Goal: Task Accomplishment & Management: Manage account settings

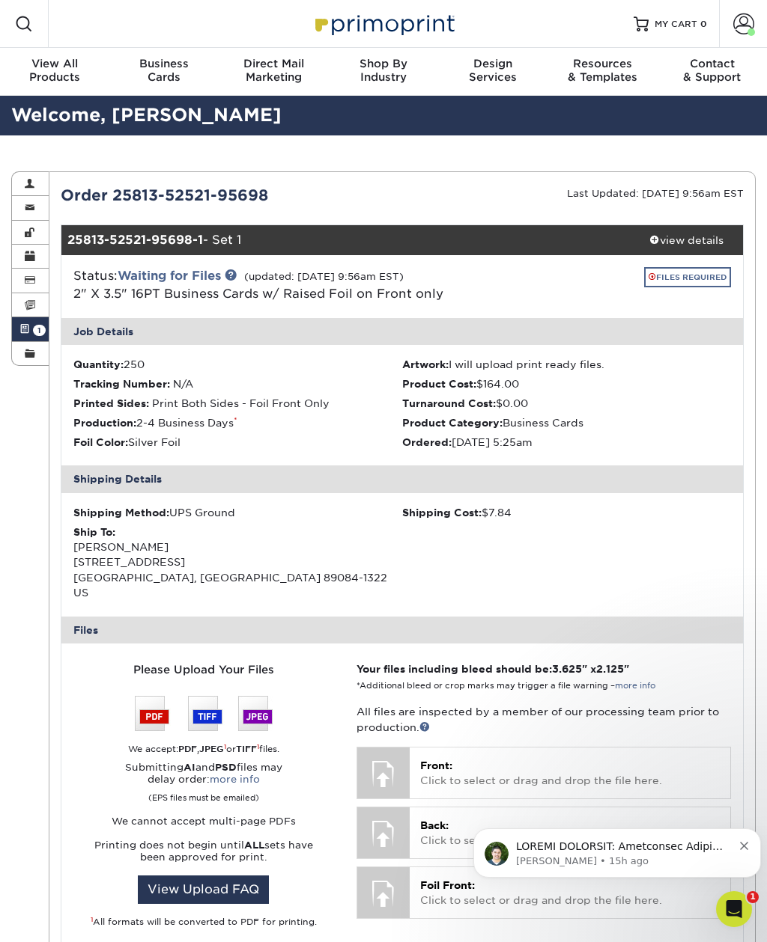
click at [710, 279] on link "FILES REQUIRED" at bounding box center [687, 277] width 87 height 20
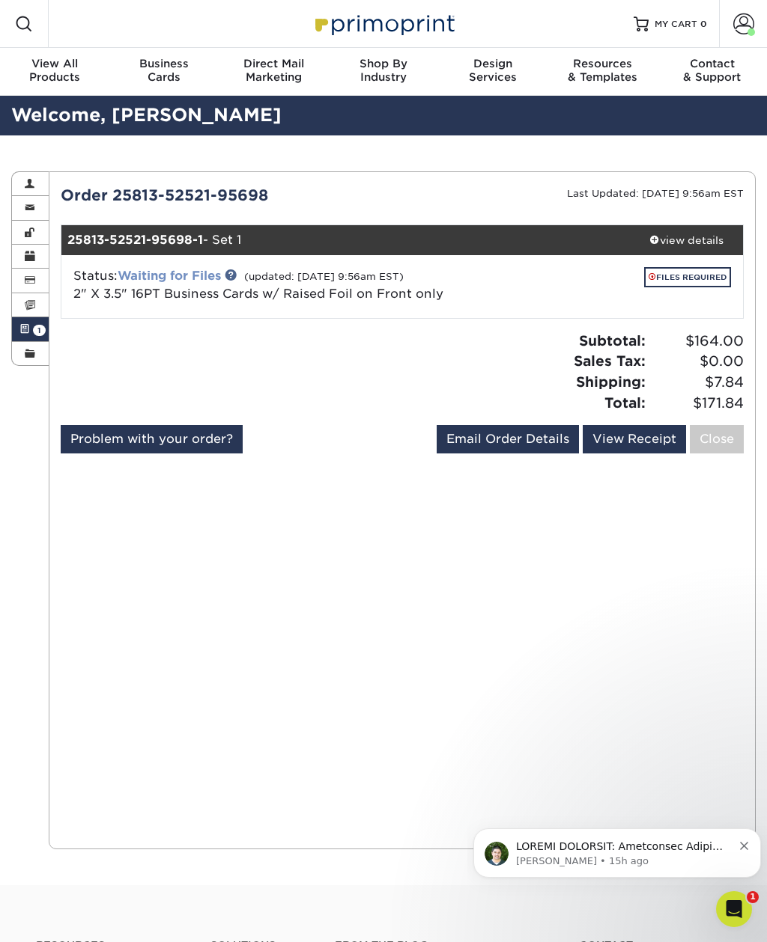
click at [196, 269] on link "Waiting for Files" at bounding box center [169, 276] width 103 height 14
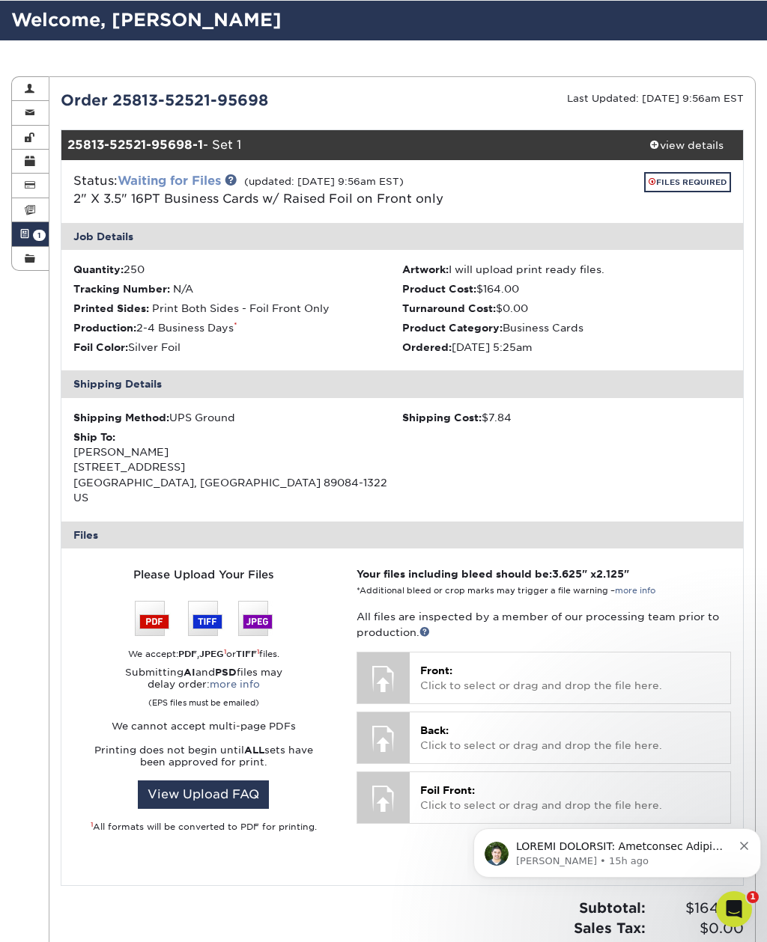
scroll to position [195, 0]
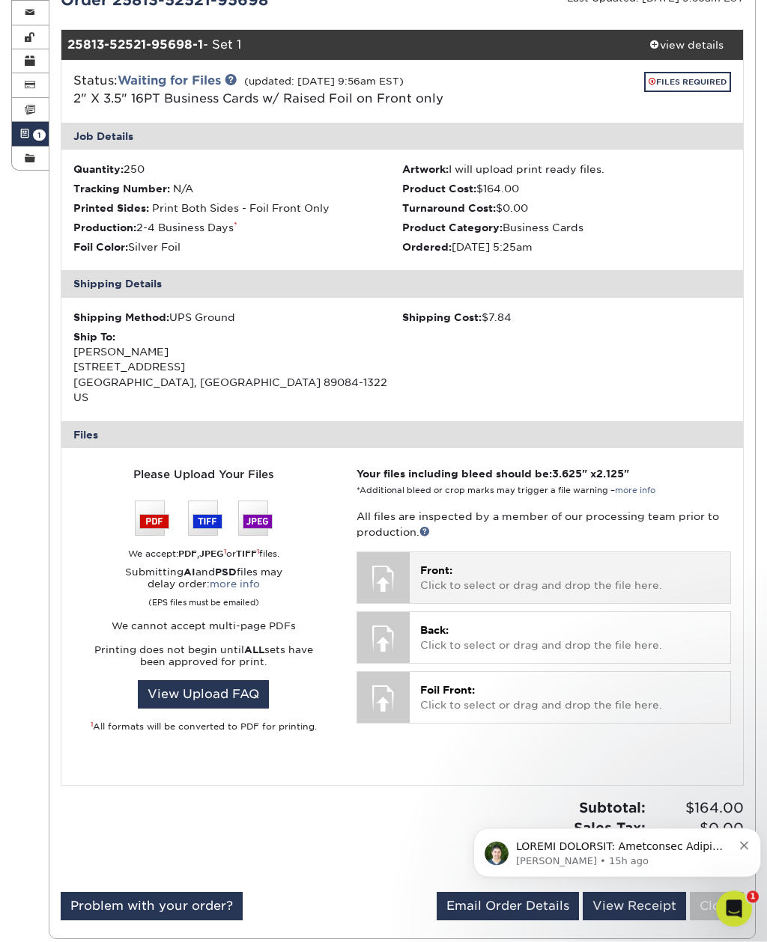
click at [577, 564] on p "Front: Click to select or drag and drop the file here." at bounding box center [569, 579] width 299 height 31
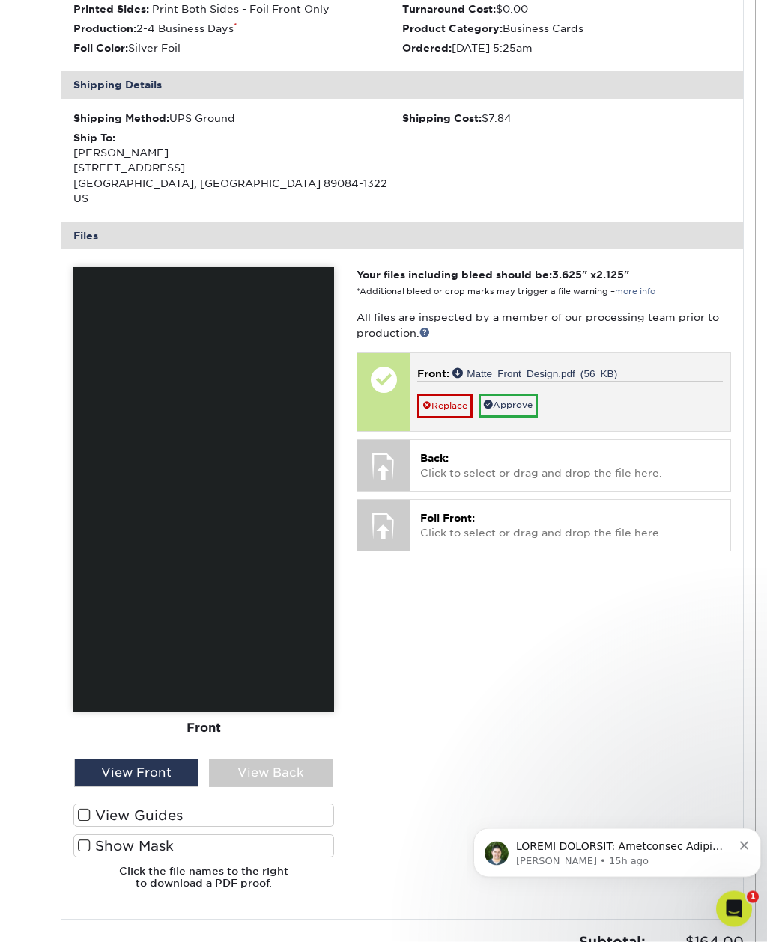
scroll to position [395, 0]
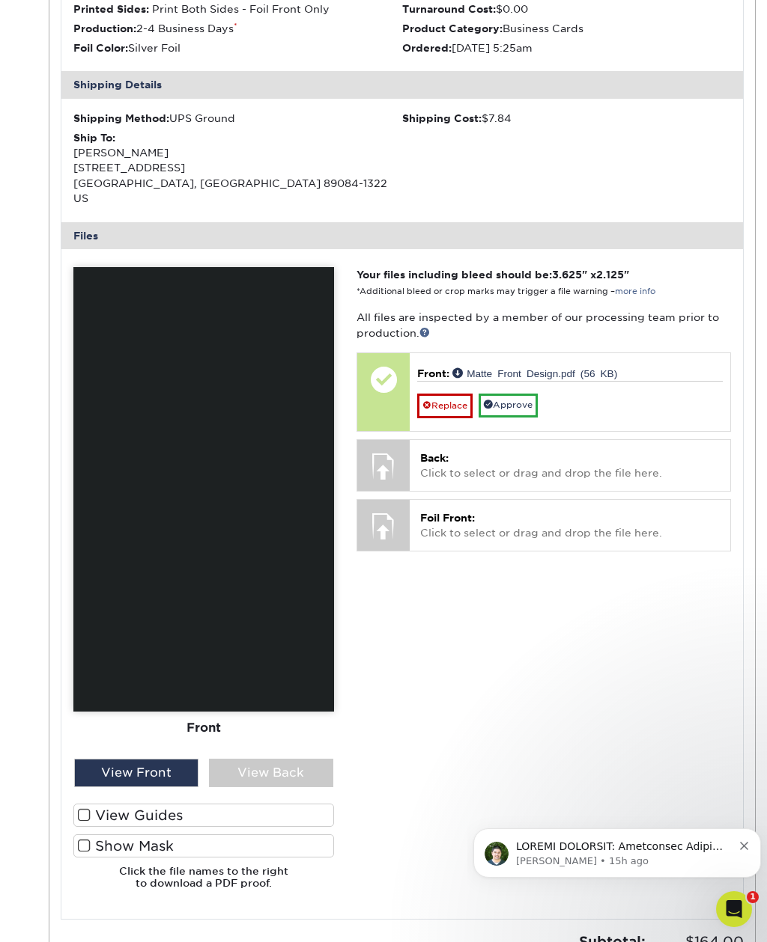
click at [290, 604] on img at bounding box center [203, 489] width 261 height 445
click at [168, 759] on div "View Front" at bounding box center [136, 773] width 124 height 28
click at [85, 808] on span at bounding box center [84, 815] width 13 height 14
click at [0, 0] on input "View Guides" at bounding box center [0, 0] width 0 height 0
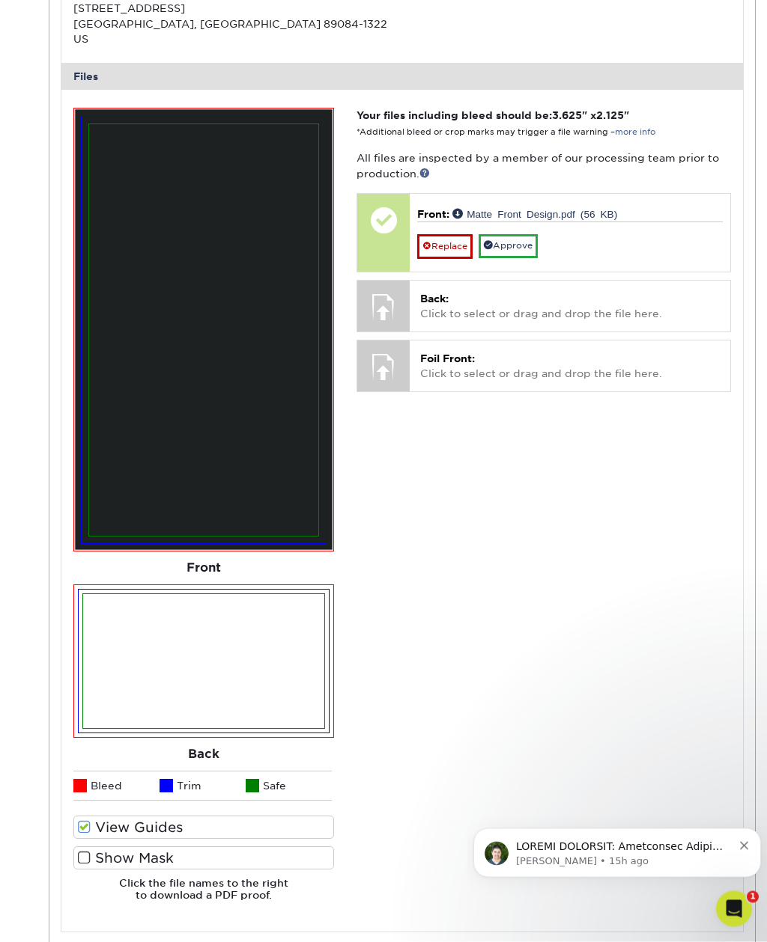
click at [79, 852] on span at bounding box center [84, 859] width 13 height 14
click at [0, 0] on input "Show Mask" at bounding box center [0, 0] width 0 height 0
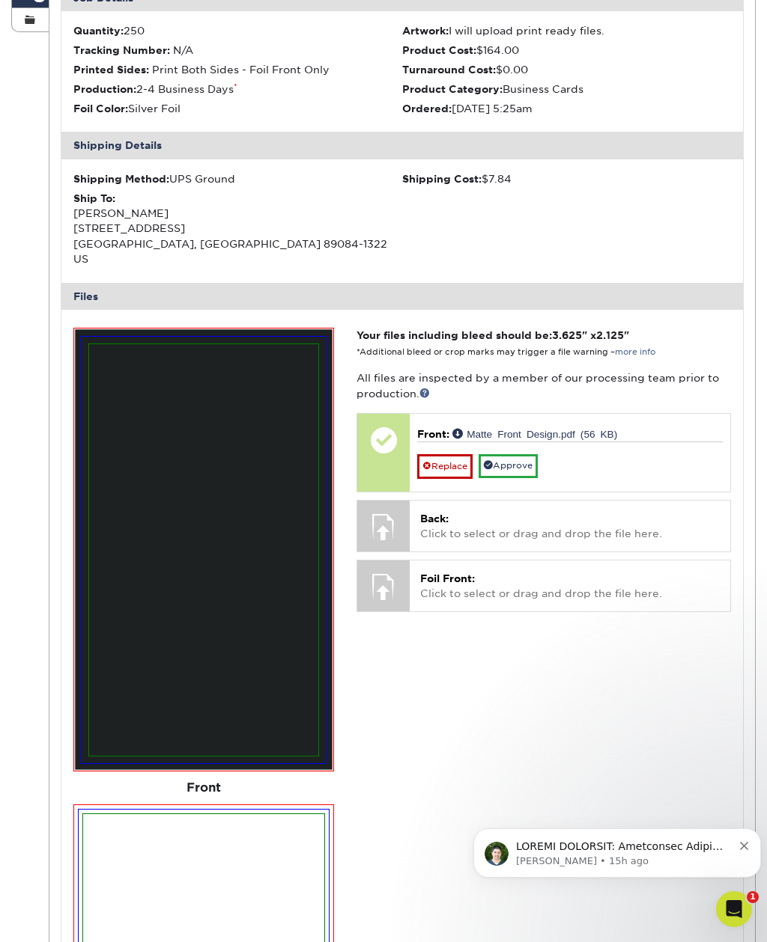
scroll to position [333, 0]
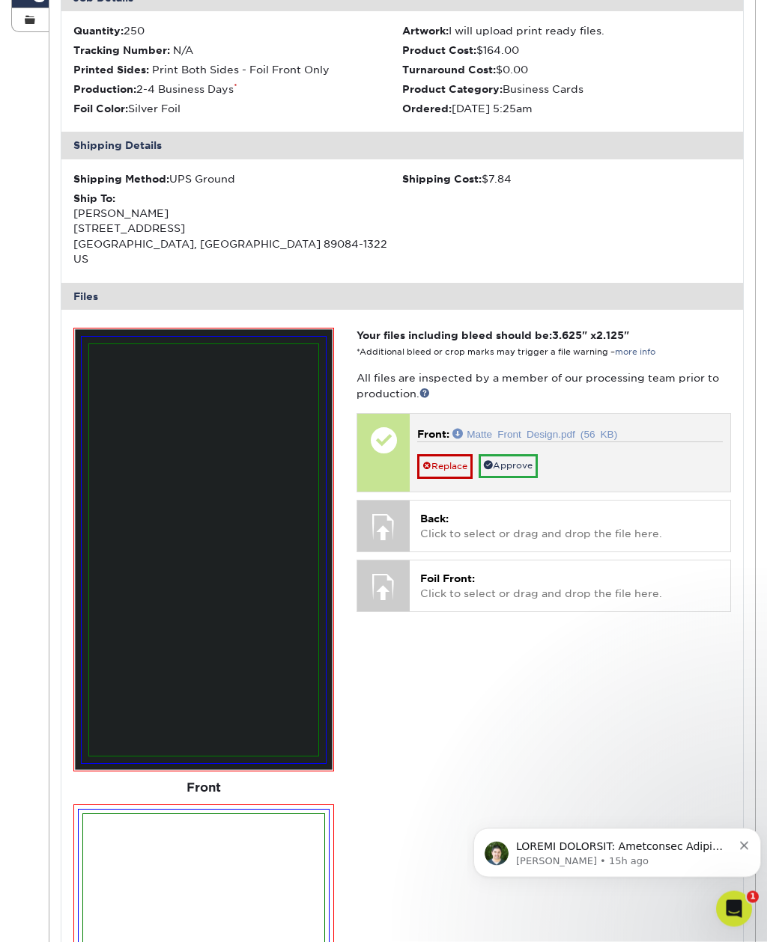
click at [525, 429] on link "Matte Front Design.pdf (56 KB)" at bounding box center [534, 434] width 165 height 10
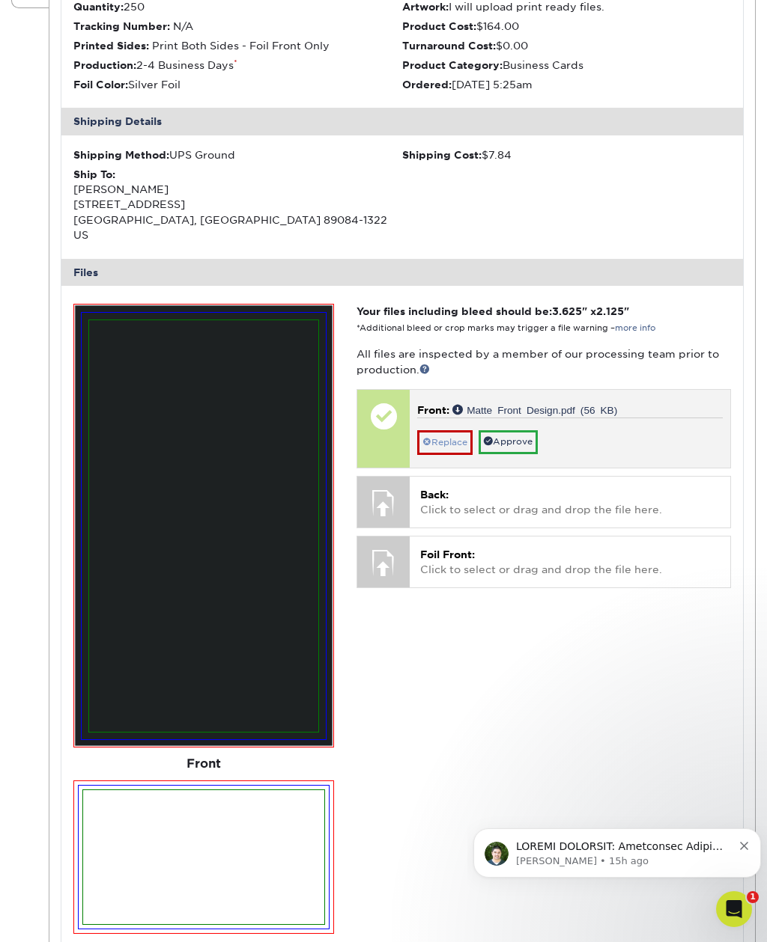
click at [457, 430] on link "Replace" at bounding box center [444, 442] width 55 height 24
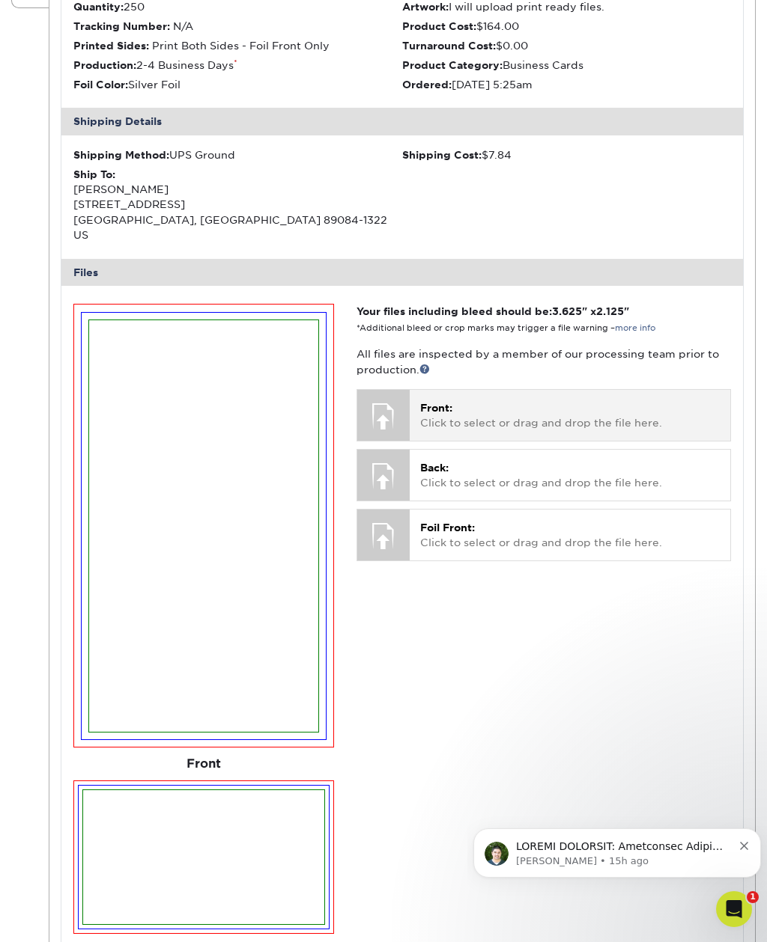
click at [502, 401] on p "Front: Click to select or drag and drop the file here." at bounding box center [569, 416] width 299 height 31
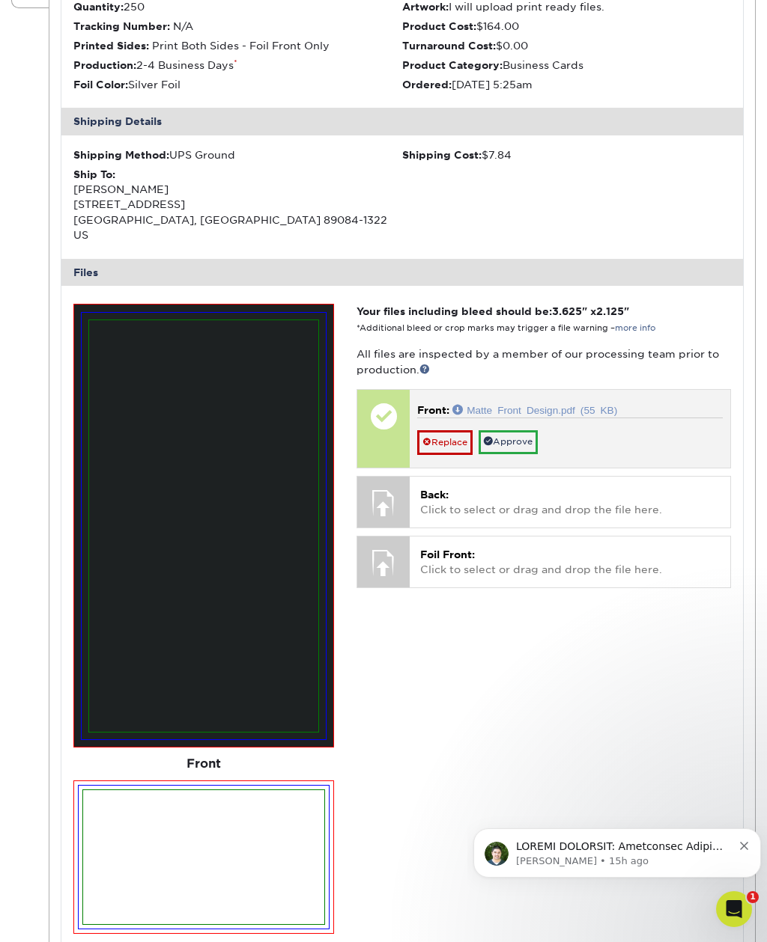
click at [505, 404] on link "Matte Front Design.pdf (55 KB)" at bounding box center [534, 409] width 165 height 10
click at [526, 404] on link "Matte Front Design.pdf (55 KB)" at bounding box center [534, 409] width 165 height 10
click at [558, 404] on link "Matte Front Design.pdf (55 KB)" at bounding box center [534, 409] width 165 height 10
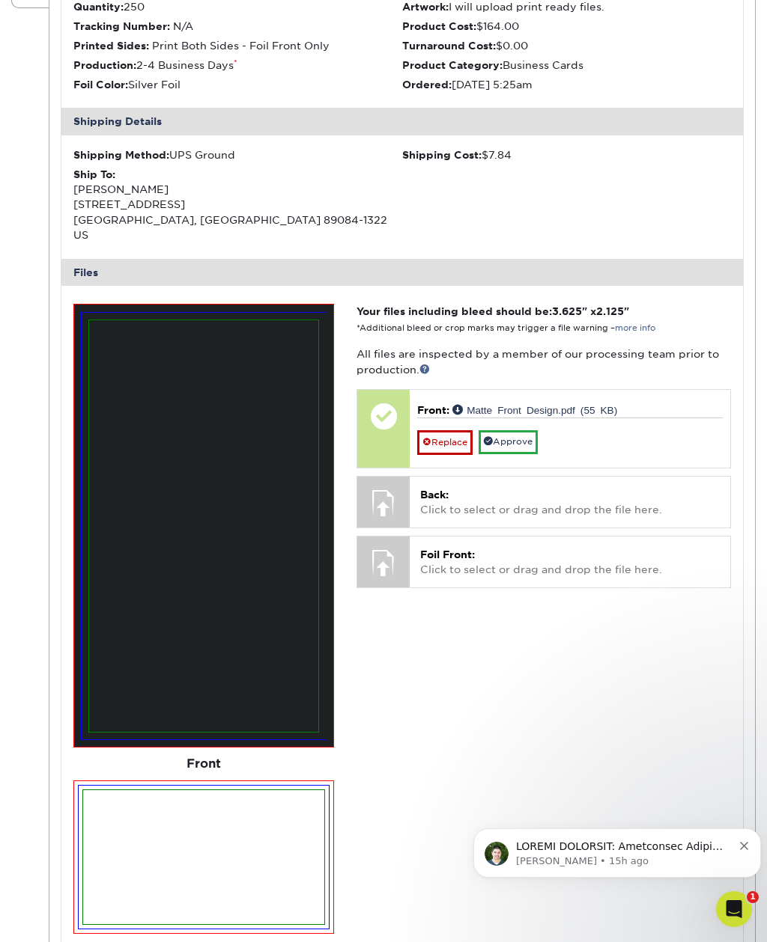
click at [229, 576] on img at bounding box center [203, 526] width 228 height 412
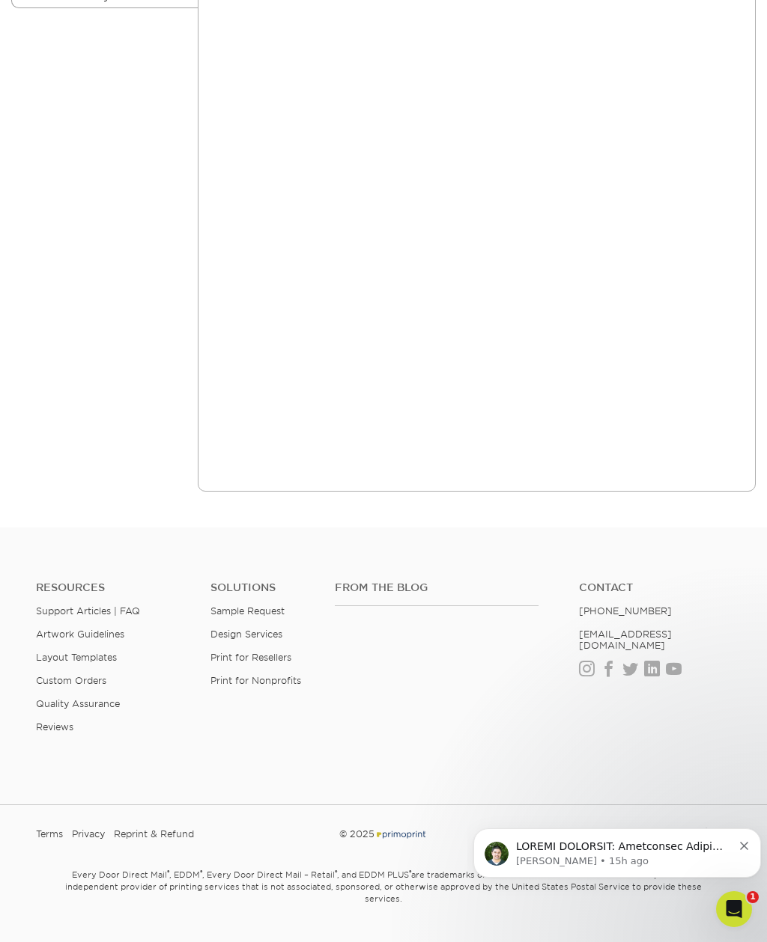
scroll to position [59, 0]
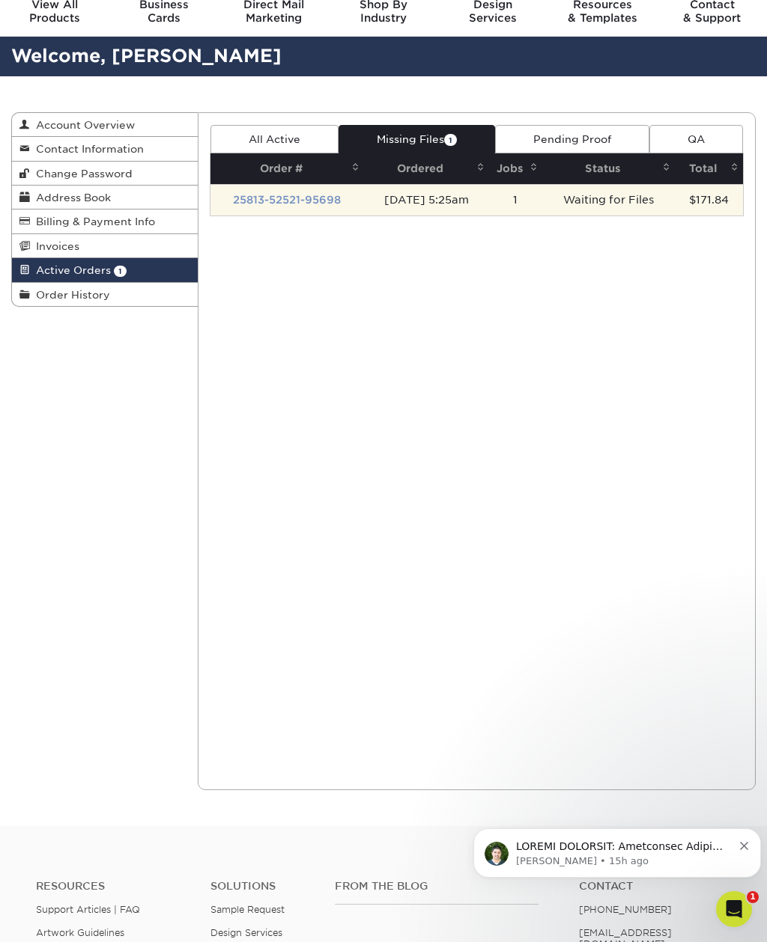
click at [320, 194] on link "25813-52521-95698" at bounding box center [287, 200] width 108 height 12
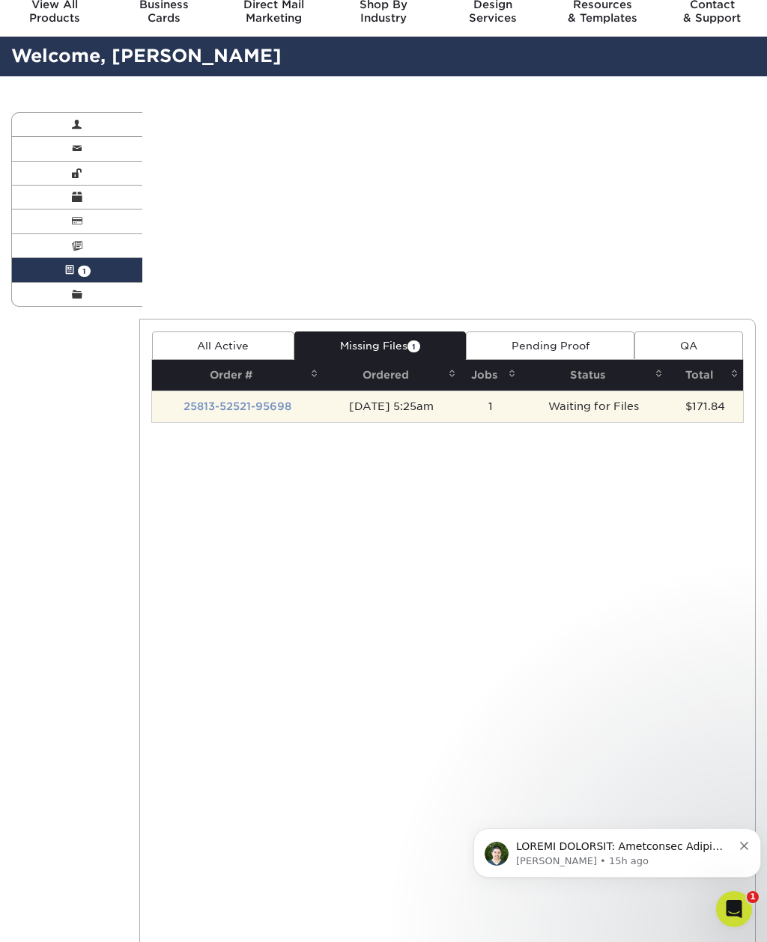
scroll to position [0, 0]
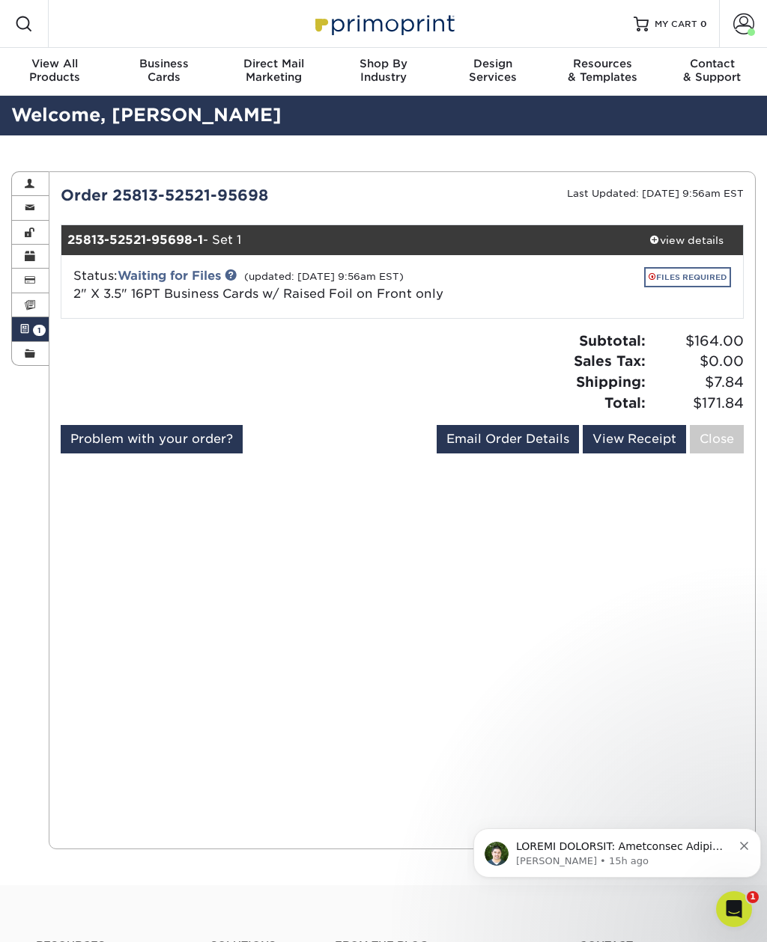
click at [713, 273] on link "FILES REQUIRED" at bounding box center [687, 277] width 87 height 20
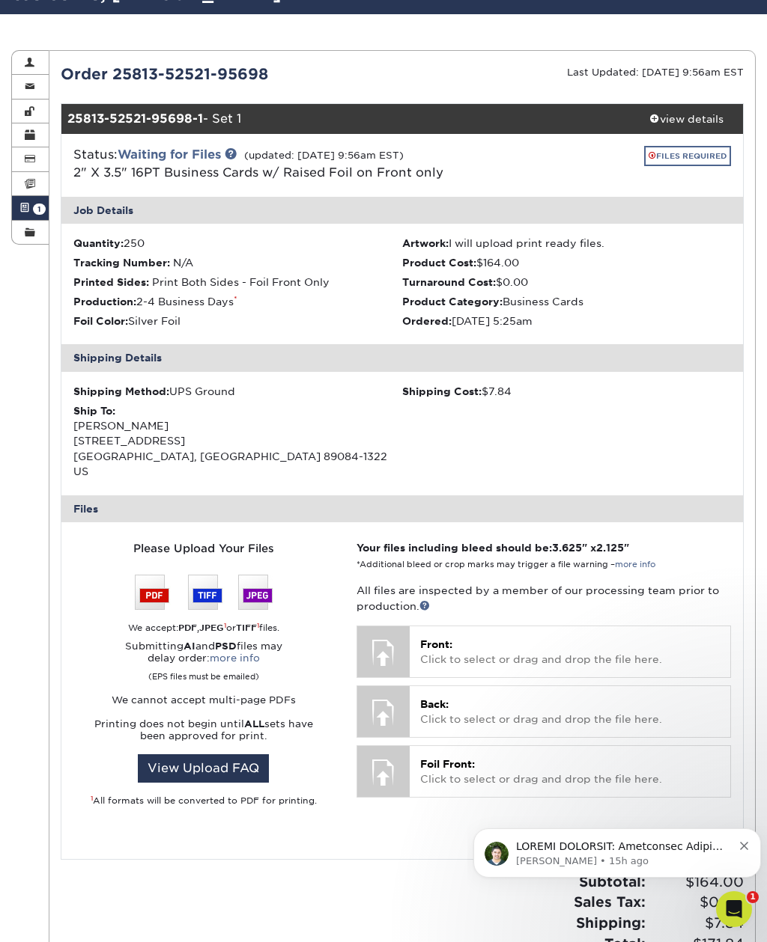
scroll to position [281, 0]
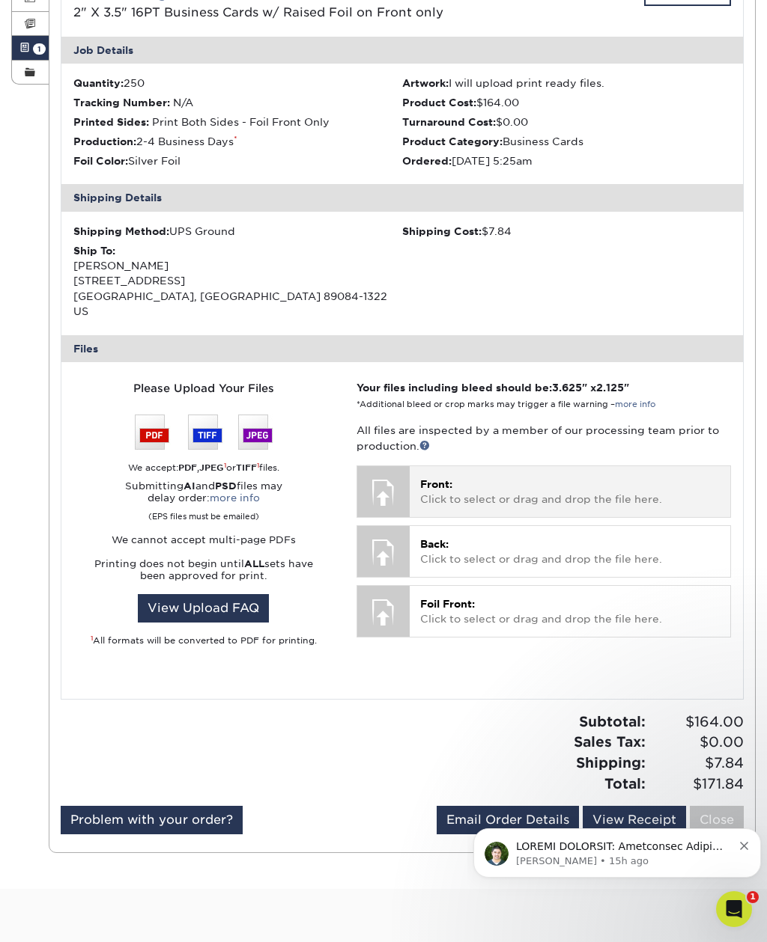
click at [563, 477] on p "Front: Click to select or drag and drop the file here." at bounding box center [569, 492] width 299 height 31
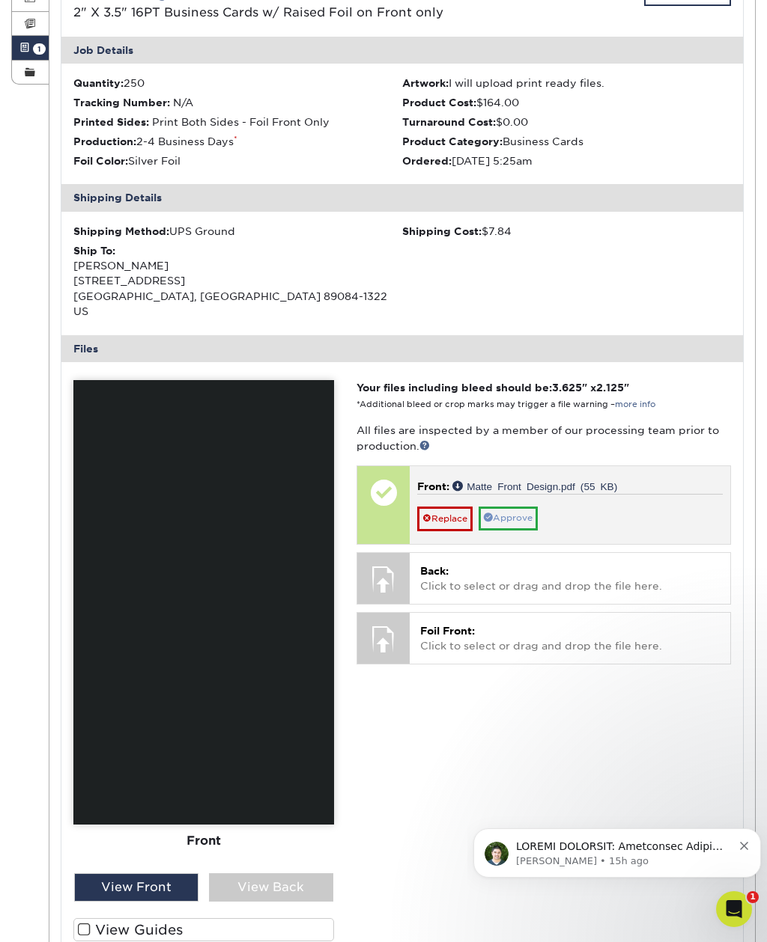
click at [532, 507] on link "Approve" at bounding box center [507, 518] width 59 height 23
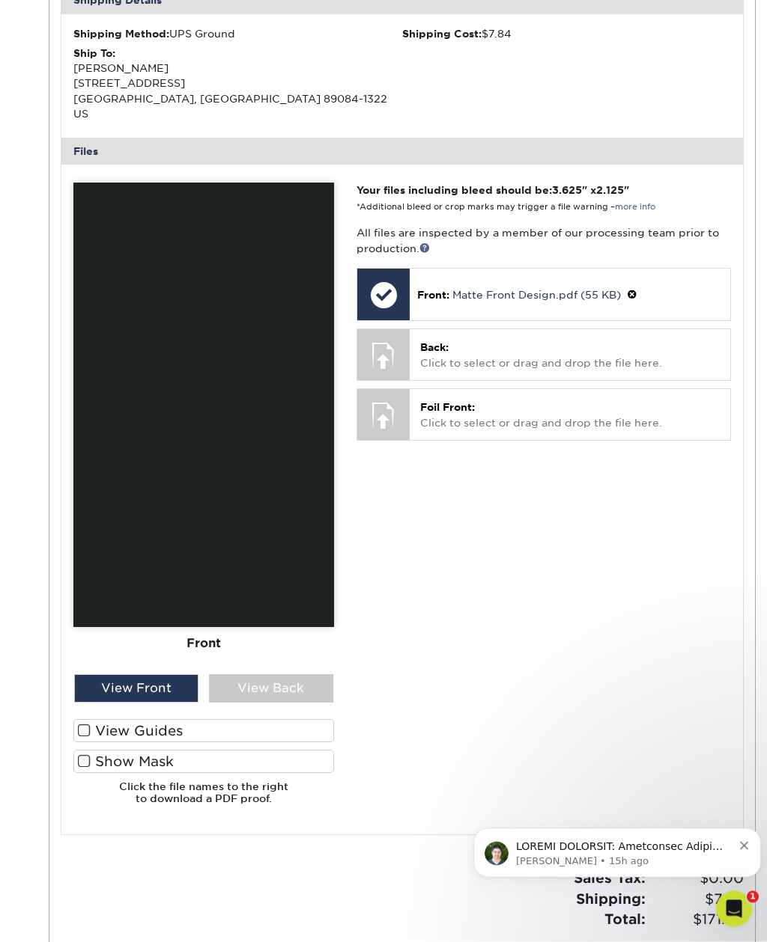
click at [87, 725] on span at bounding box center [84, 732] width 13 height 14
click at [0, 0] on input "View Guides" at bounding box center [0, 0] width 0 height 0
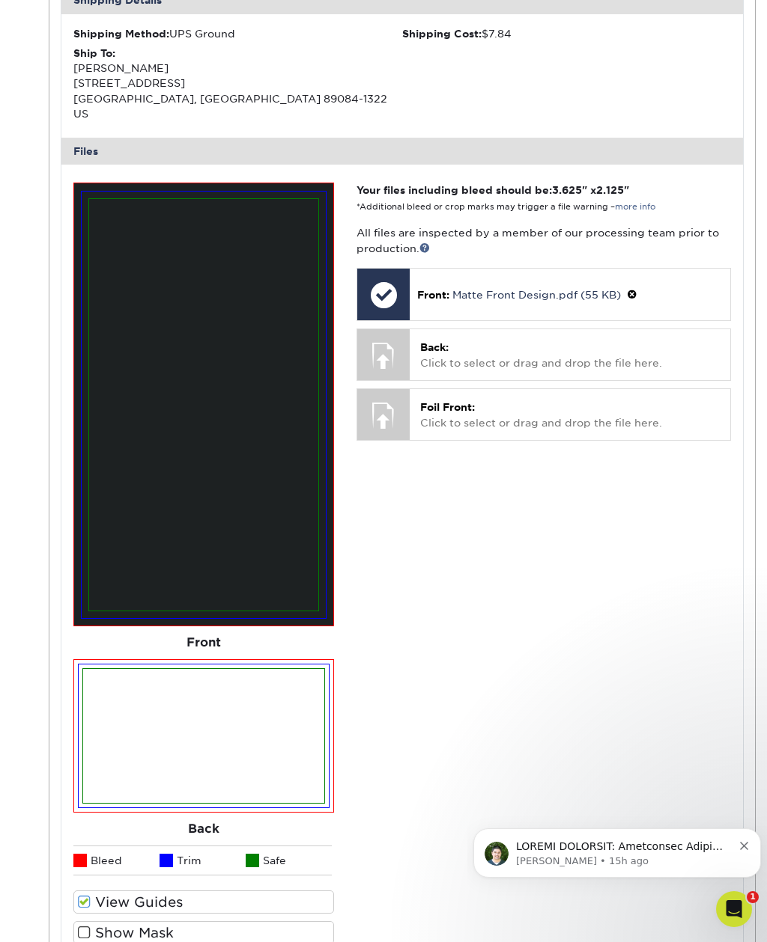
click at [83, 926] on span at bounding box center [84, 933] width 13 height 14
click at [0, 0] on input "Show Mask" at bounding box center [0, 0] width 0 height 0
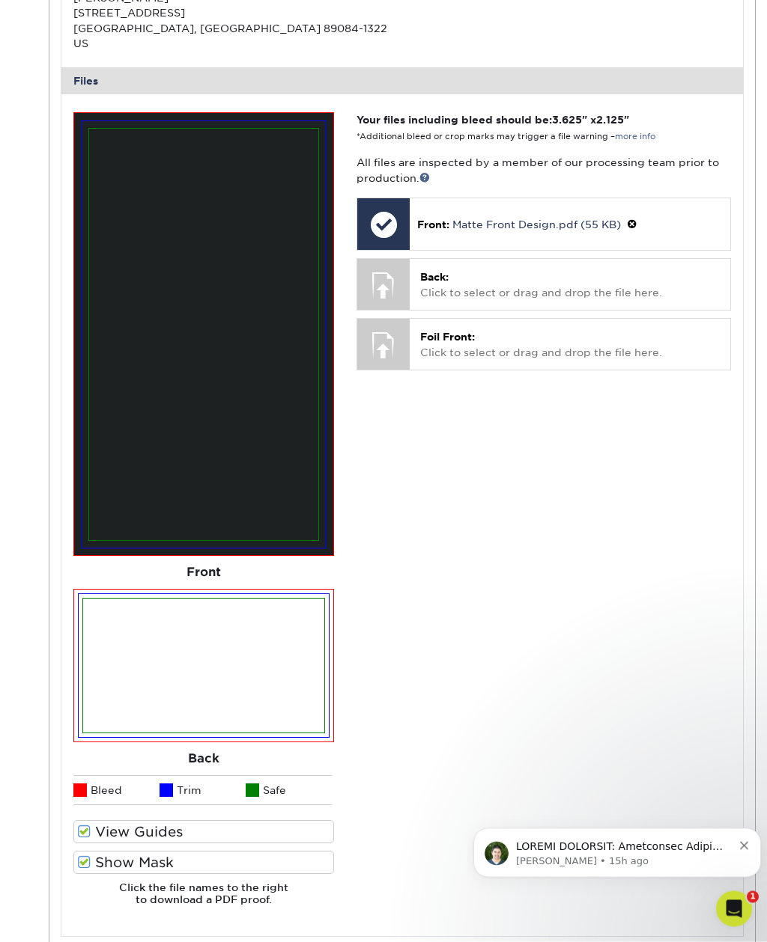
scroll to position [550, 0]
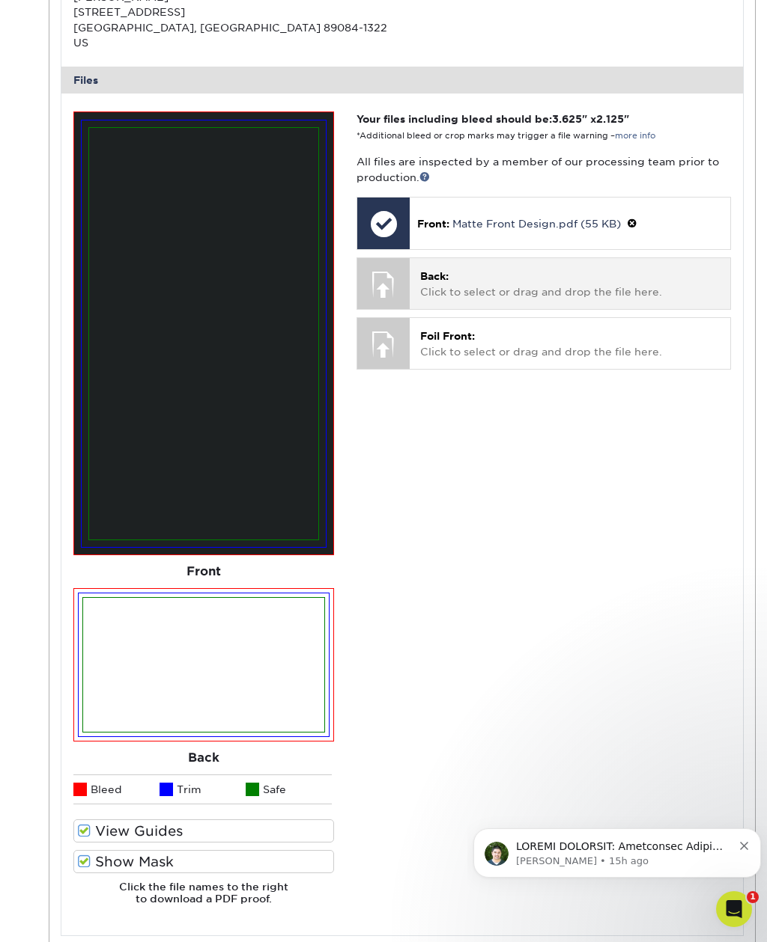
click at [597, 269] on p "Back: Click to select or drag and drop the file here." at bounding box center [569, 284] width 299 height 31
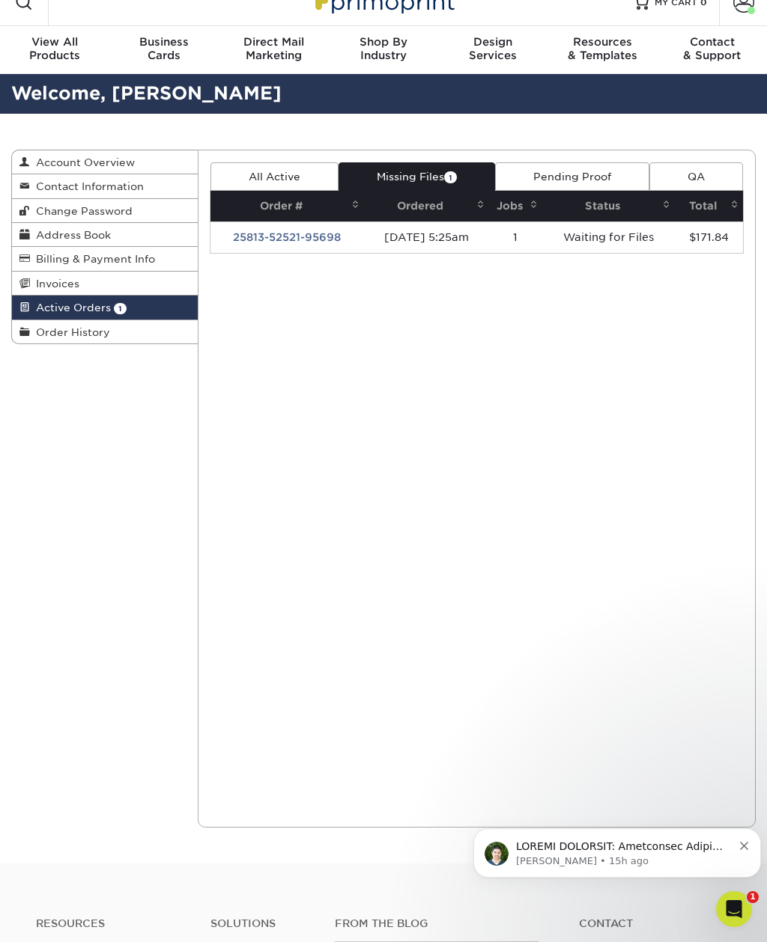
scroll to position [0, 0]
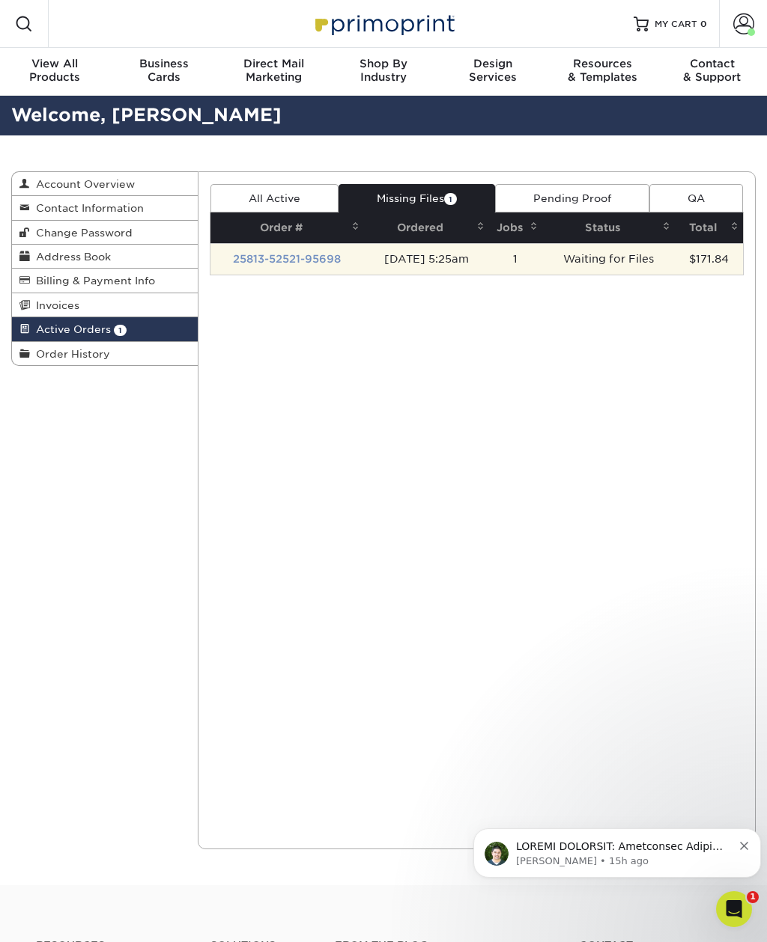
click at [314, 253] on link "25813-52521-95698" at bounding box center [287, 259] width 108 height 12
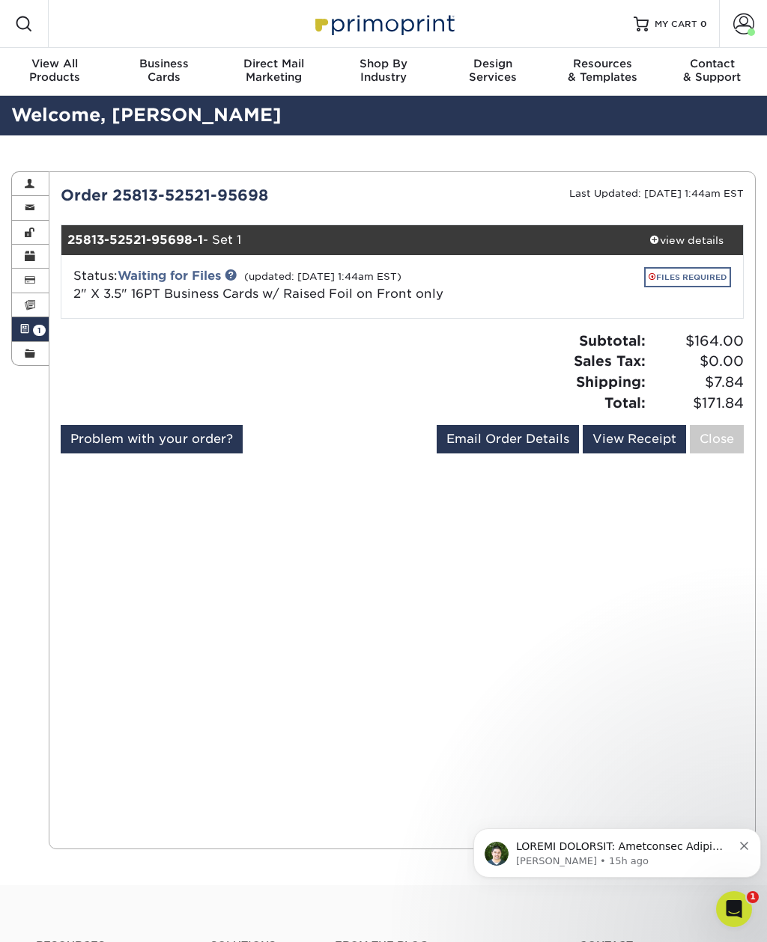
click at [687, 274] on link "FILES REQUIRED" at bounding box center [687, 277] width 87 height 20
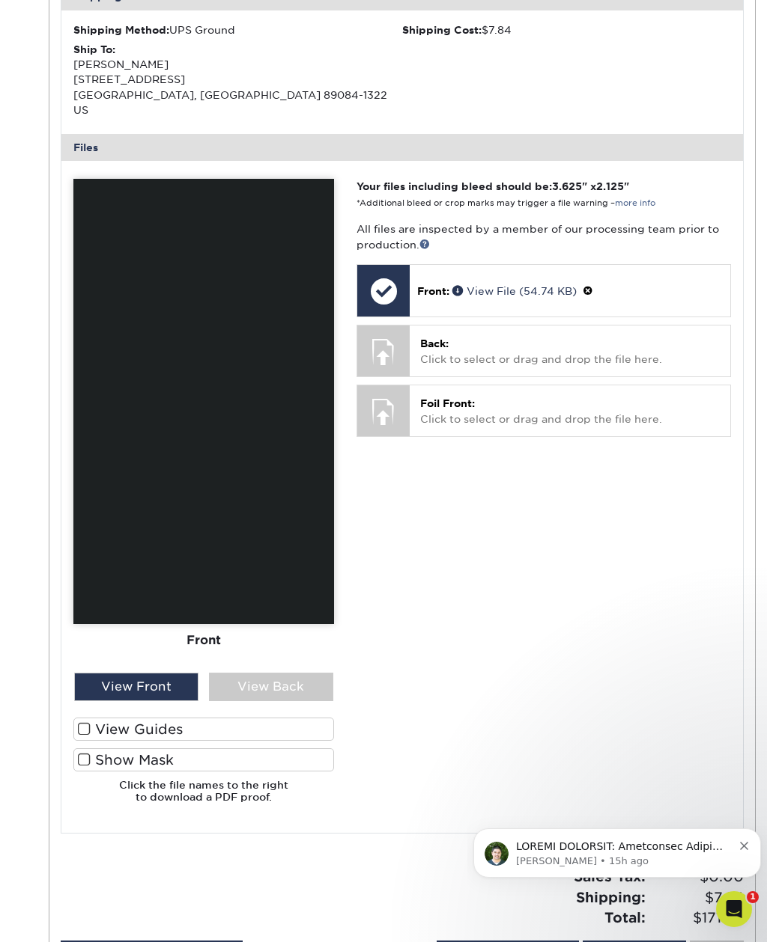
scroll to position [478, 0]
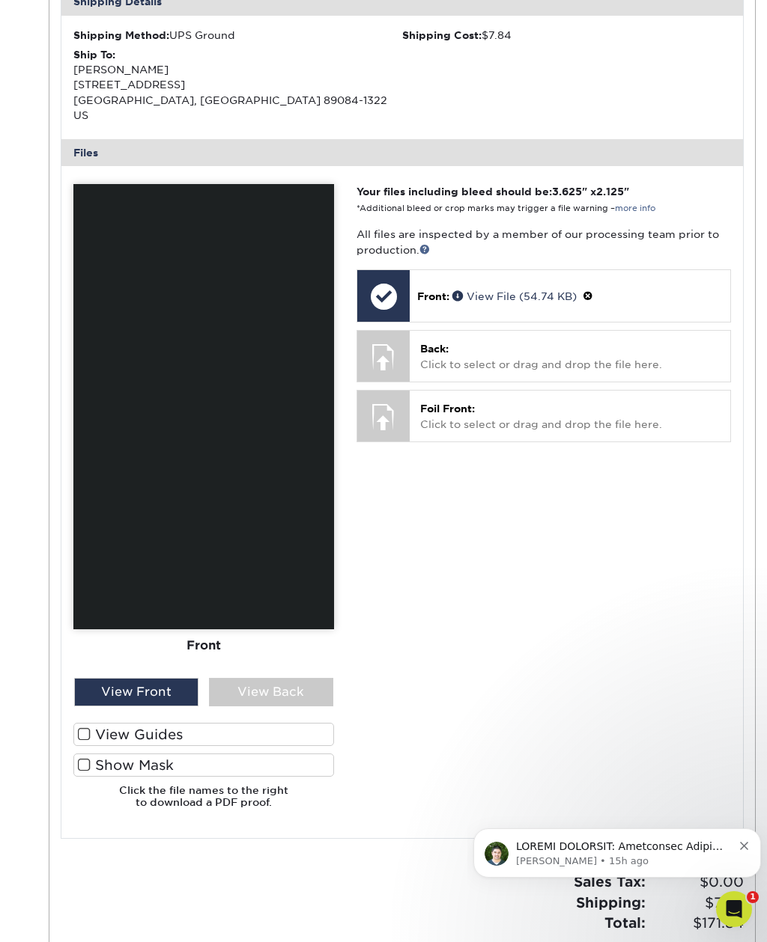
click at [87, 723] on label "View Guides" at bounding box center [203, 734] width 261 height 23
click at [0, 0] on input "View Guides" at bounding box center [0, 0] width 0 height 0
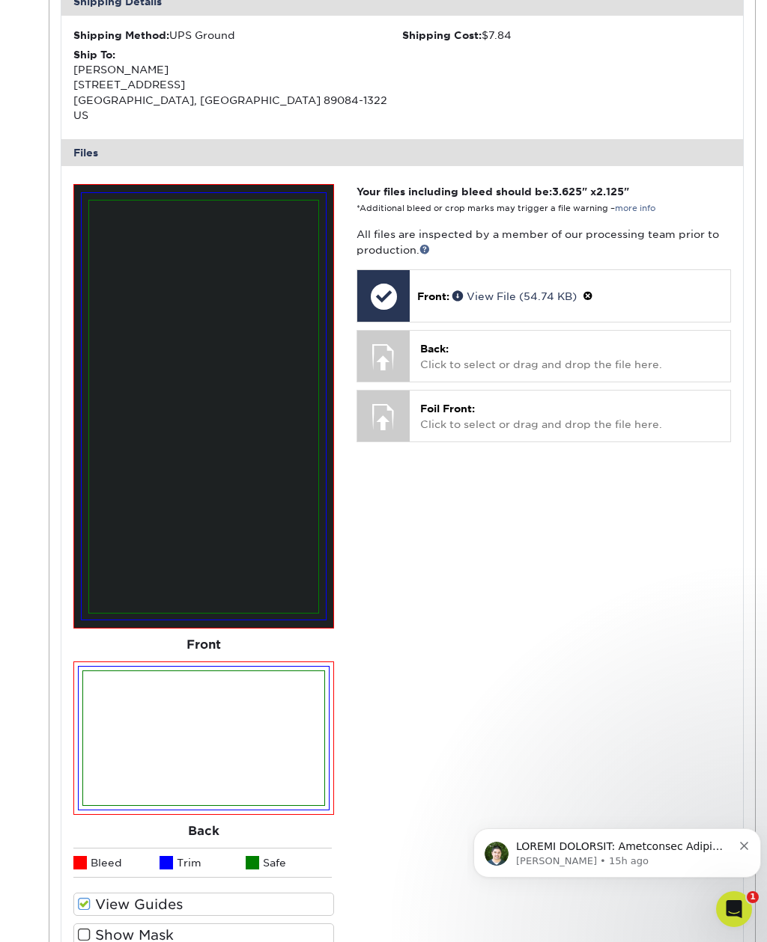
click at [79, 924] on label "Show Mask" at bounding box center [203, 935] width 261 height 23
click at [0, 0] on input "Show Mask" at bounding box center [0, 0] width 0 height 0
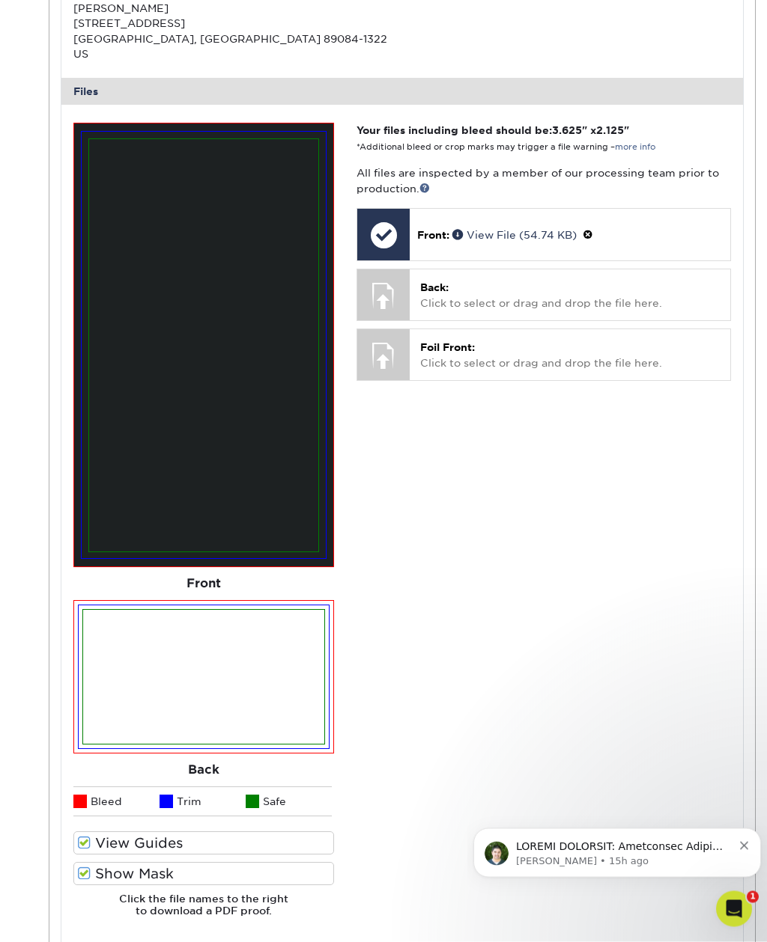
scroll to position [539, 0]
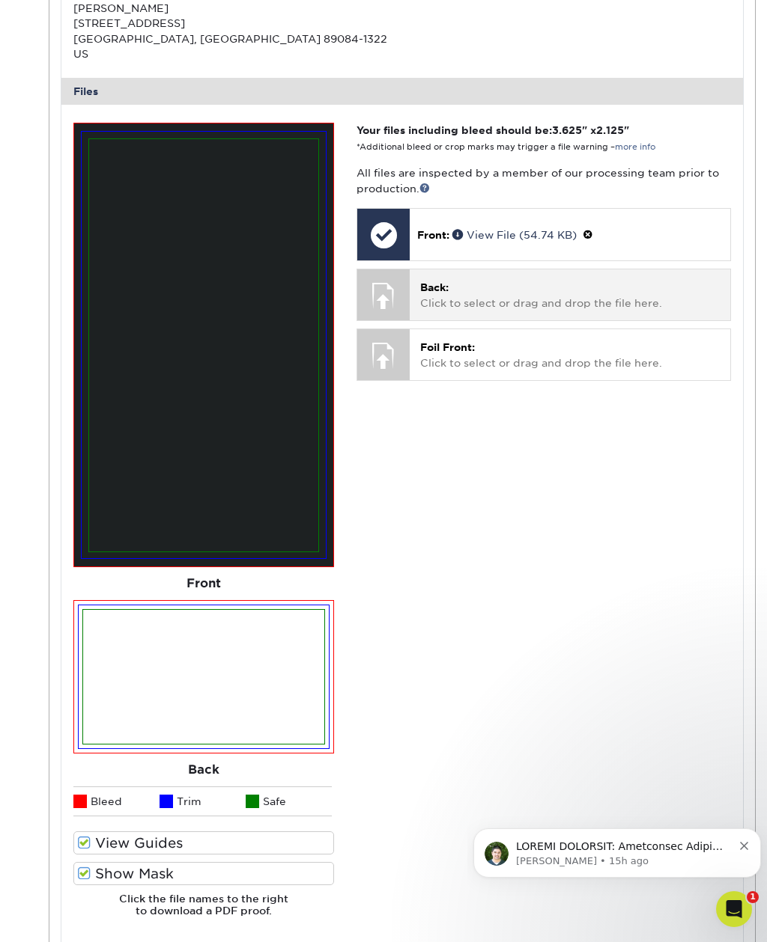
click at [626, 280] on p "Back: Click to select or drag and drop the file here." at bounding box center [569, 295] width 299 height 31
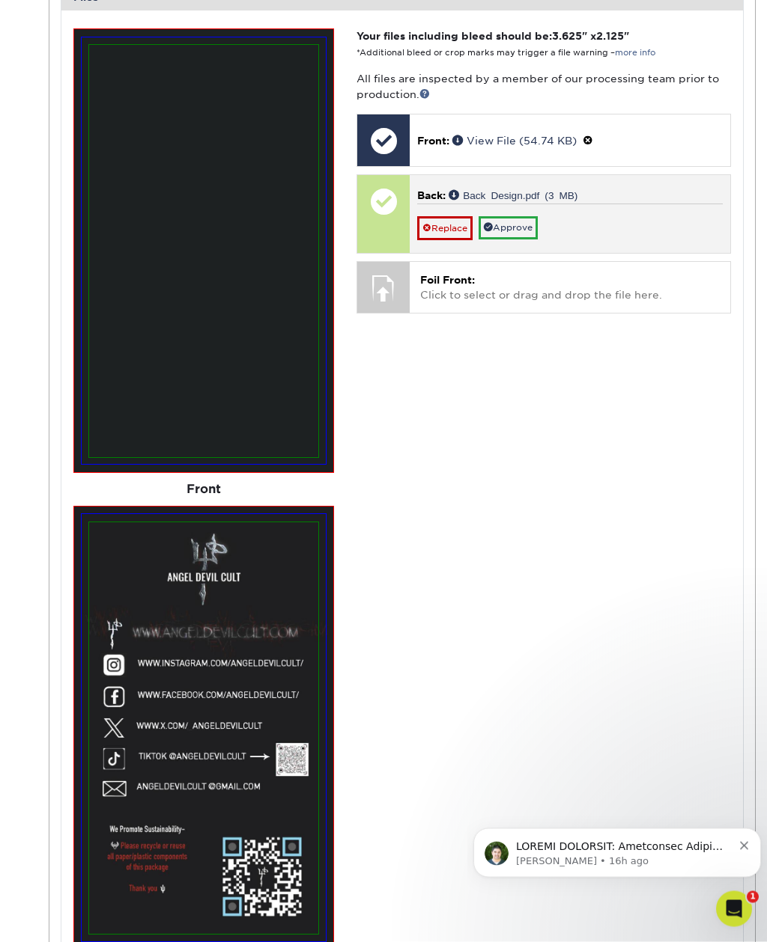
scroll to position [572, 0]
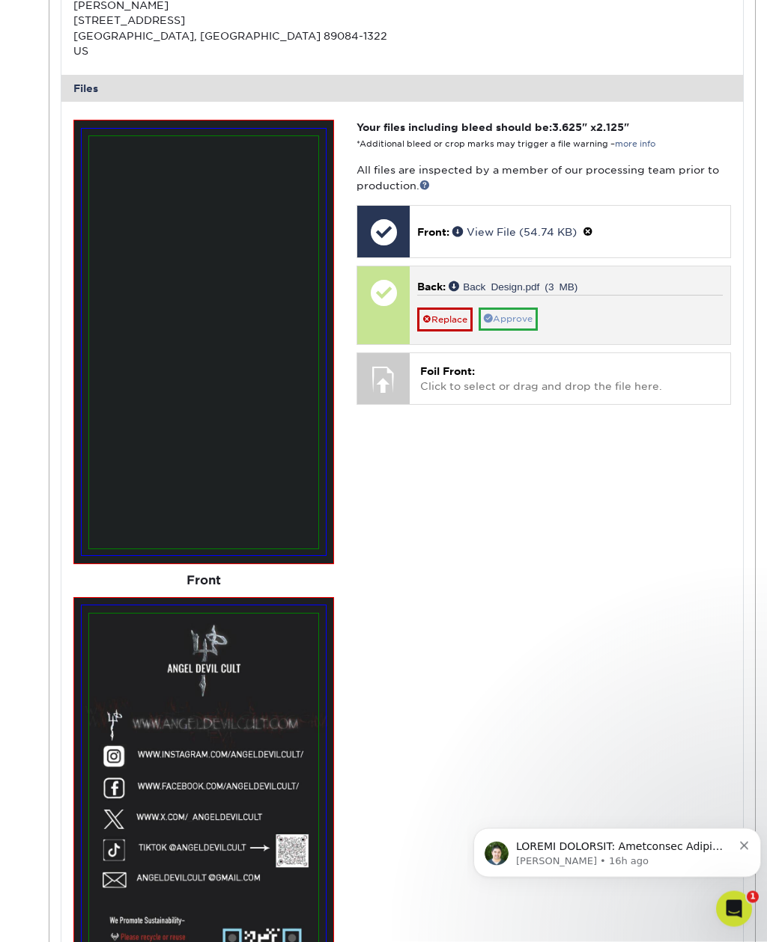
click at [531, 308] on link "Approve" at bounding box center [507, 319] width 59 height 23
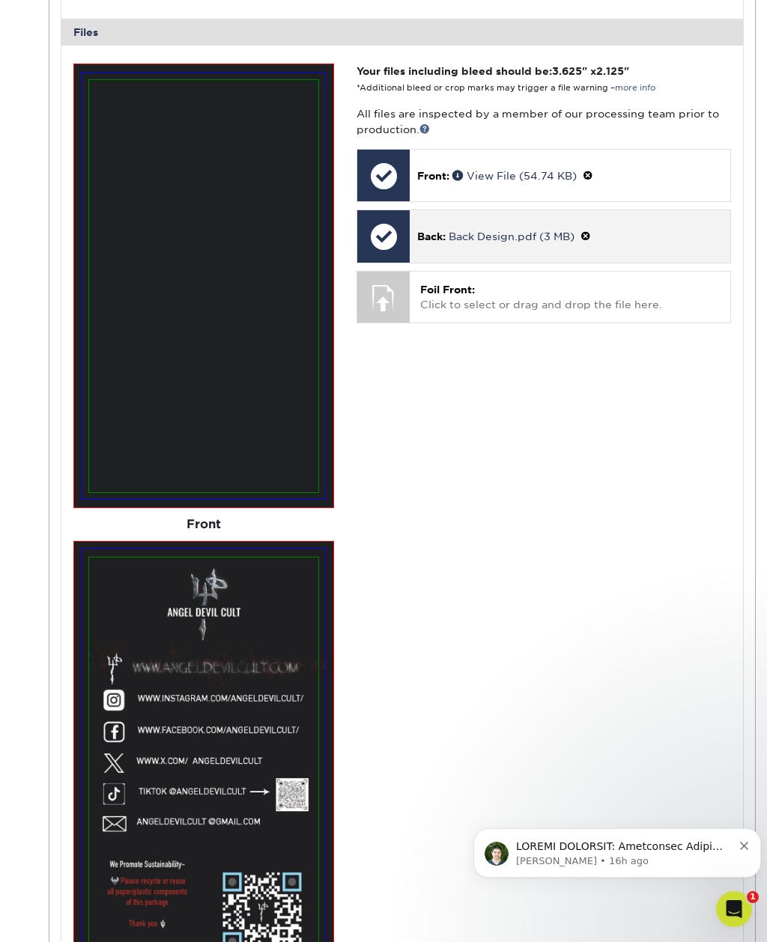
scroll to position [597, 0]
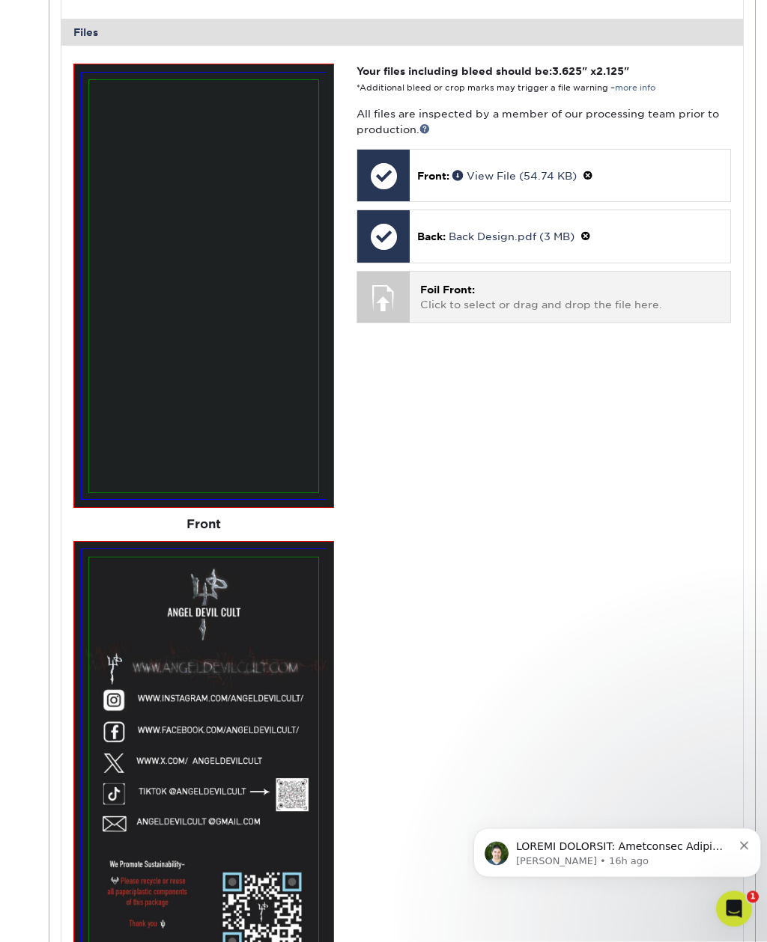
click at [636, 283] on p "Foil Front: Click to select or drag and drop the file here." at bounding box center [569, 298] width 299 height 31
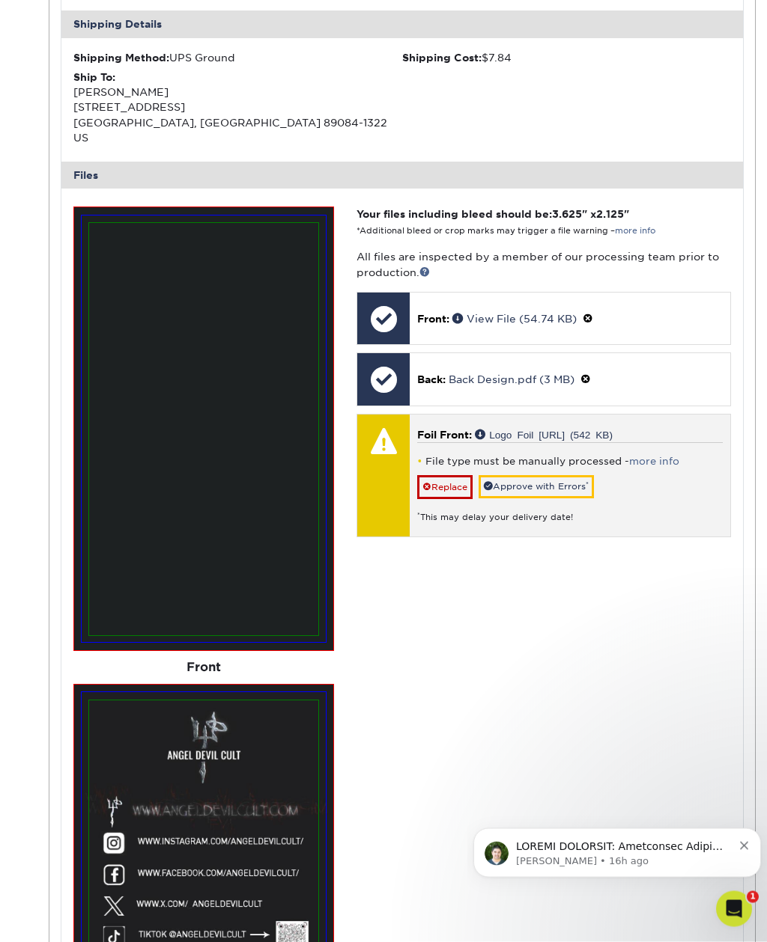
scroll to position [455, 0]
click at [452, 475] on link "Replace" at bounding box center [444, 487] width 55 height 24
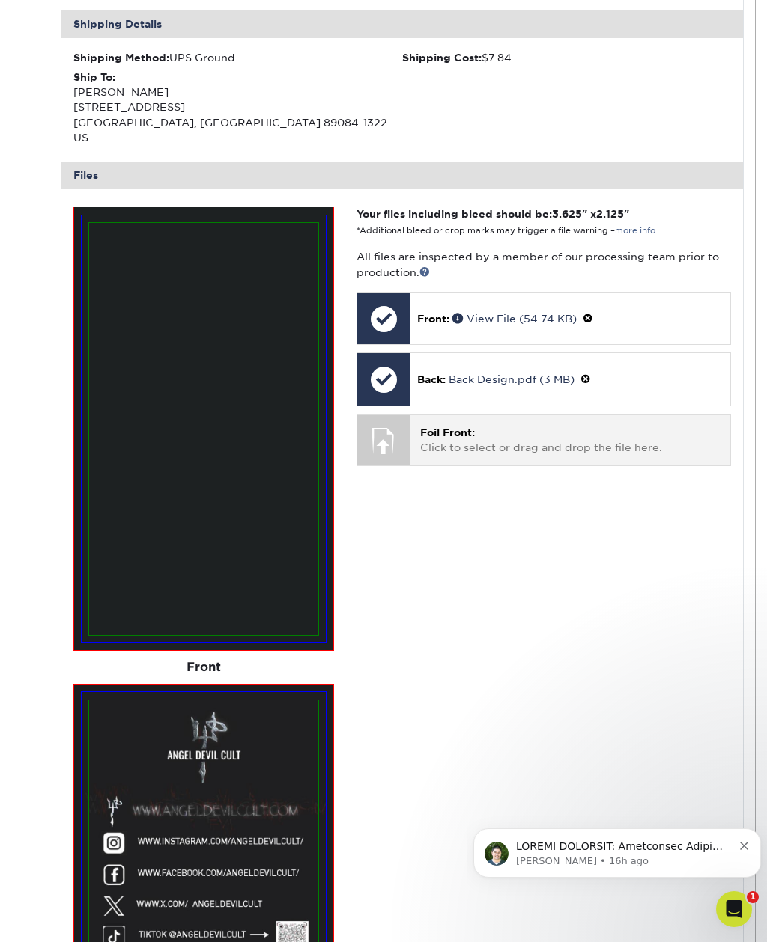
click at [578, 427] on p "Foil Front: Click to select or drag and drop the file here." at bounding box center [569, 440] width 299 height 31
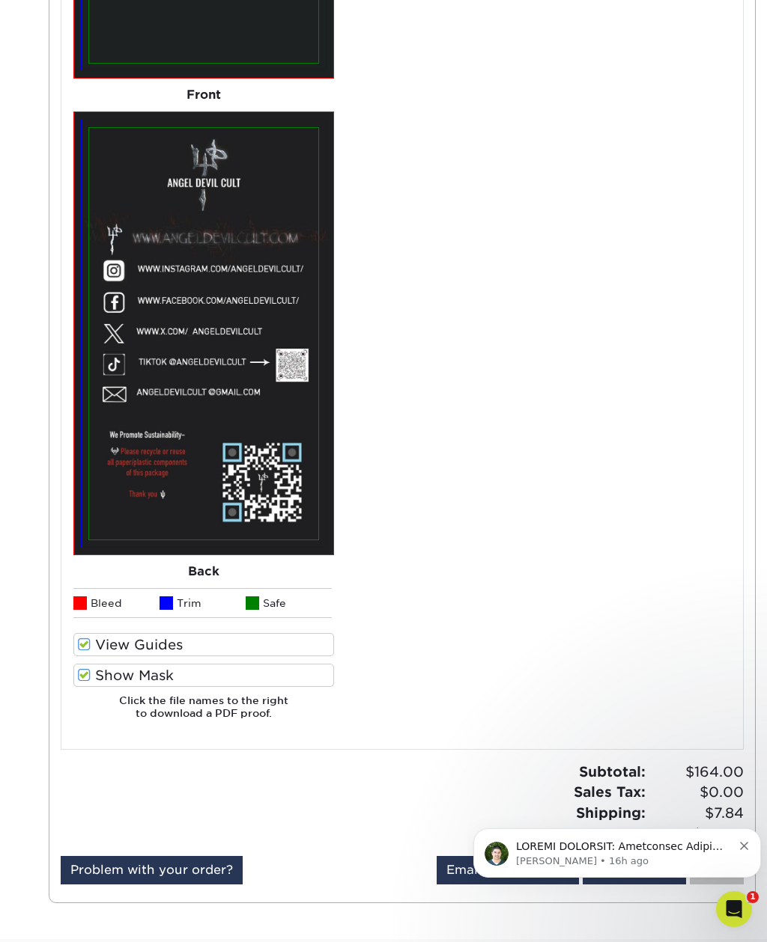
scroll to position [1026, 0]
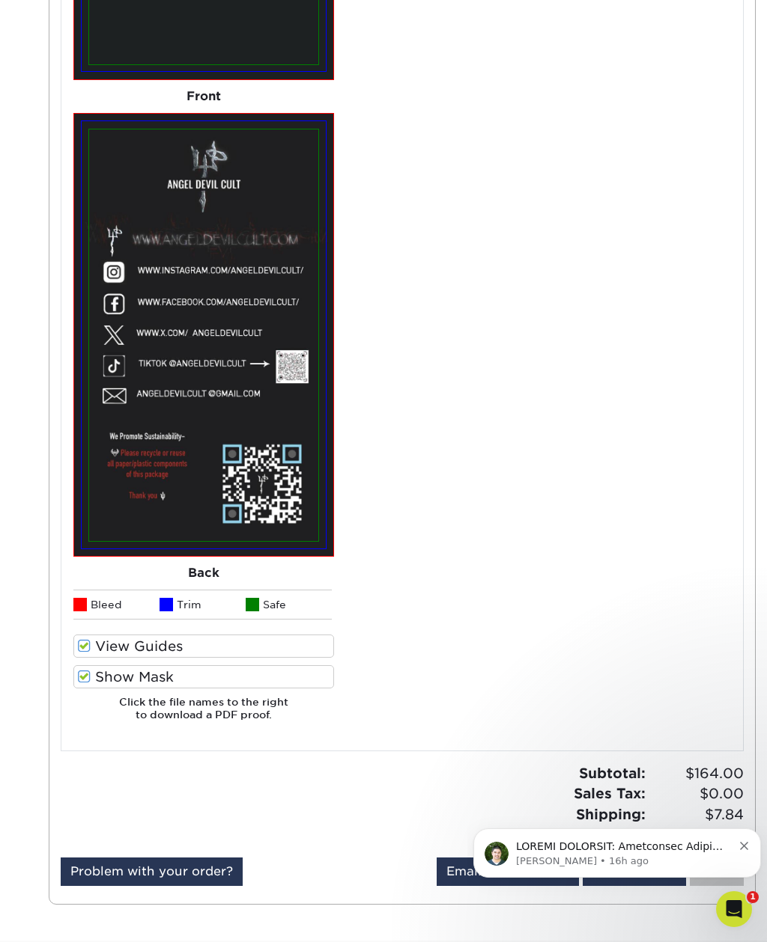
click at [79, 670] on span at bounding box center [84, 677] width 13 height 14
click at [0, 0] on input "Show Mask" at bounding box center [0, 0] width 0 height 0
click at [79, 639] on span at bounding box center [84, 646] width 13 height 14
click at [0, 0] on input "View Guides" at bounding box center [0, 0] width 0 height 0
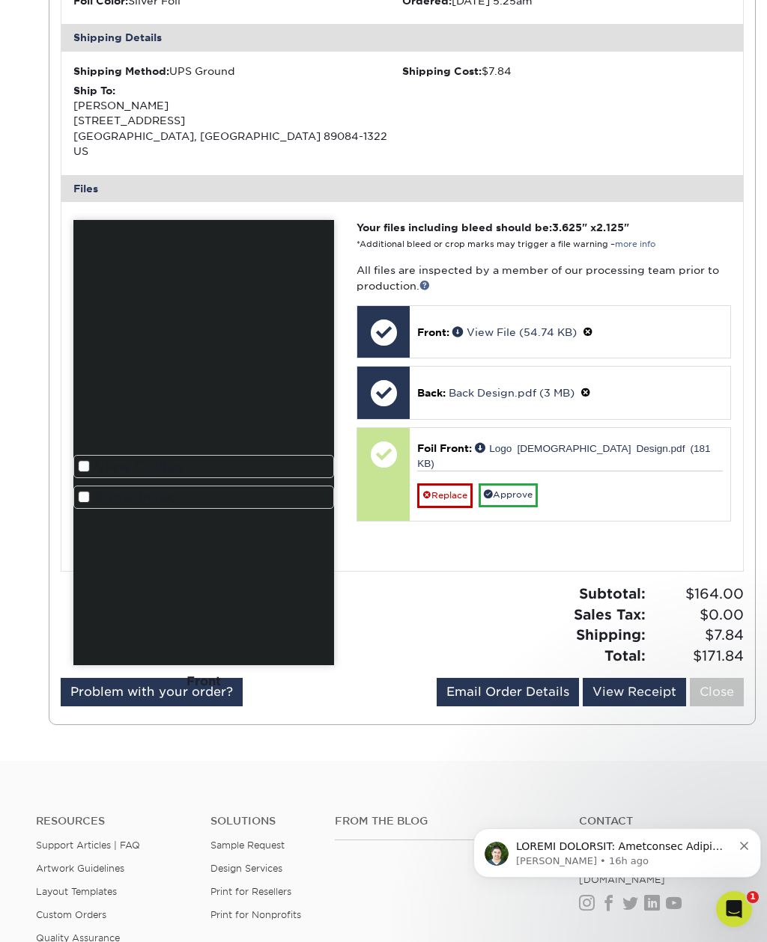
scroll to position [462, 0]
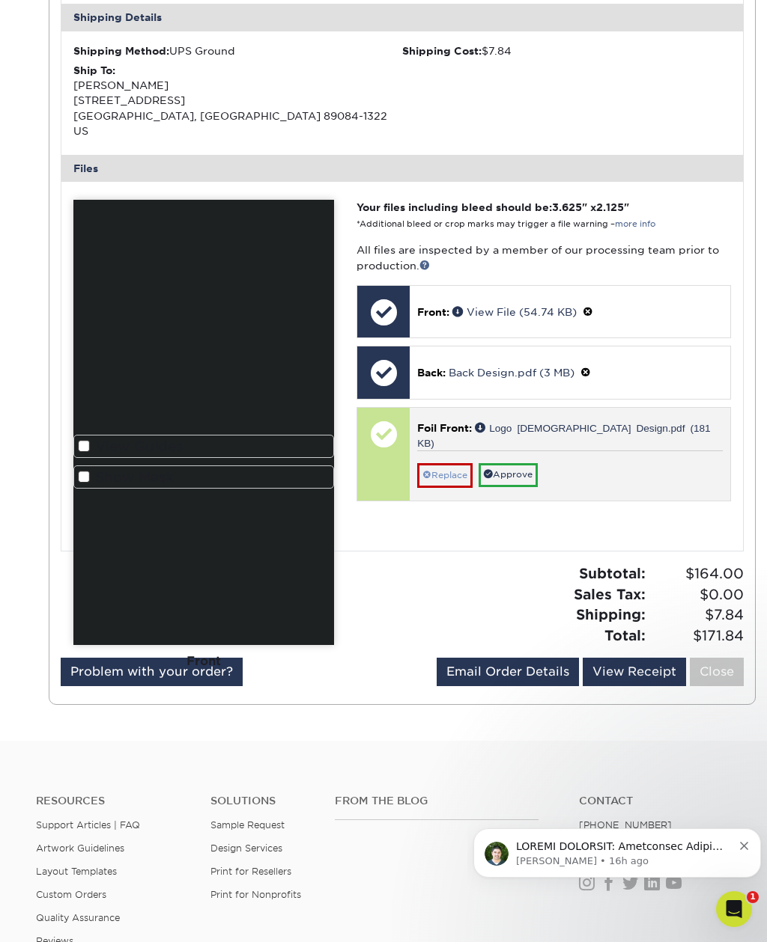
click at [441, 463] on link "Replace" at bounding box center [444, 475] width 55 height 24
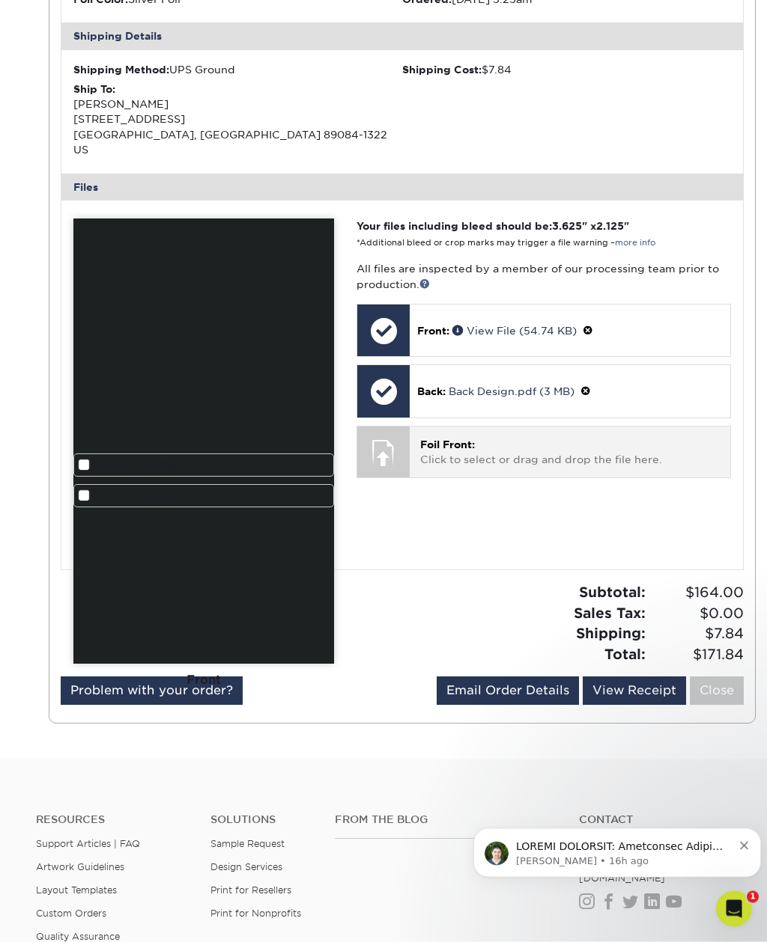
scroll to position [460, 0]
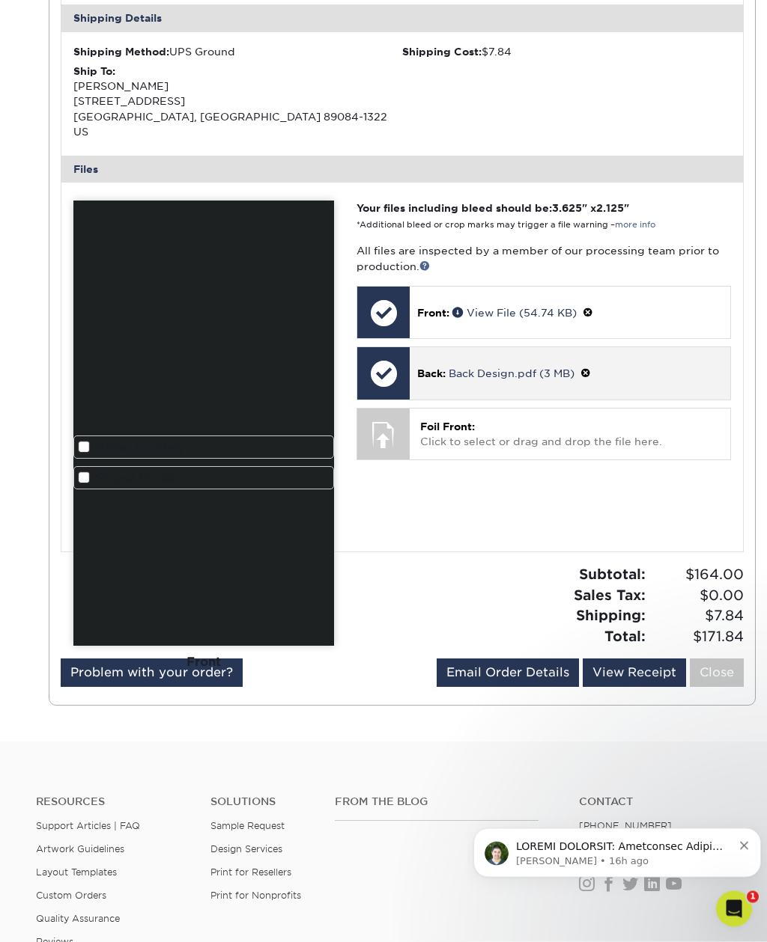
click at [588, 368] on span at bounding box center [585, 374] width 10 height 12
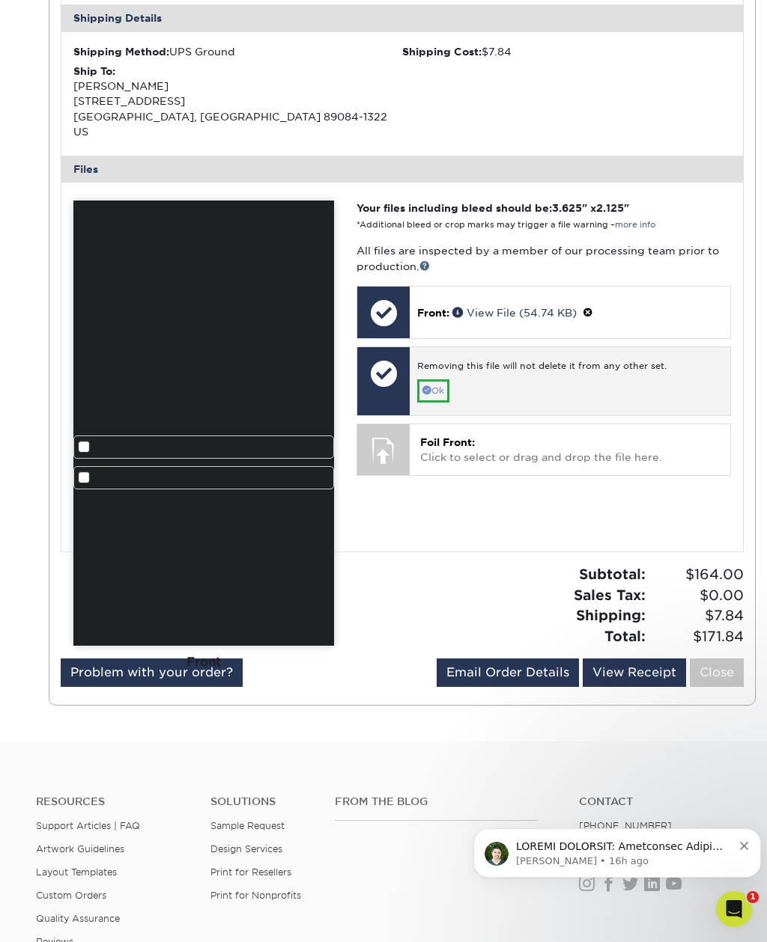
click at [436, 380] on link "Ok" at bounding box center [433, 391] width 32 height 23
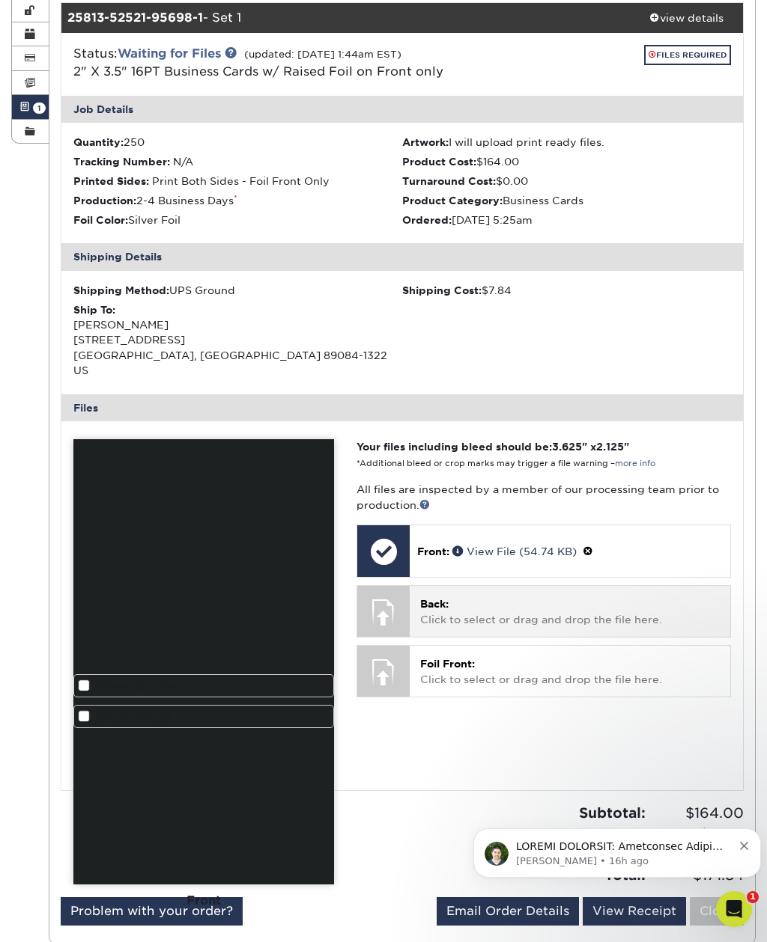
scroll to position [272, 0]
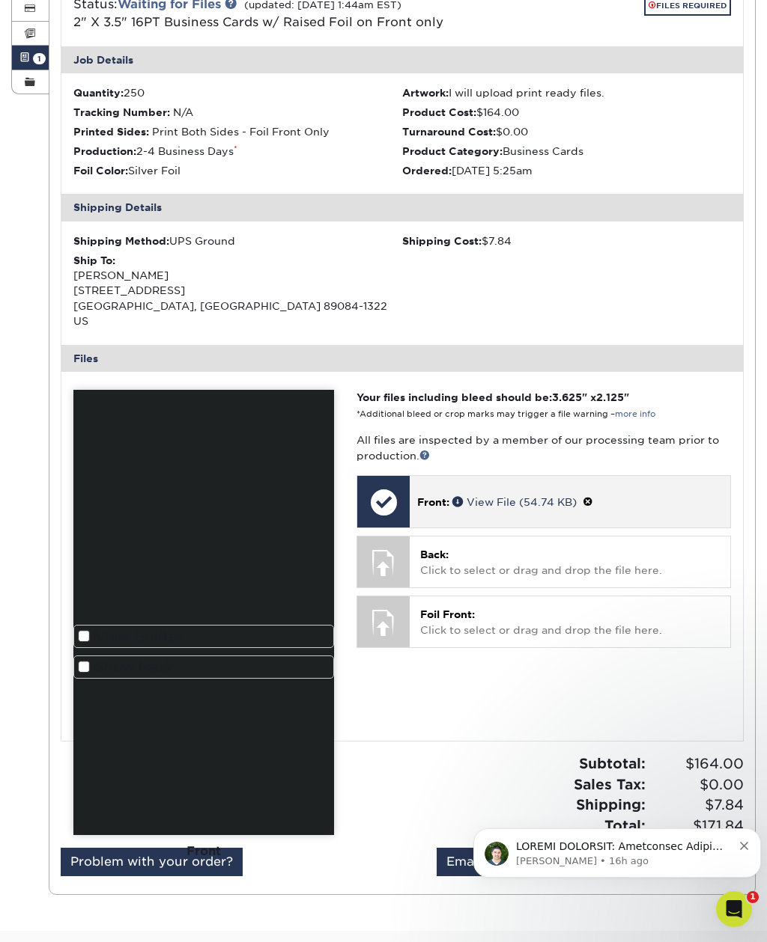
click at [589, 496] on span at bounding box center [587, 502] width 10 height 12
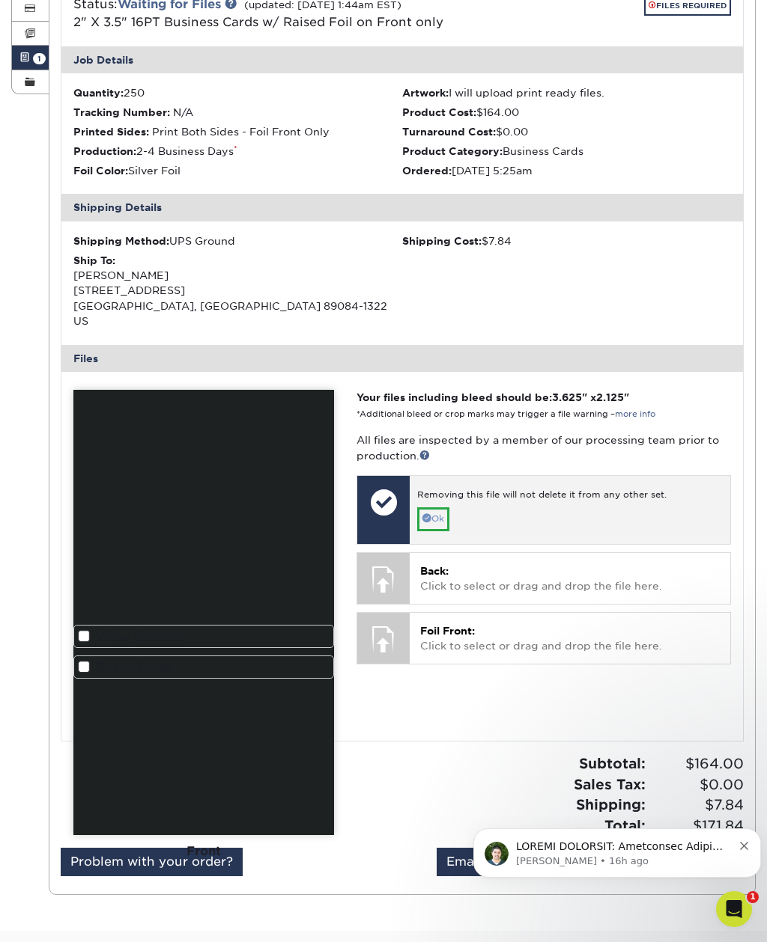
click at [436, 508] on link "Ok" at bounding box center [433, 519] width 32 height 23
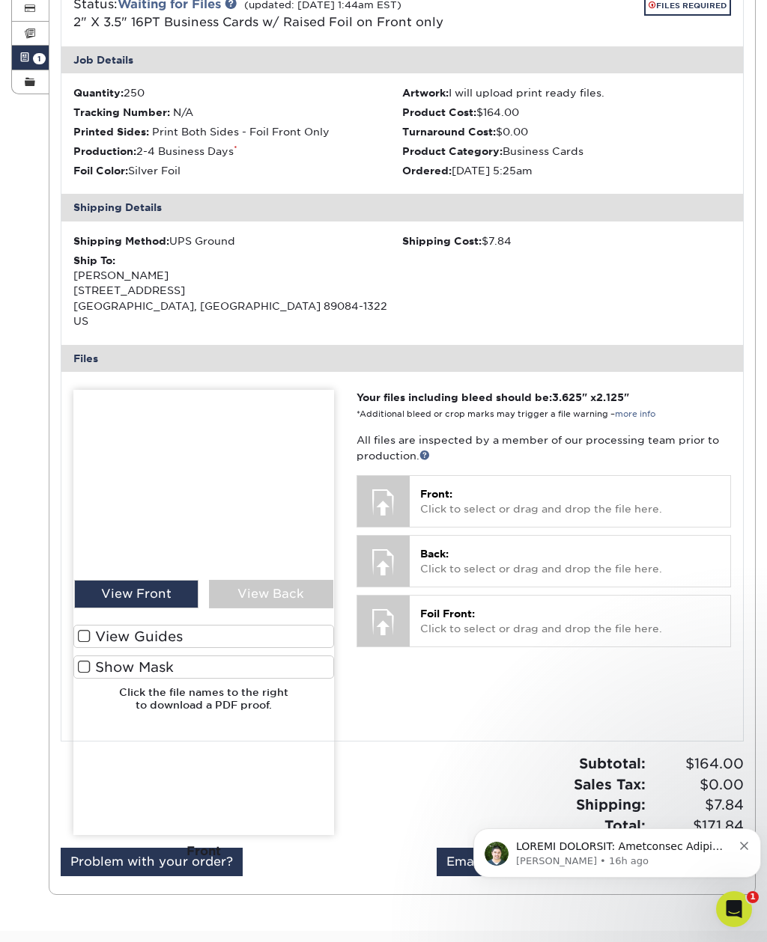
click at [88, 613] on img at bounding box center [203, 612] width 261 height 445
click at [83, 613] on img at bounding box center [203, 612] width 261 height 445
click at [87, 635] on img at bounding box center [203, 612] width 261 height 445
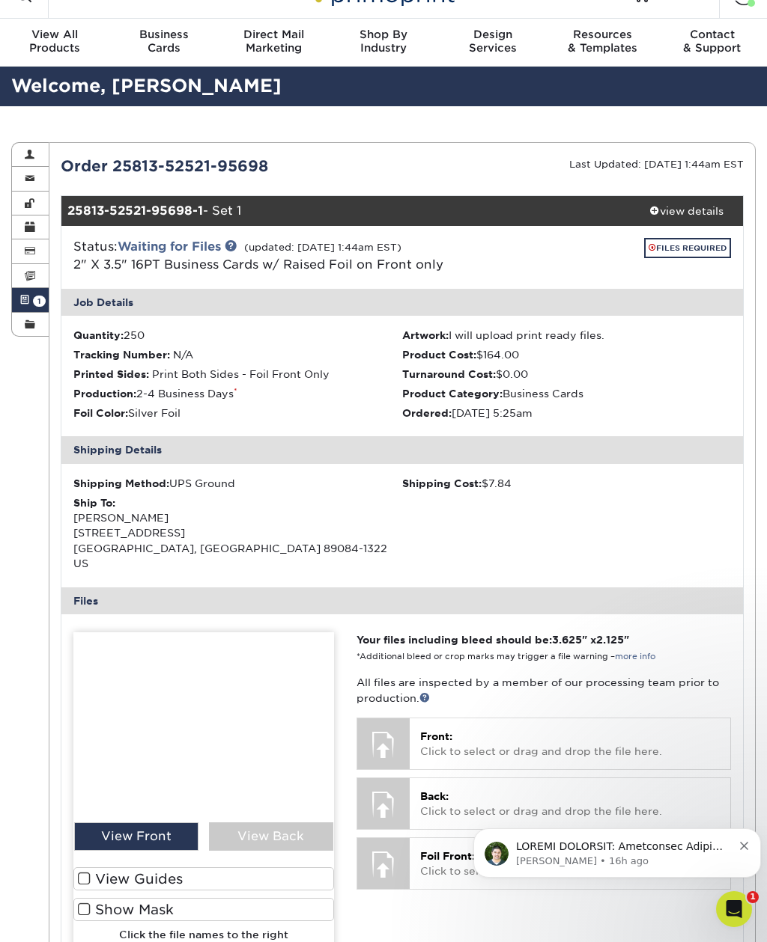
scroll to position [0, 0]
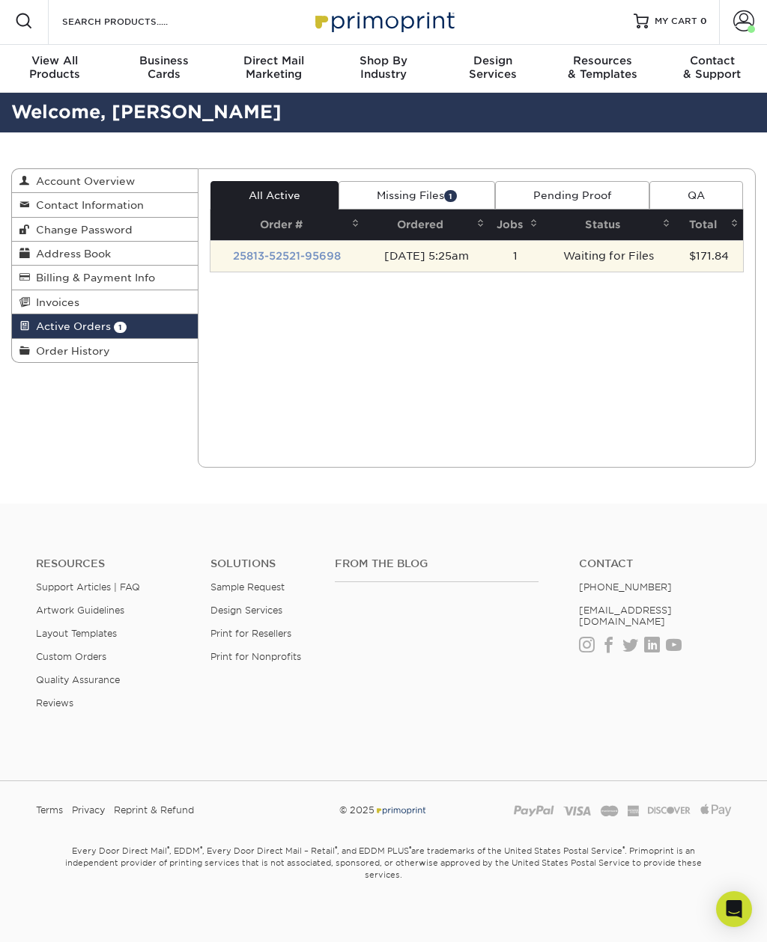
click at [311, 256] on link "25813-52521-95698" at bounding box center [287, 256] width 108 height 12
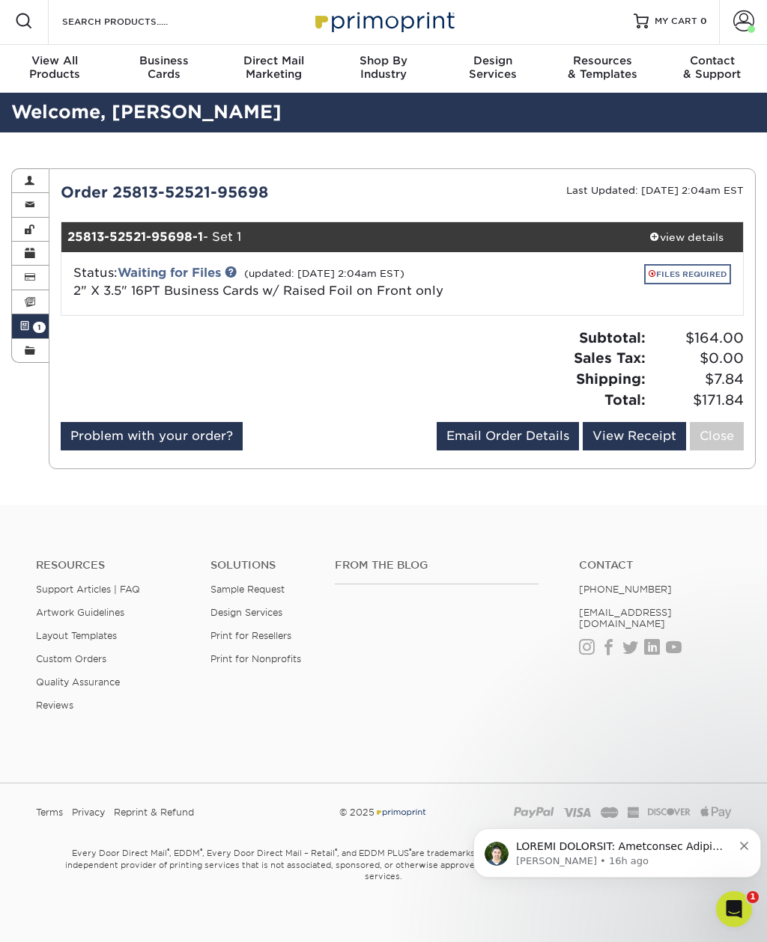
click at [698, 276] on link "FILES REQUIRED" at bounding box center [687, 274] width 87 height 20
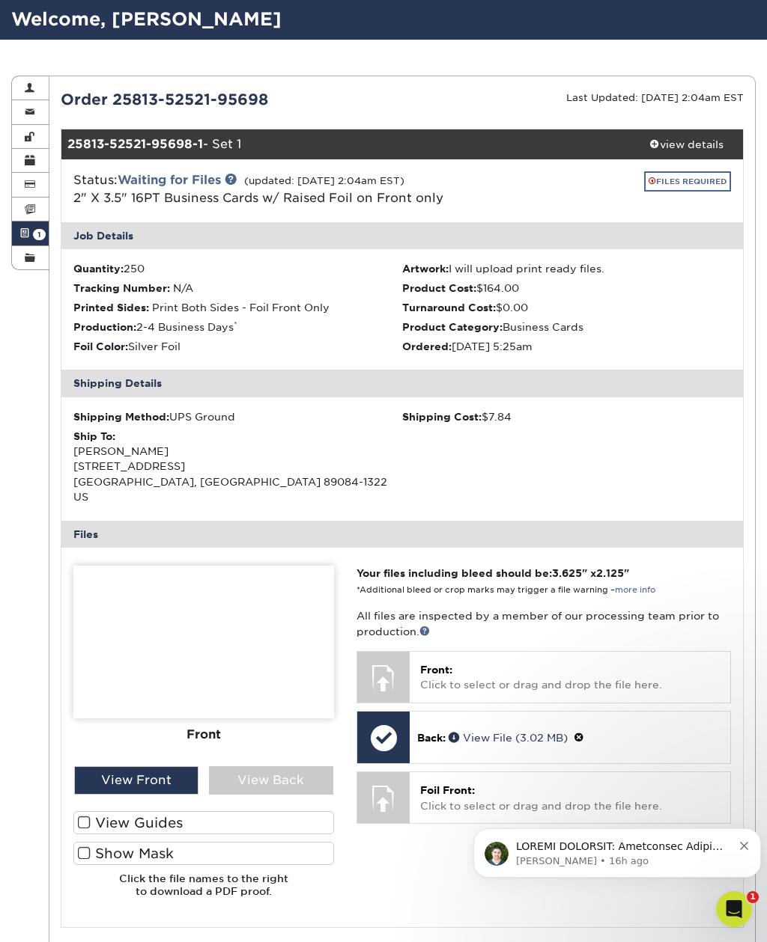
scroll to position [278, 0]
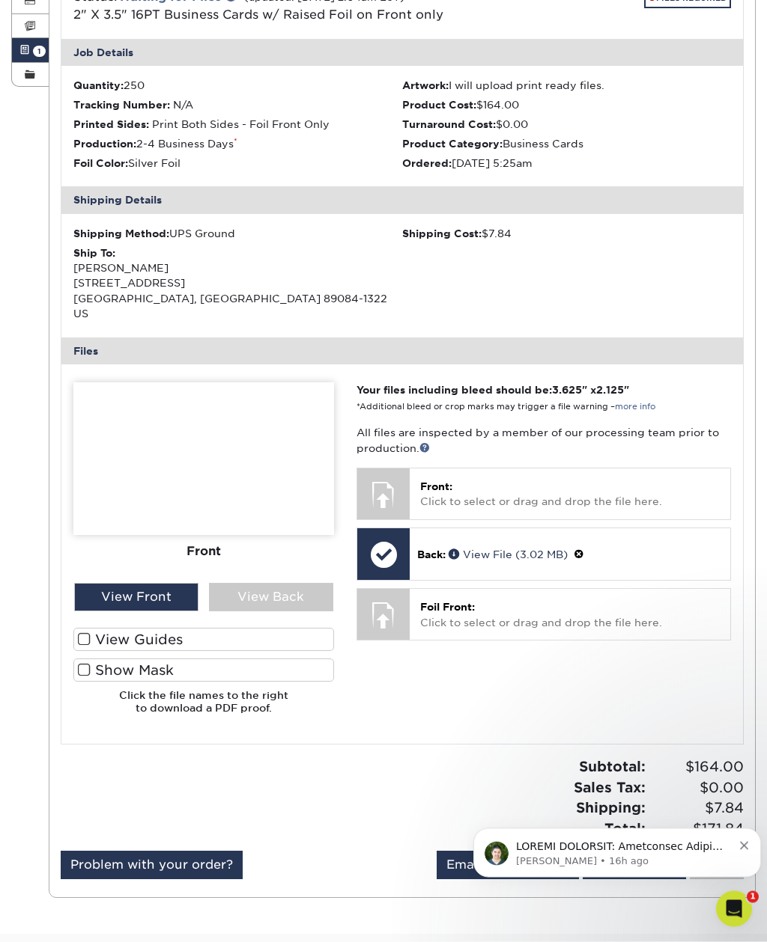
click at [79, 633] on span at bounding box center [84, 640] width 13 height 14
click at [0, 0] on input "View Guides" at bounding box center [0, 0] width 0 height 0
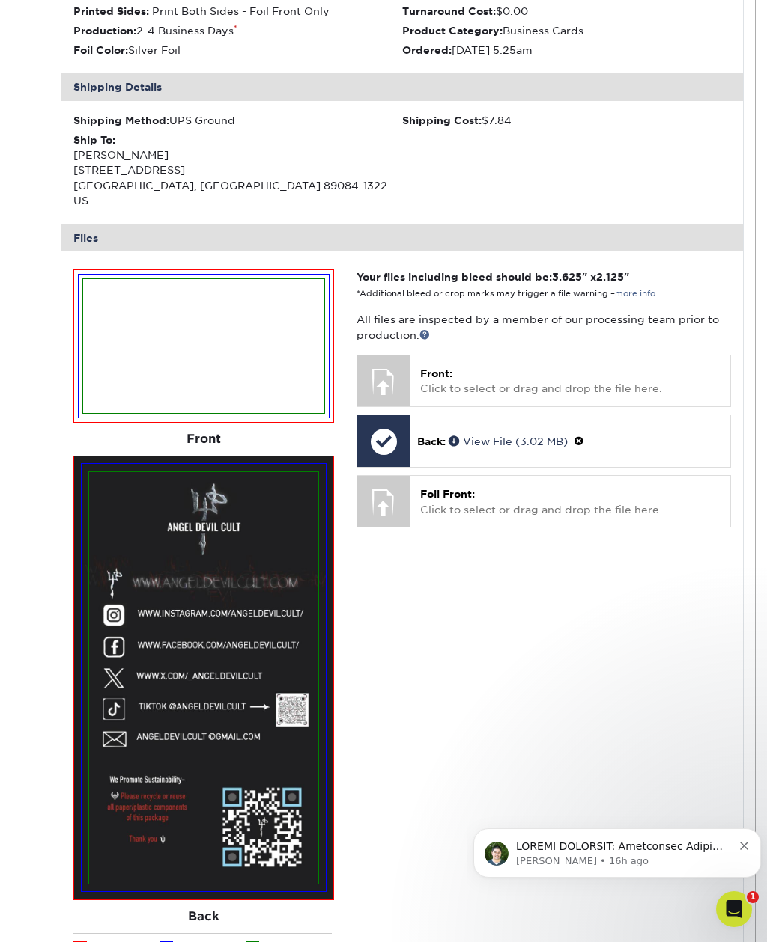
scroll to position [570, 0]
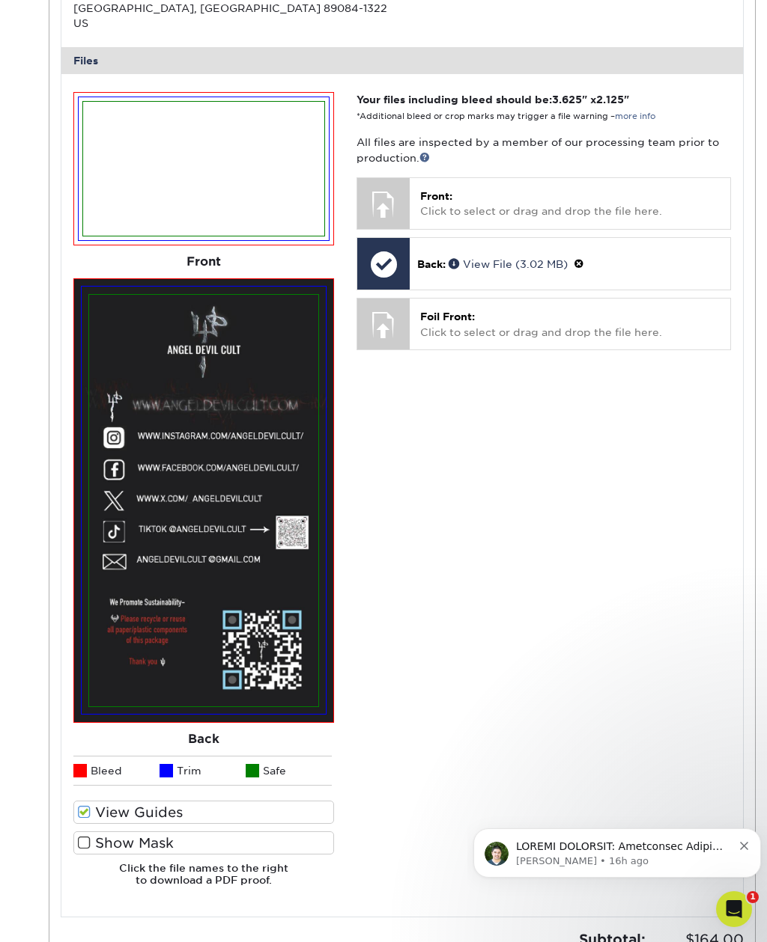
click at [85, 836] on span at bounding box center [84, 843] width 13 height 14
click at [0, 0] on input "Show Mask" at bounding box center [0, 0] width 0 height 0
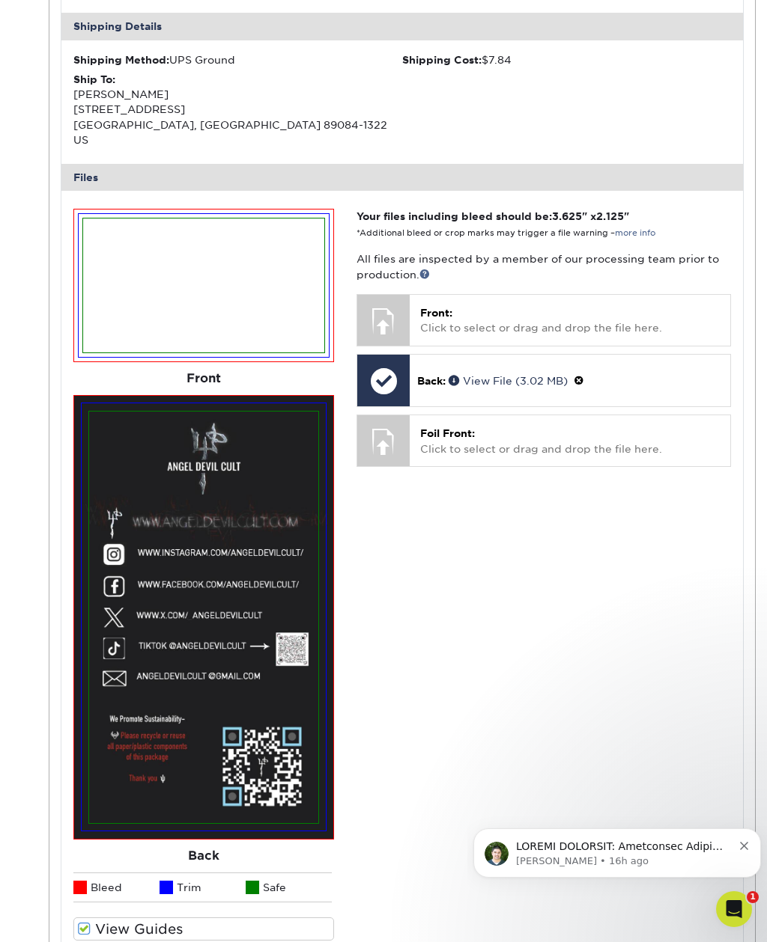
scroll to position [452, 0]
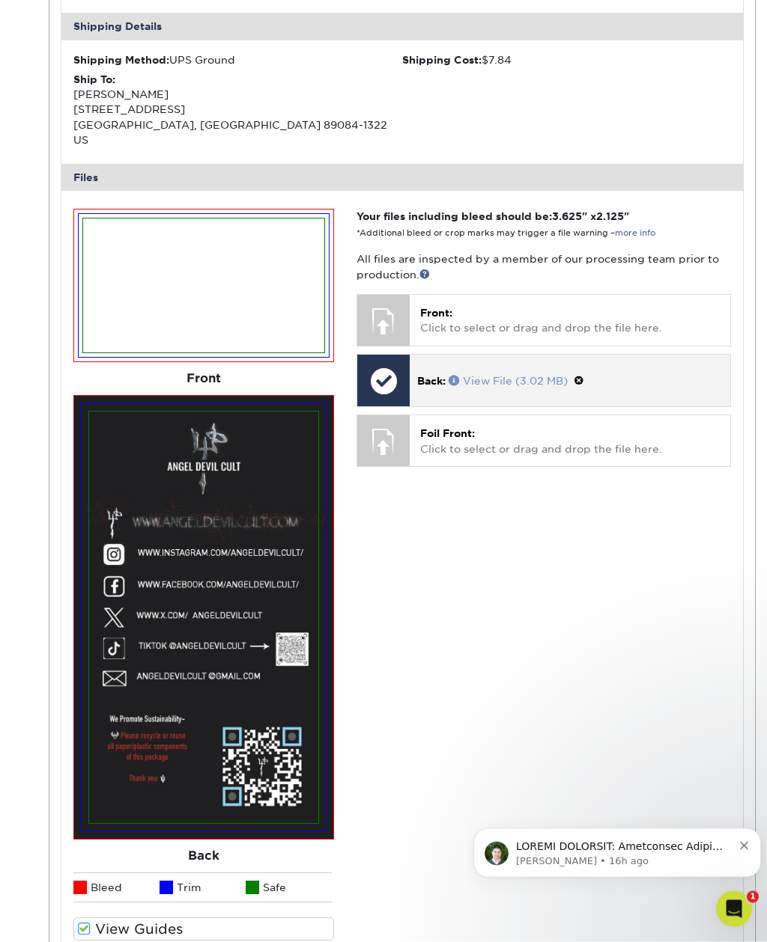
click at [501, 376] on link "View File (3.02 MB)" at bounding box center [507, 382] width 119 height 12
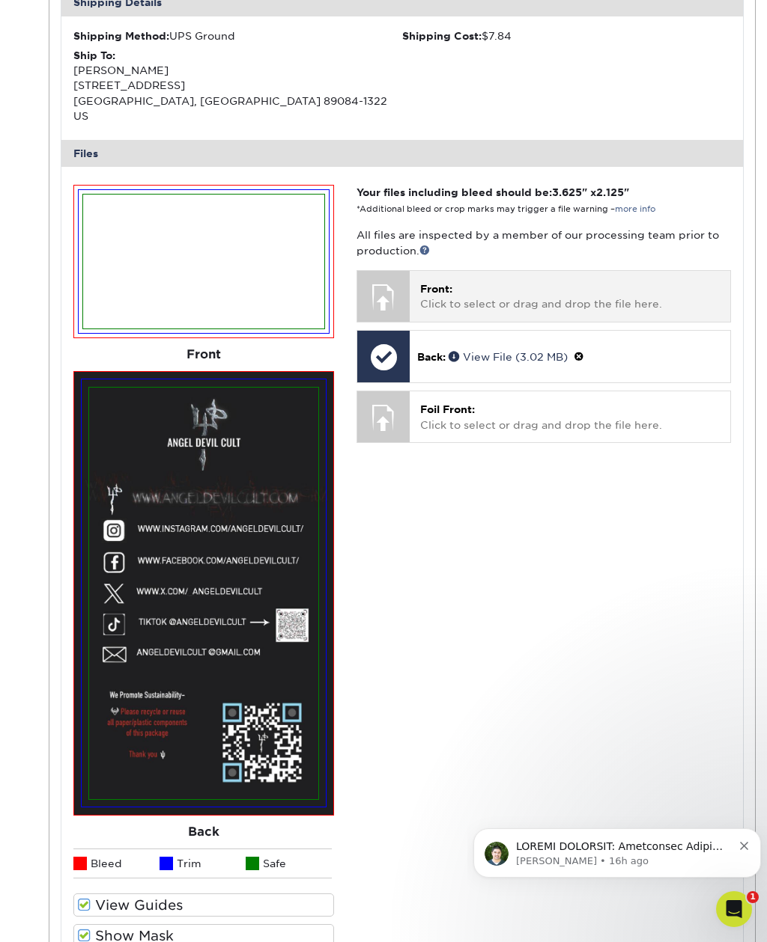
click at [529, 281] on p "Front: Click to select or drag and drop the file here." at bounding box center [569, 296] width 299 height 31
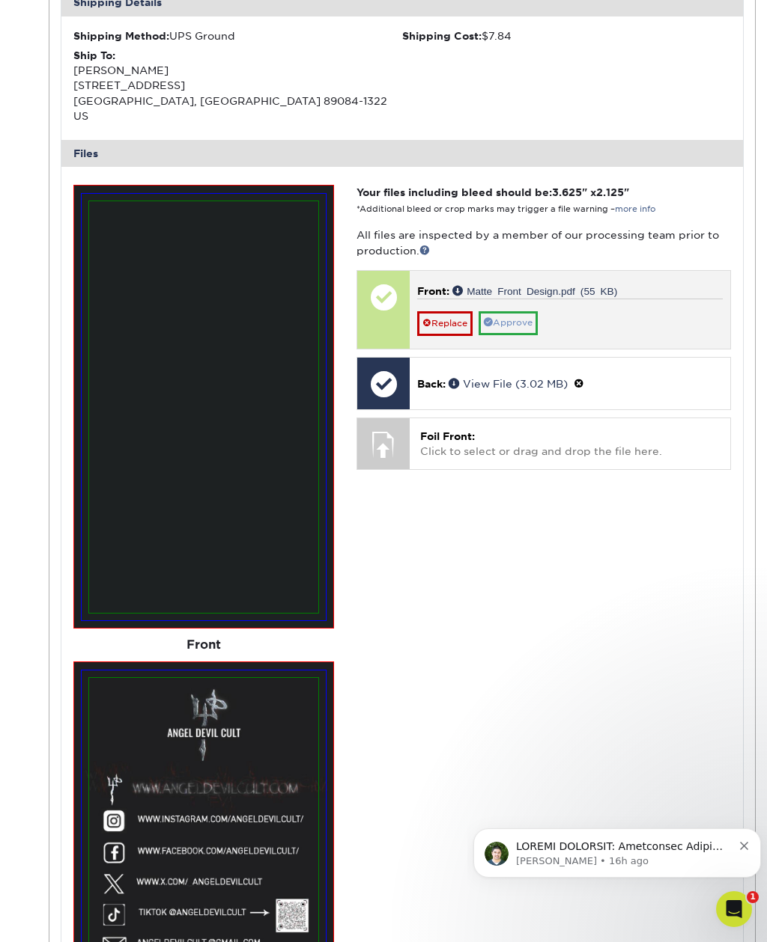
click at [527, 311] on link "Approve" at bounding box center [507, 322] width 59 height 23
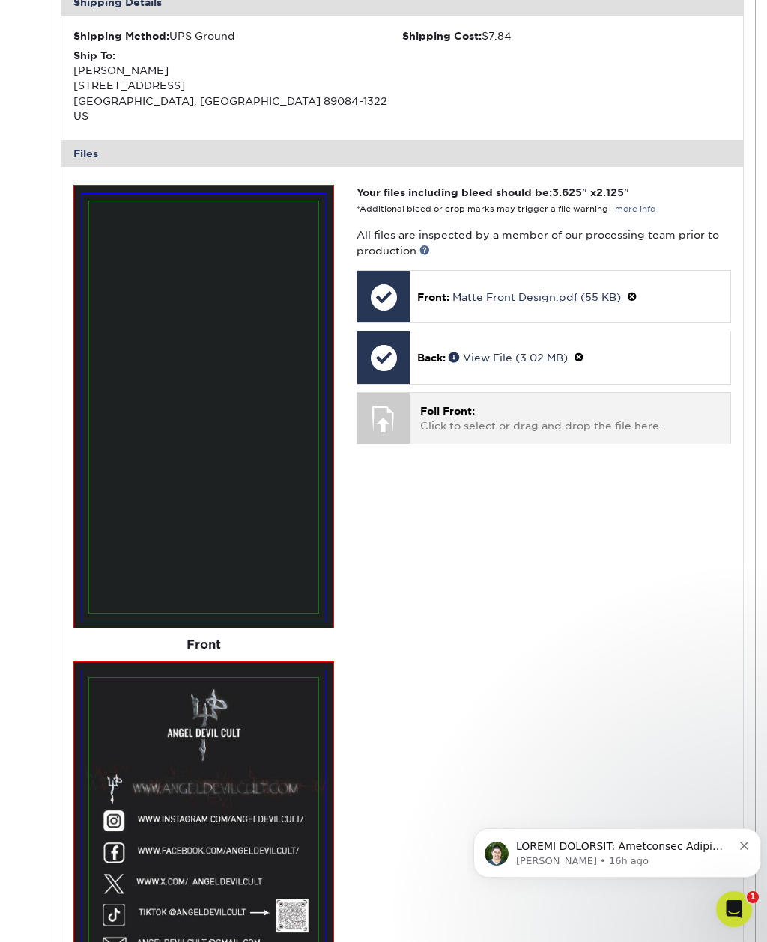
click at [581, 403] on p "Foil Front: Click to select or drag and drop the file here." at bounding box center [569, 418] width 299 height 31
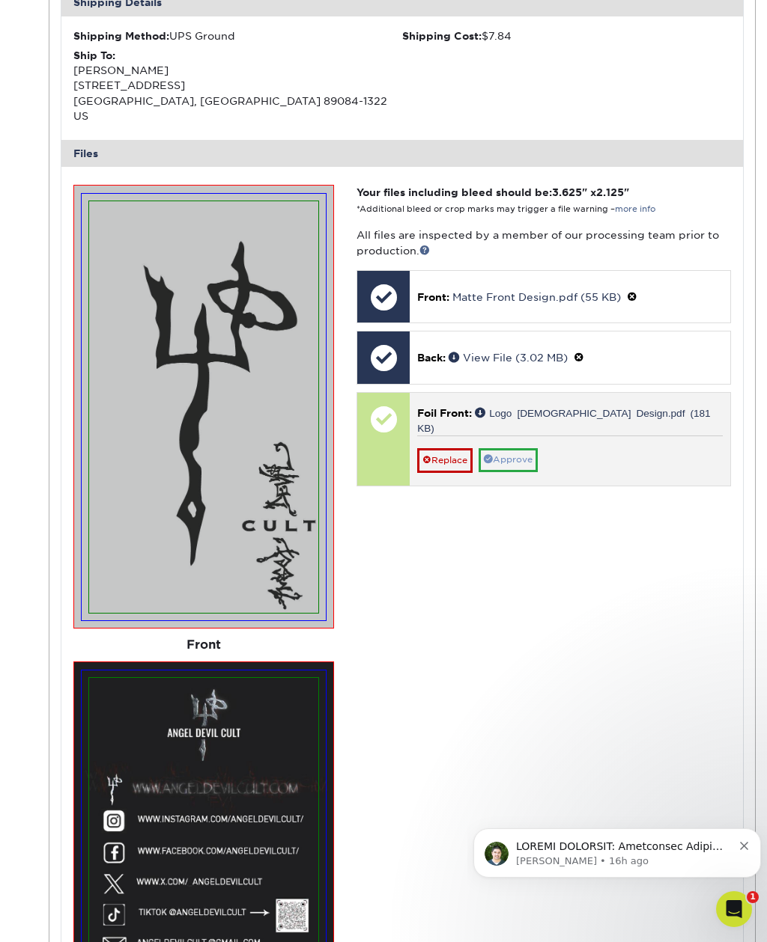
click at [523, 448] on link "Approve" at bounding box center [507, 459] width 59 height 23
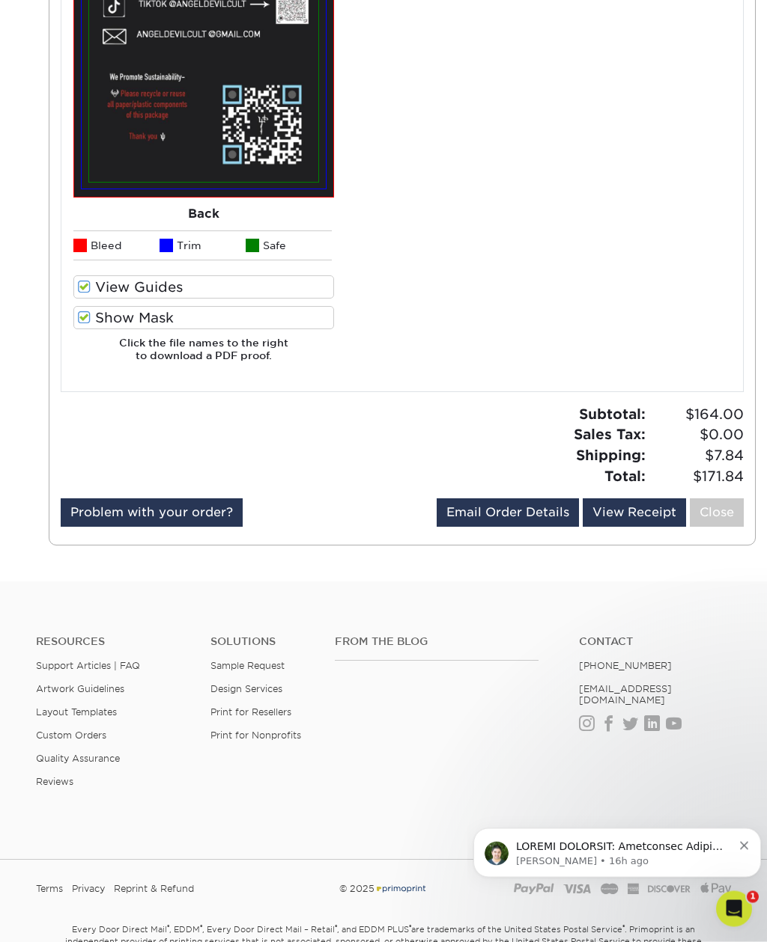
scroll to position [1390, 0]
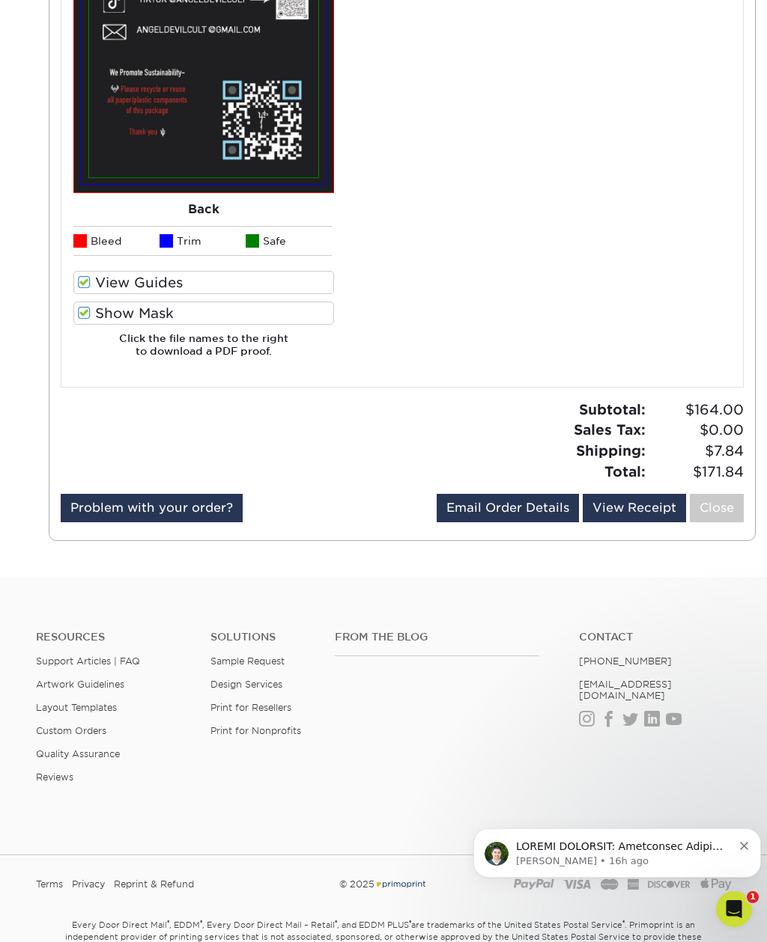
click at [678, 846] on p "Notification stack" at bounding box center [624, 847] width 216 height 15
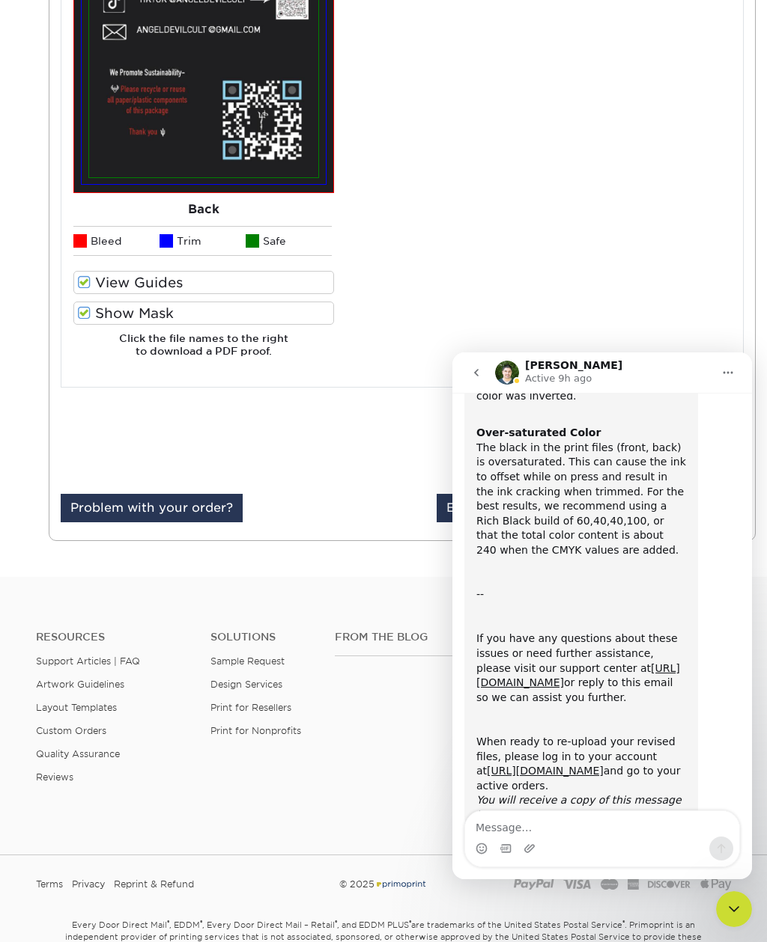
click at [480, 367] on icon "go back" at bounding box center [476, 373] width 12 height 12
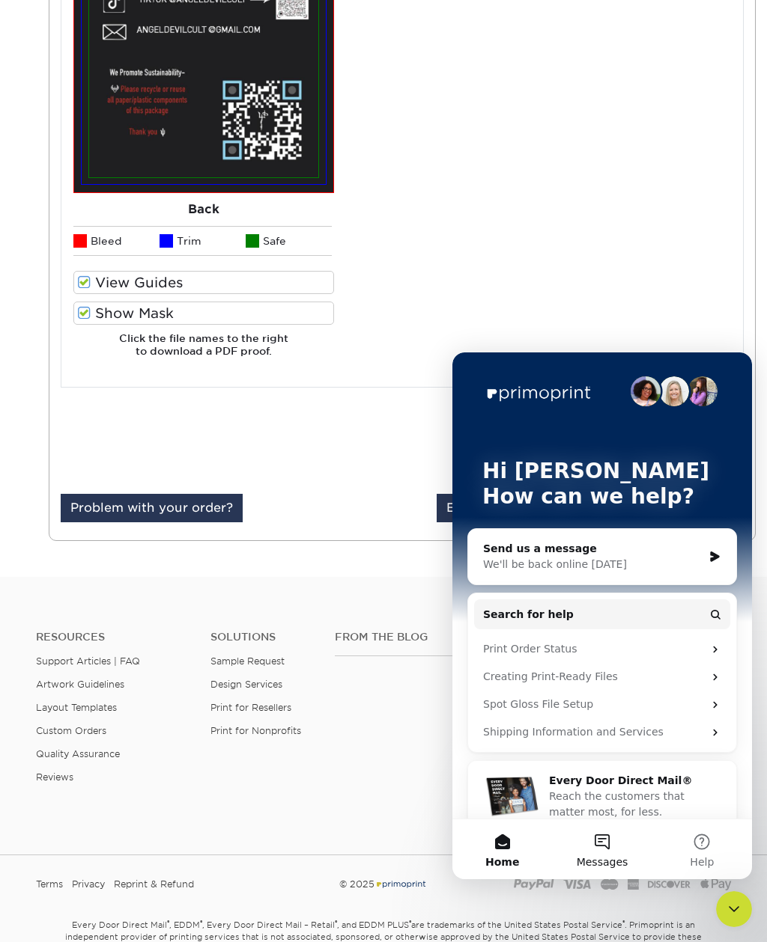
click at [600, 834] on button "Messages" at bounding box center [602, 850] width 100 height 60
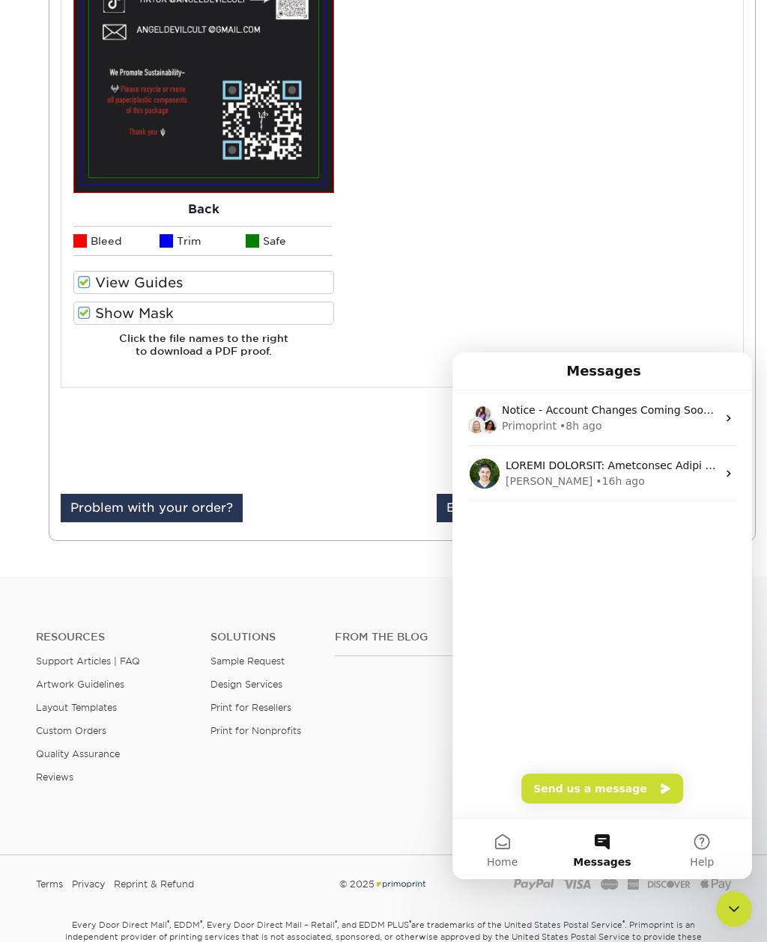
click at [711, 371] on div "Messages" at bounding box center [602, 371] width 280 height 25
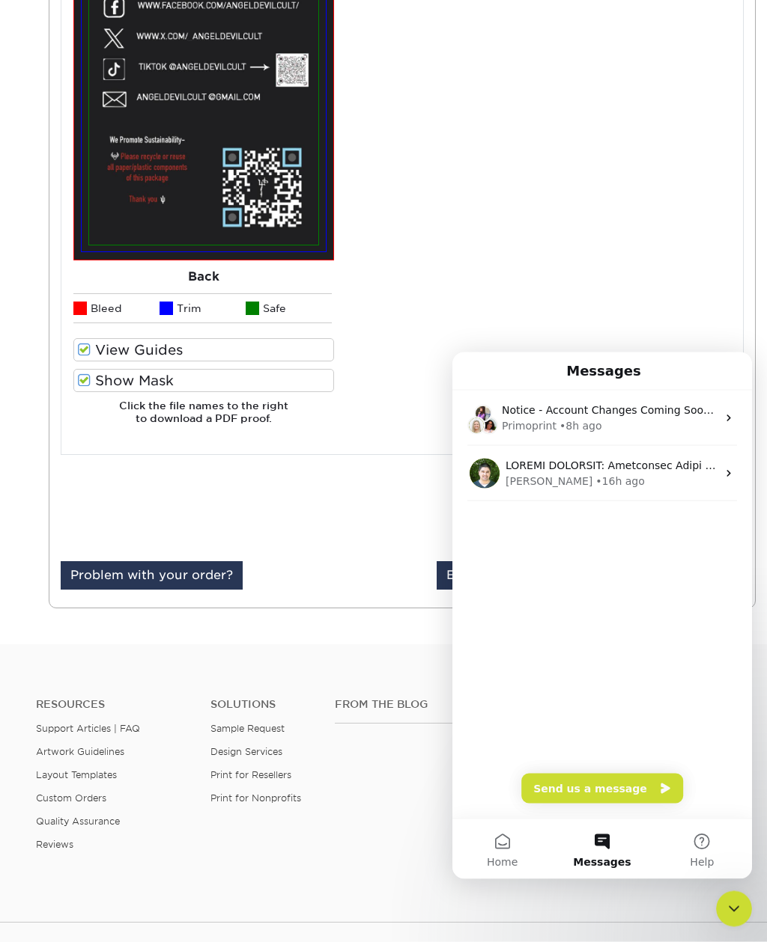
click at [736, 919] on div "Close Intercom Messenger" at bounding box center [734, 909] width 36 height 36
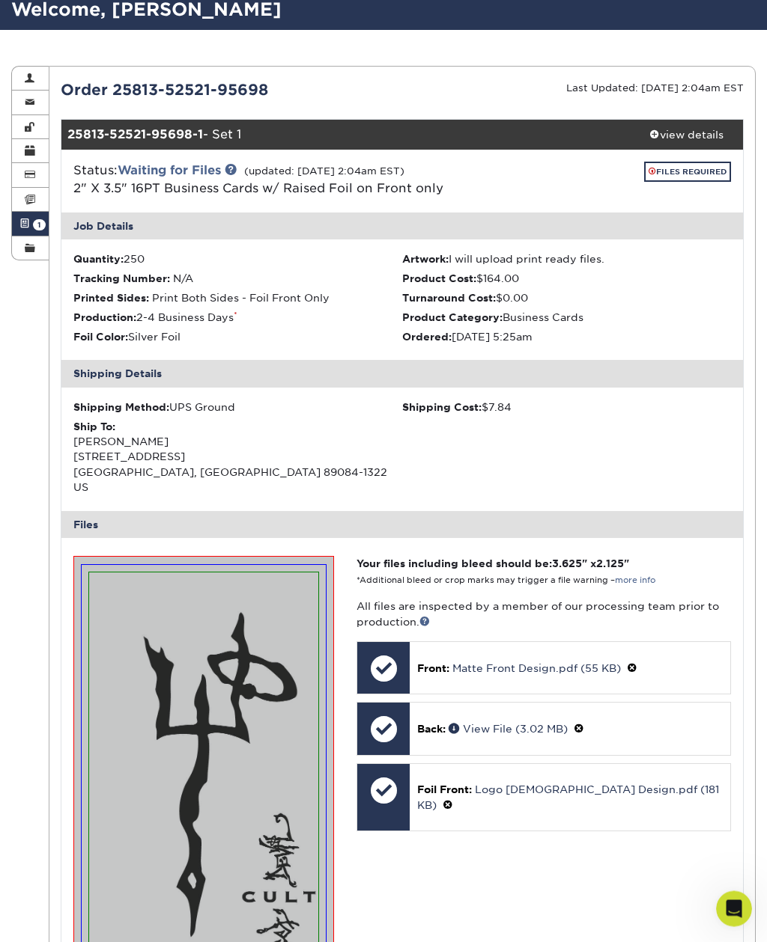
scroll to position [86, 0]
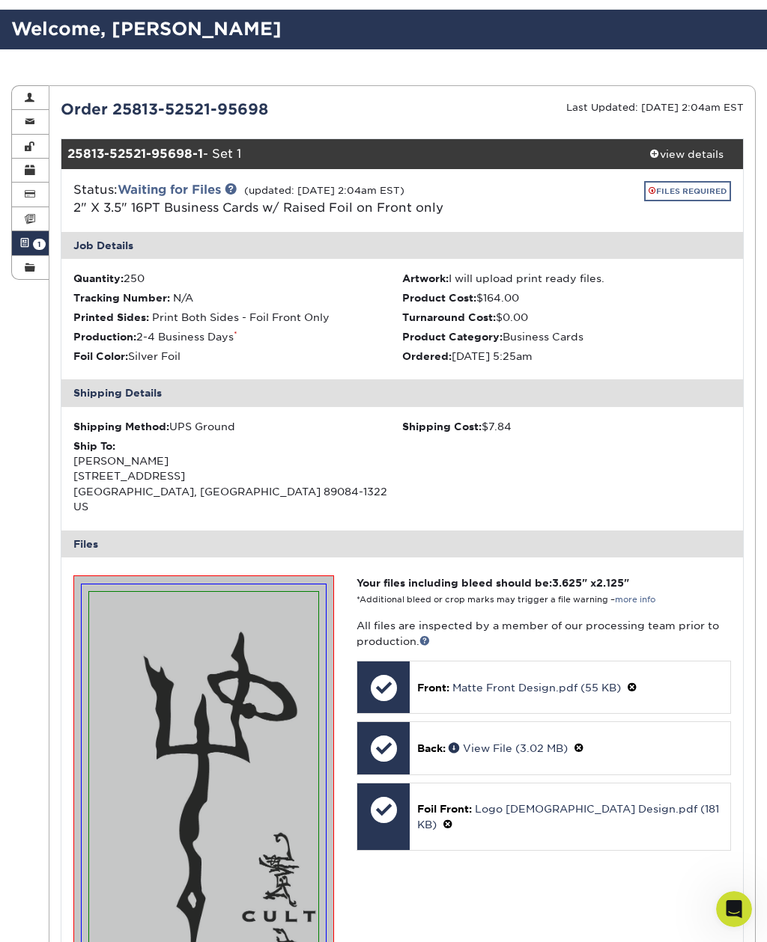
click at [689, 188] on link "FILES REQUIRED" at bounding box center [687, 191] width 87 height 20
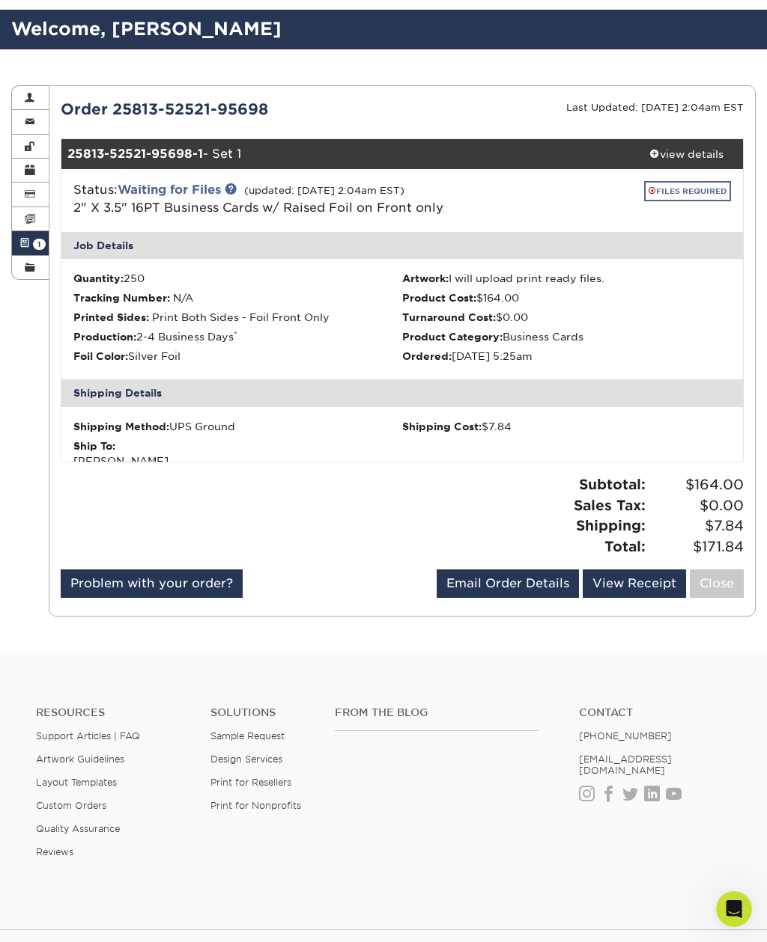
scroll to position [0, 0]
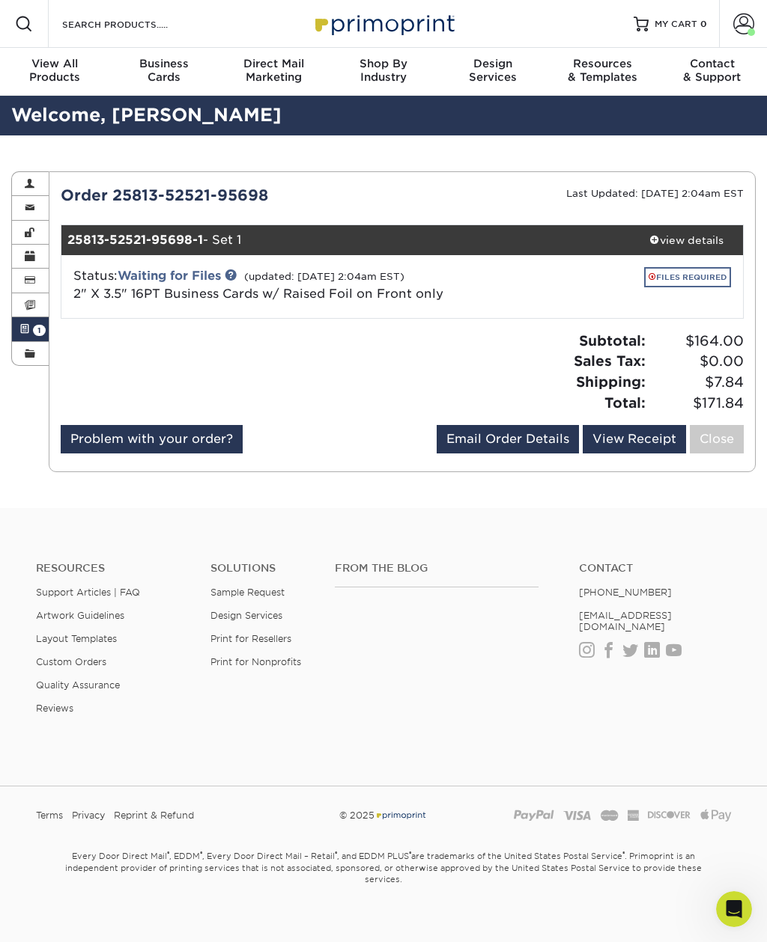
click at [701, 276] on link "FILES REQUIRED" at bounding box center [687, 277] width 87 height 20
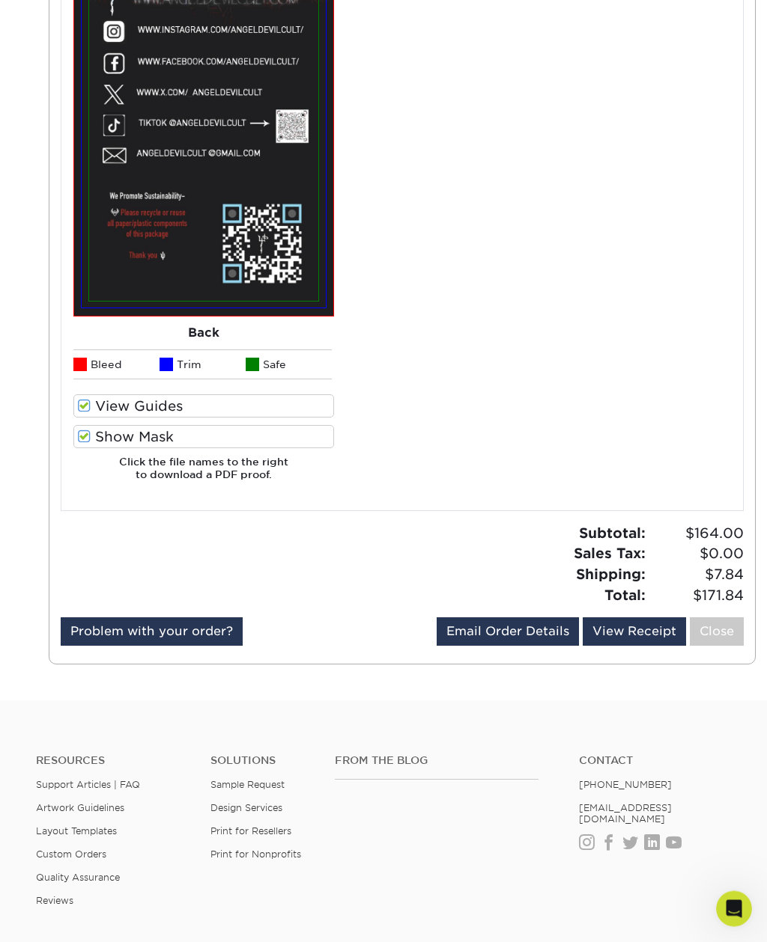
scroll to position [1390, 0]
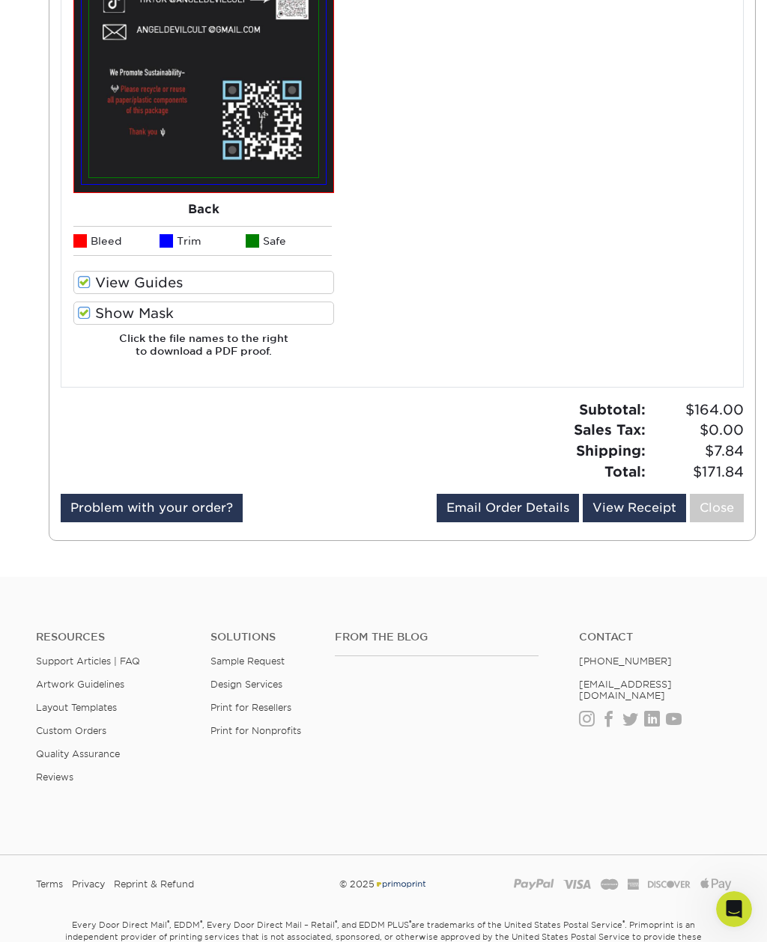
click at [740, 904] on icon "Open Intercom Messenger" at bounding box center [734, 910] width 25 height 25
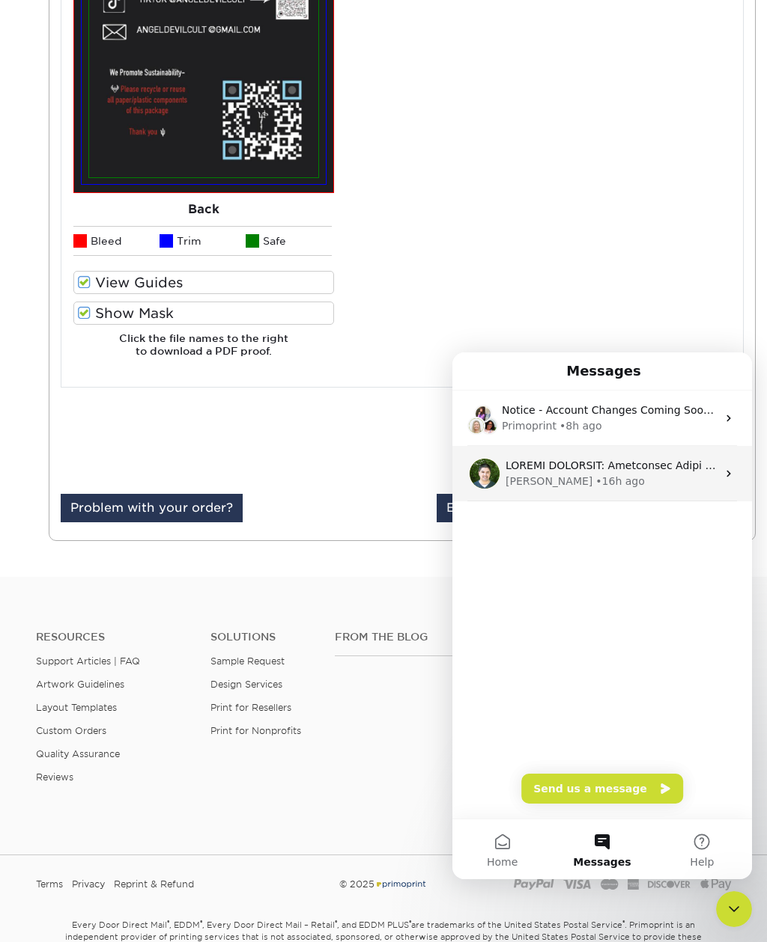
click at [659, 481] on div "[PERSON_NAME] • 16h ago" at bounding box center [610, 482] width 211 height 16
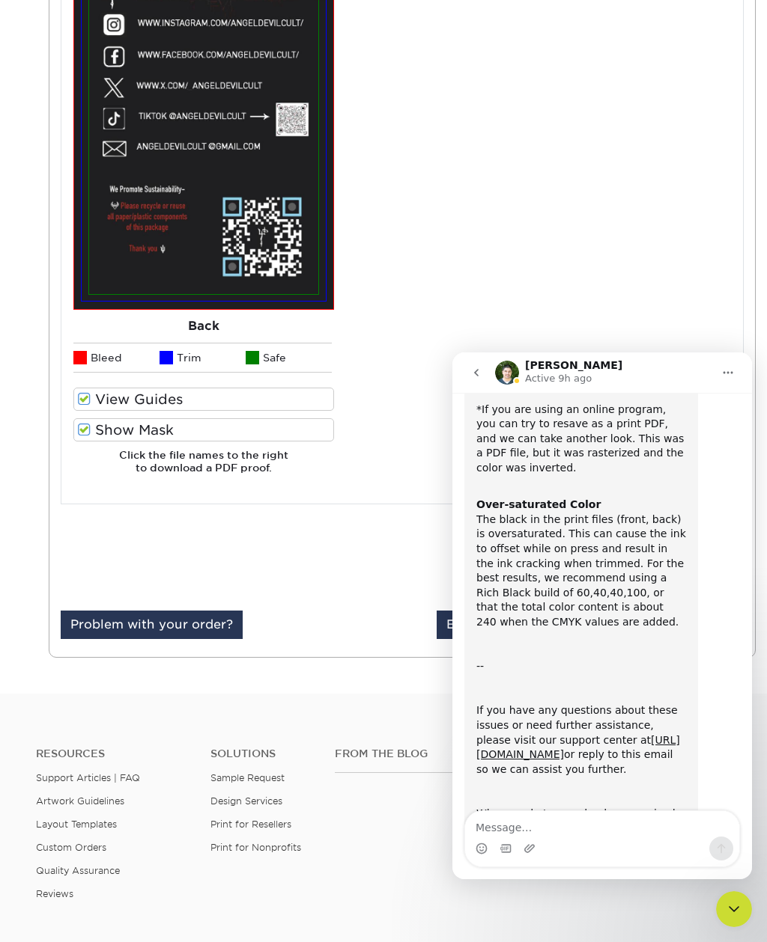
scroll to position [499, 0]
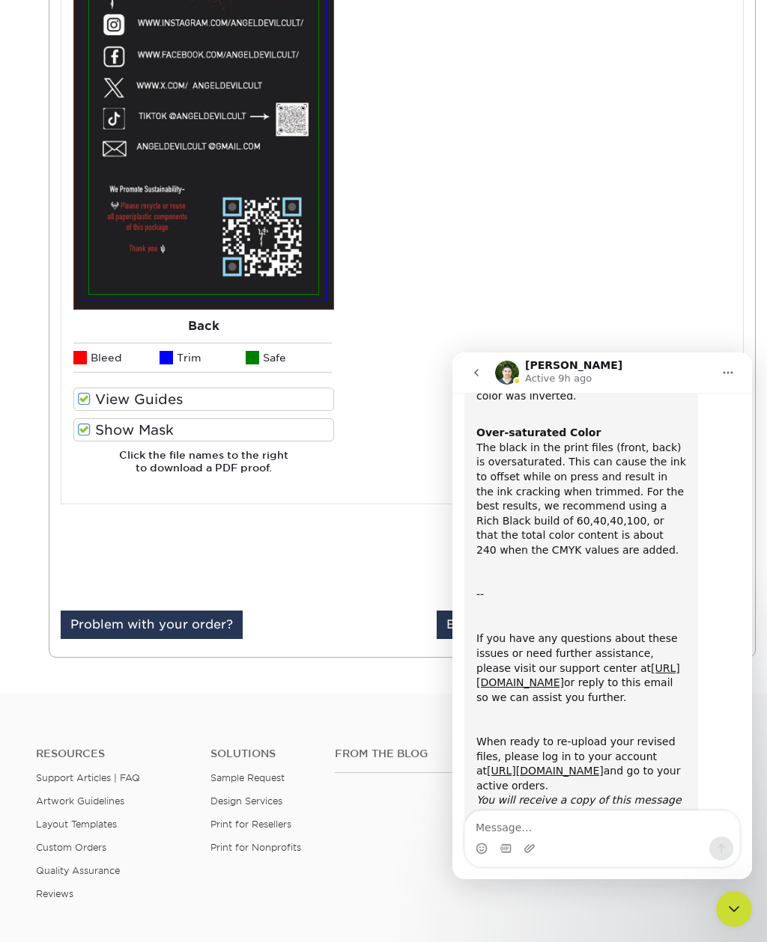
click at [588, 831] on textarea "Message…" at bounding box center [602, 823] width 274 height 25
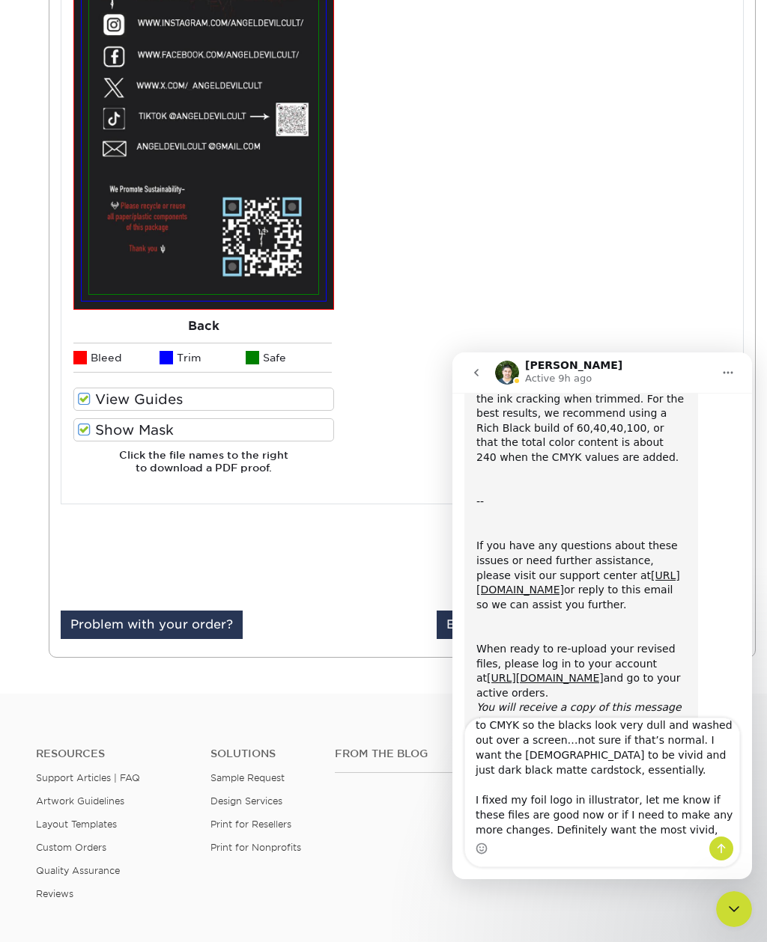
scroll to position [57, 0]
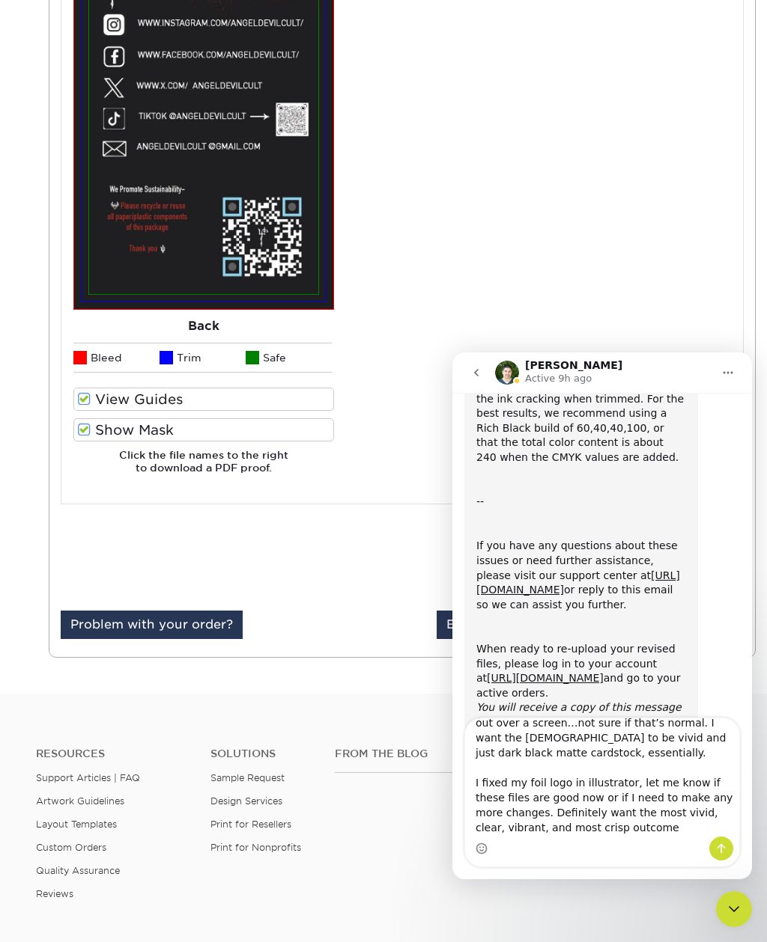
type textarea "I’ve just uploaded everything again. Please check if the blacks are correct now…"
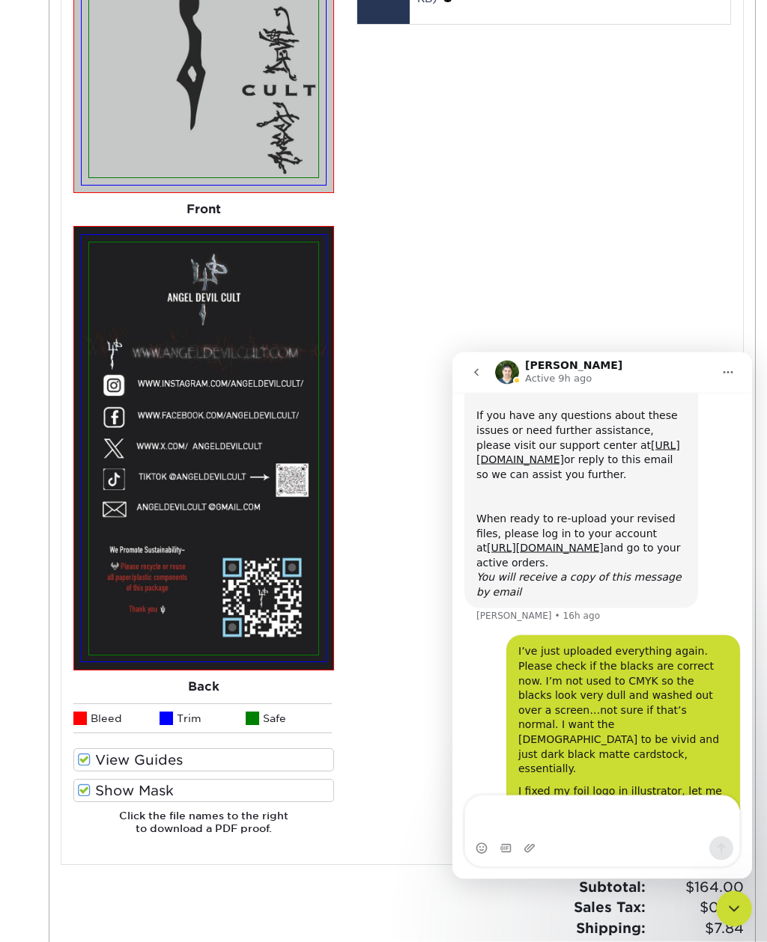
scroll to position [893, 0]
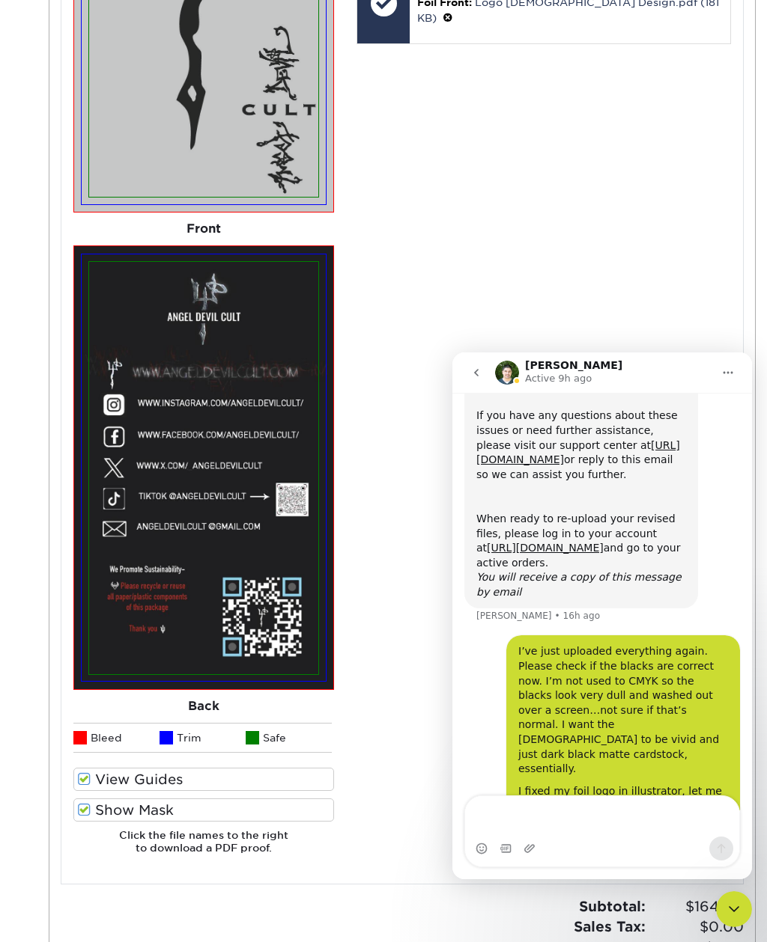
click at [415, 585] on div "Your files including bleed should be: 3.625 " x 2.125 " *Additional bleed or cr…" at bounding box center [543, 317] width 397 height 1097
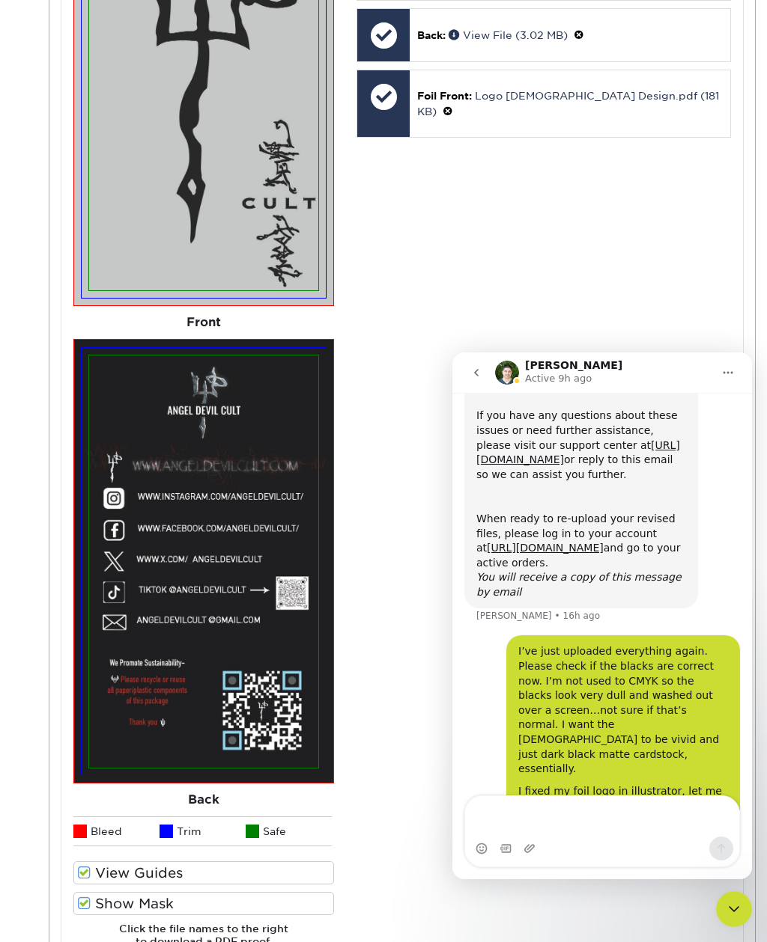
scroll to position [762, 0]
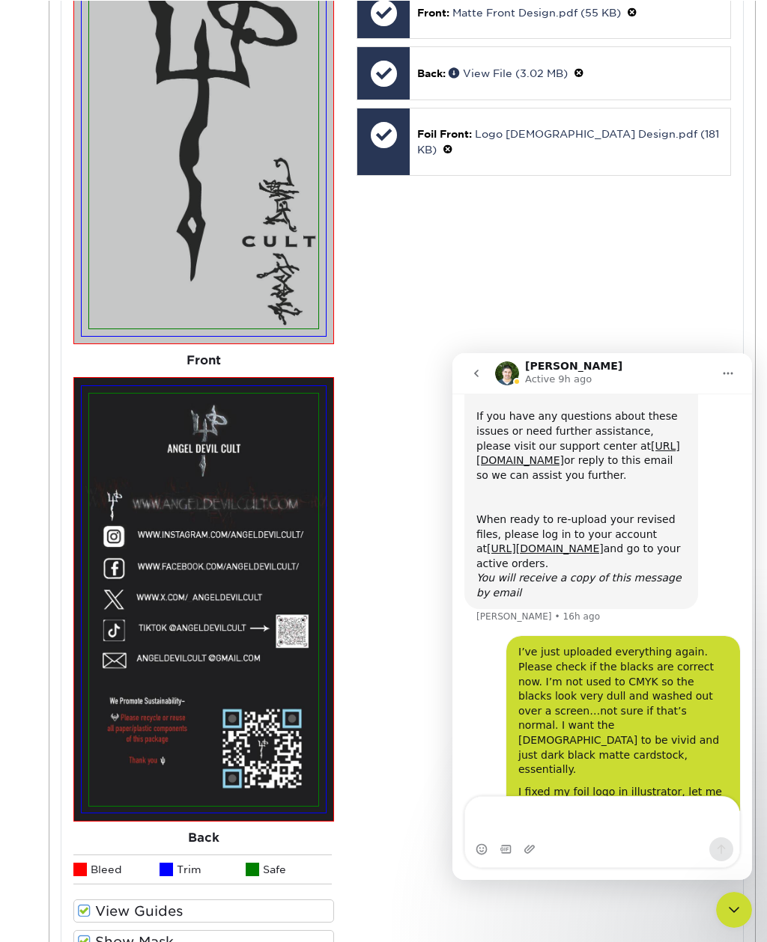
click at [733, 900] on div "Close Intercom Messenger" at bounding box center [734, 910] width 36 height 36
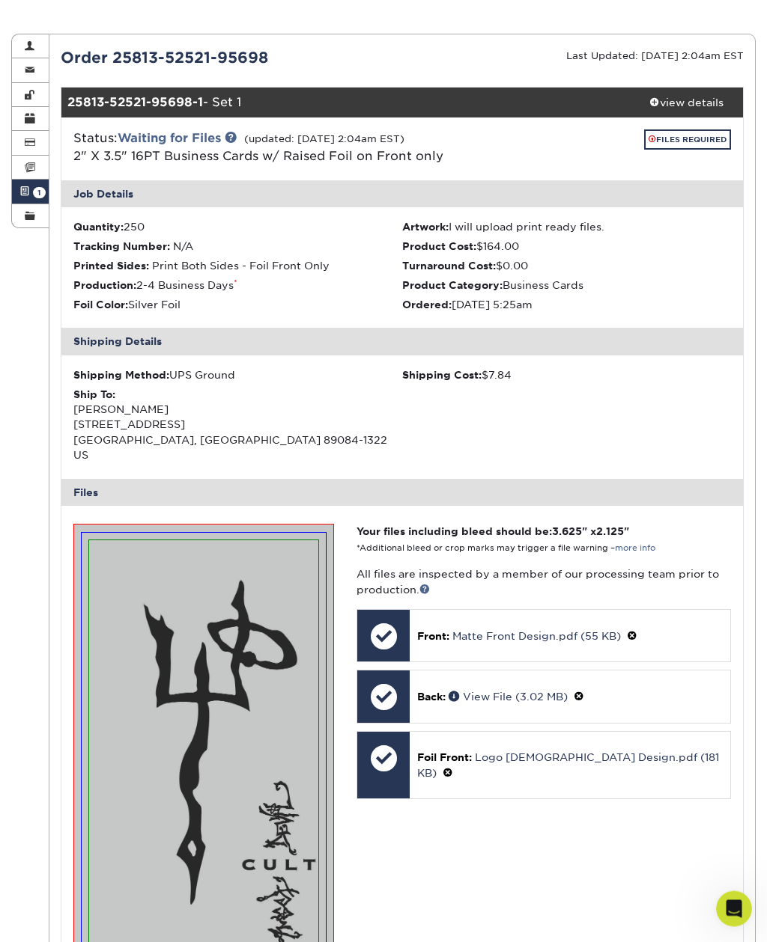
scroll to position [0, 0]
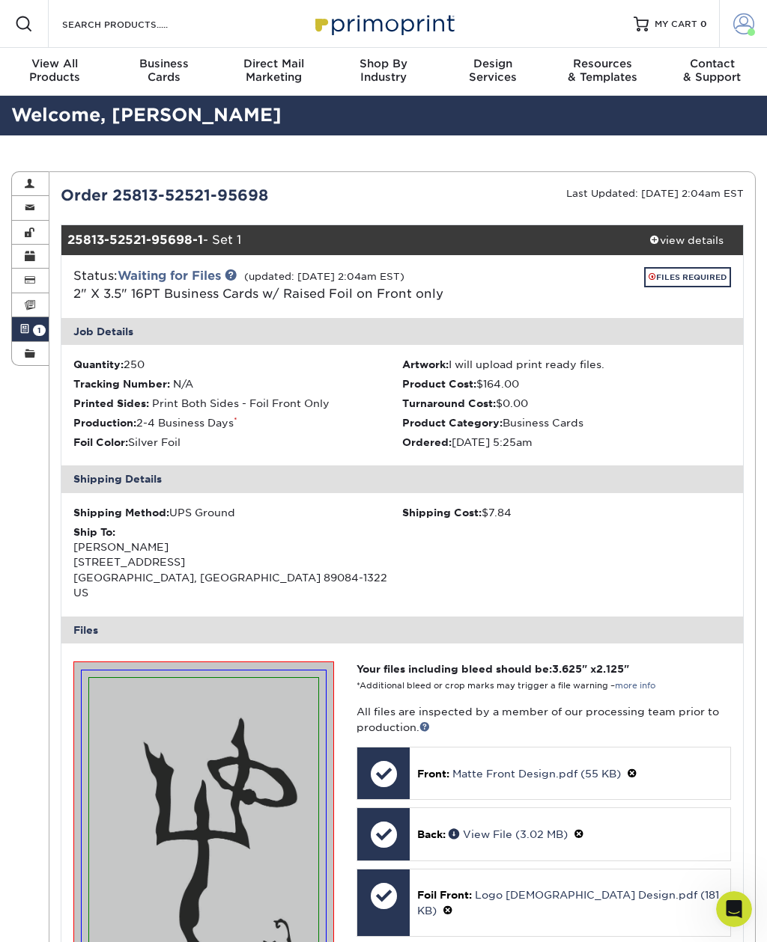
click at [747, 16] on span at bounding box center [743, 23] width 21 height 21
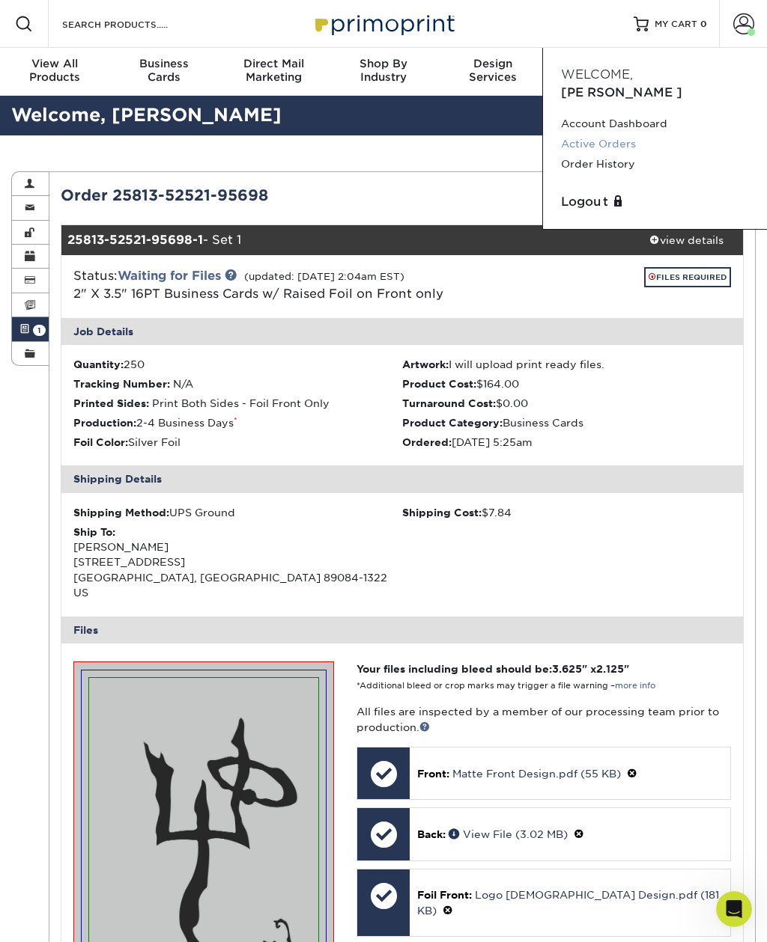
click at [634, 134] on link "Active Orders" at bounding box center [655, 144] width 188 height 20
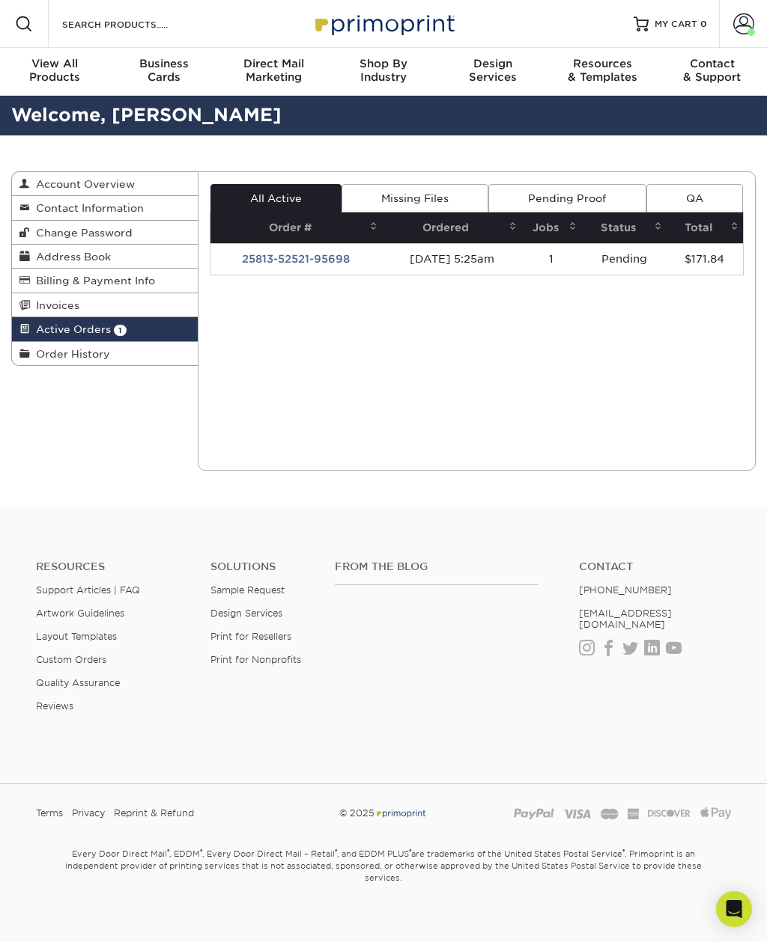
click at [448, 198] on link "Missing Files" at bounding box center [414, 198] width 147 height 28
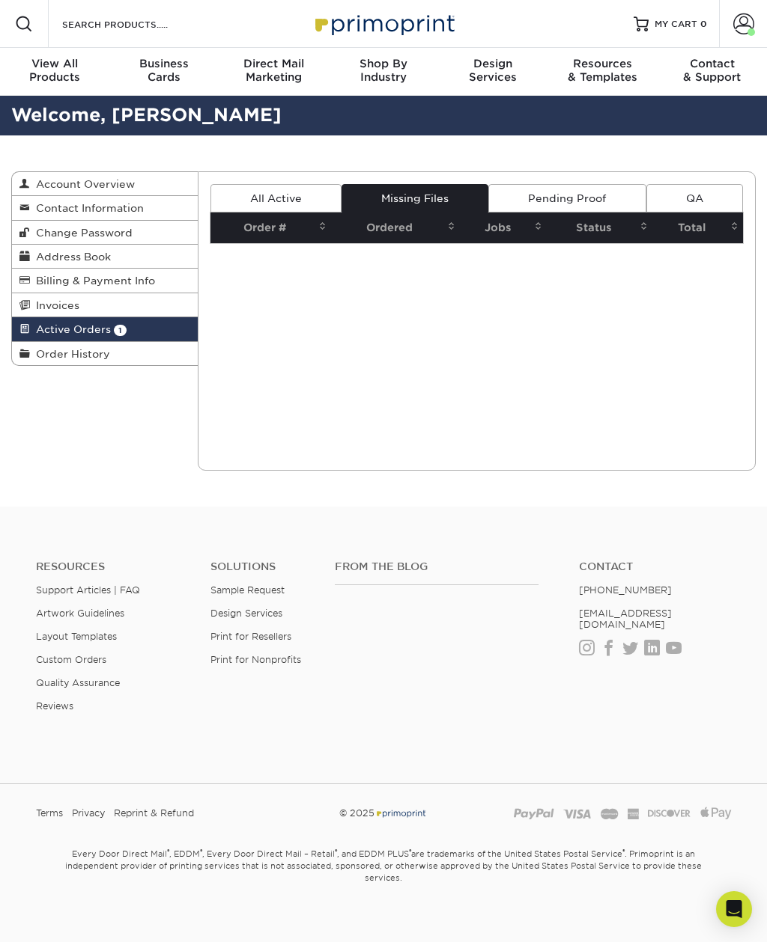
click at [320, 196] on link "All Active" at bounding box center [275, 198] width 131 height 28
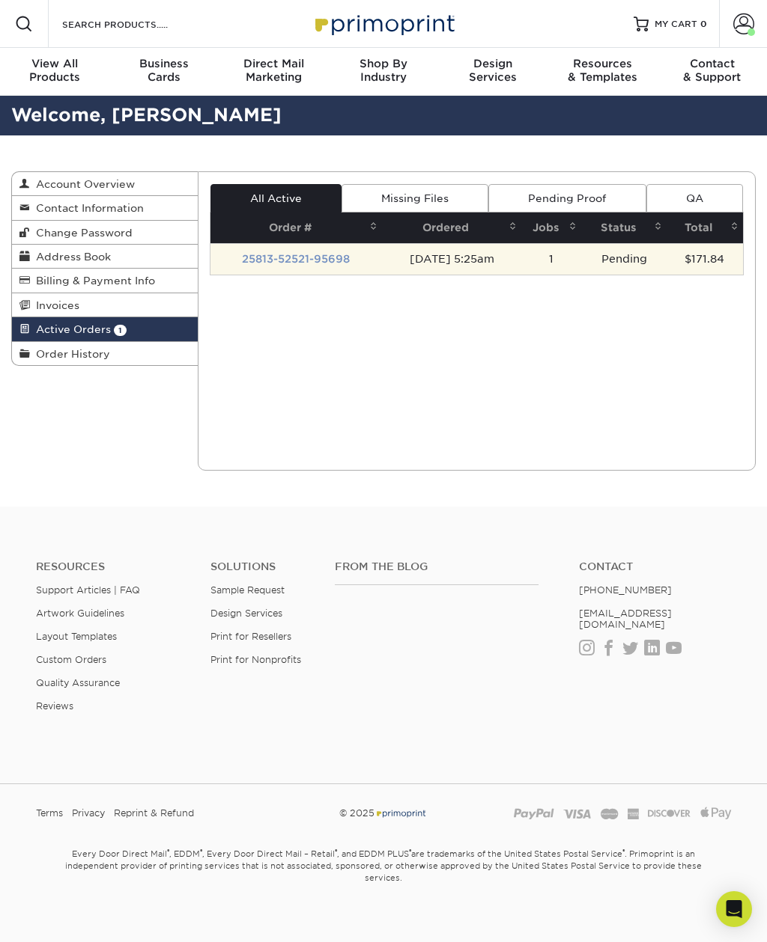
click at [302, 253] on link "25813-52521-95698" at bounding box center [296, 259] width 108 height 12
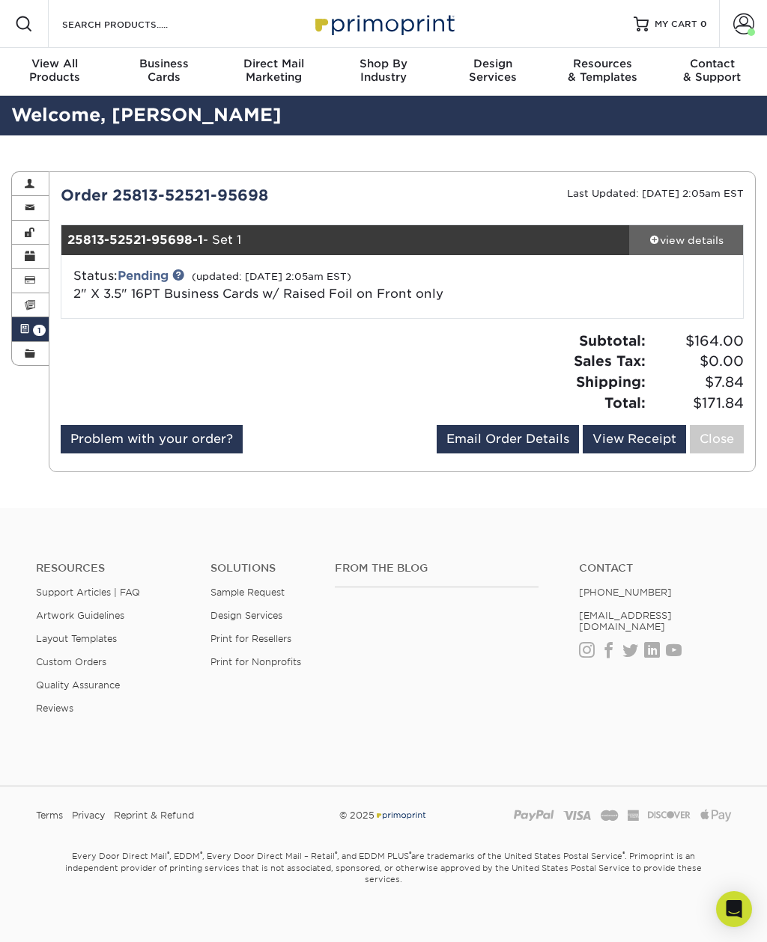
click at [708, 248] on link "view details" at bounding box center [686, 240] width 114 height 30
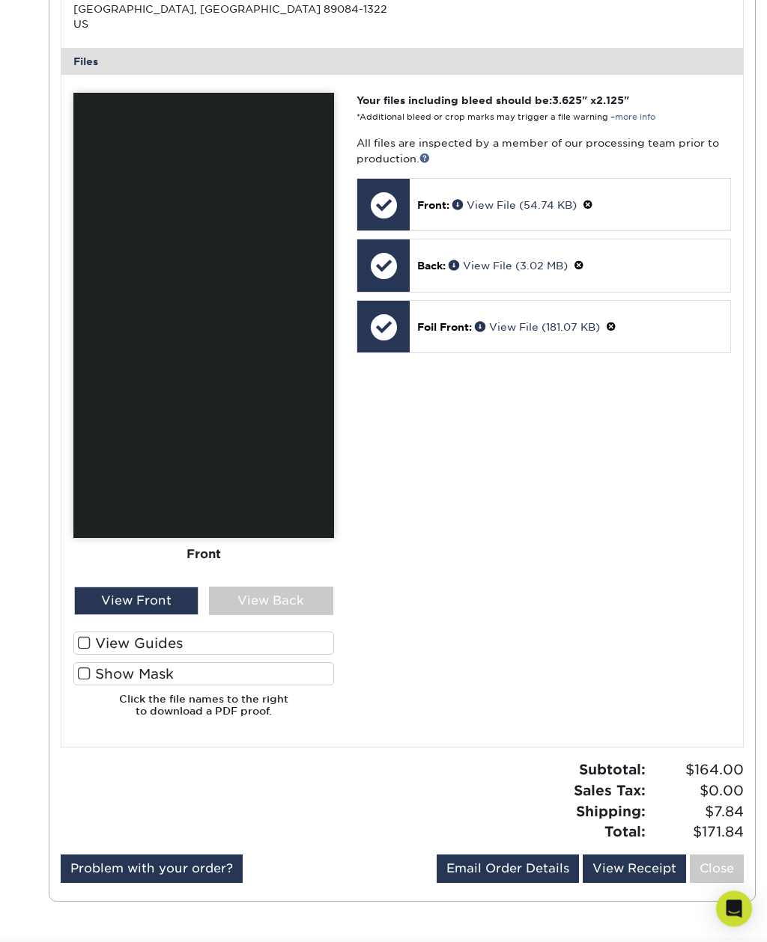
scroll to position [569, 0]
click at [74, 632] on label "View Guides" at bounding box center [203, 643] width 261 height 23
click at [0, 0] on input "View Guides" at bounding box center [0, 0] width 0 height 0
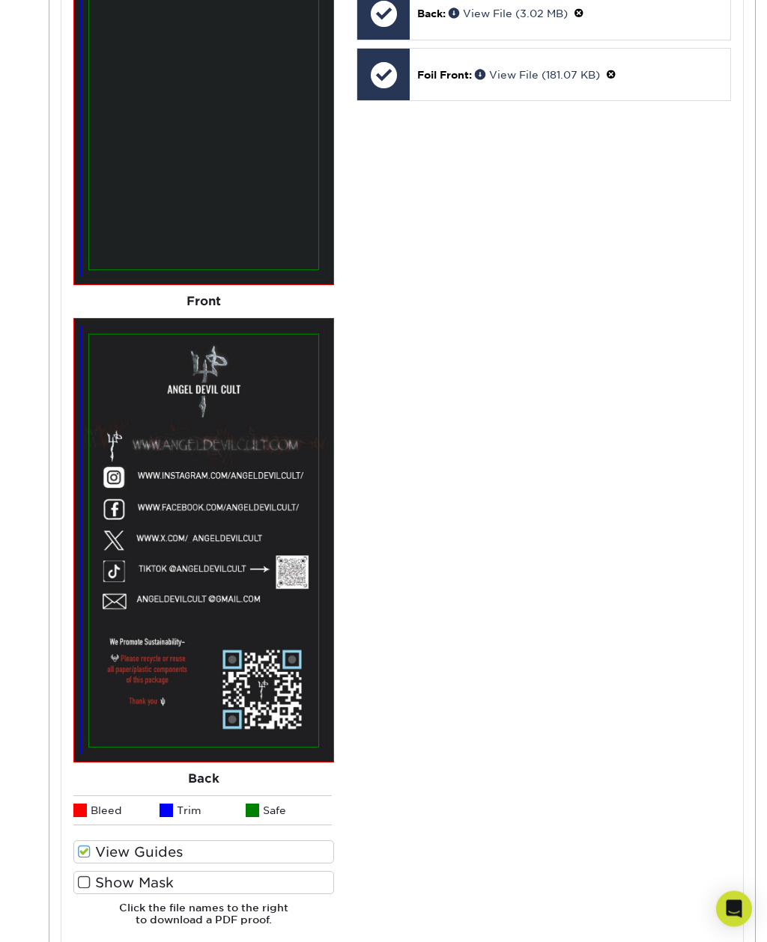
scroll to position [823, 0]
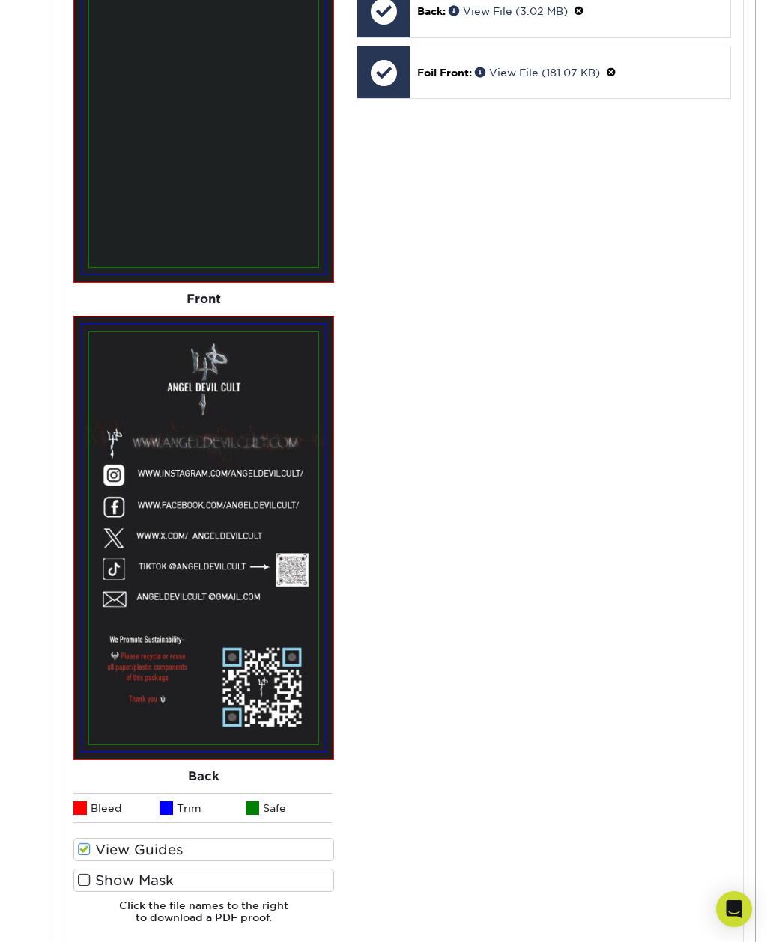
click at [87, 874] on span at bounding box center [84, 881] width 13 height 14
click at [0, 0] on input "Show Mask" at bounding box center [0, 0] width 0 height 0
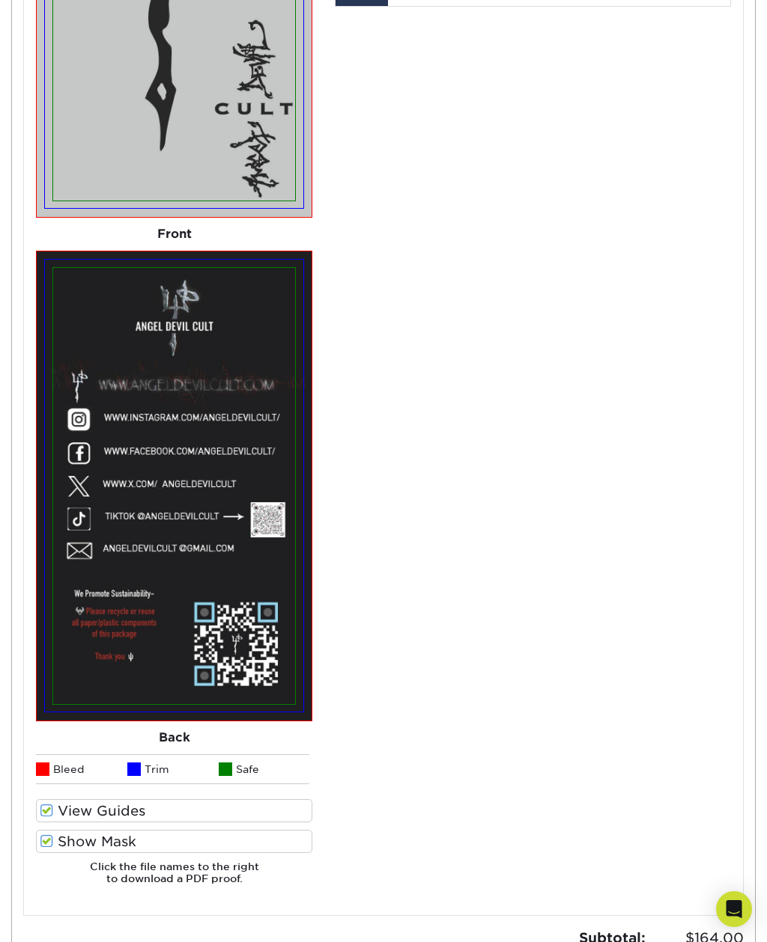
scroll to position [0, 0]
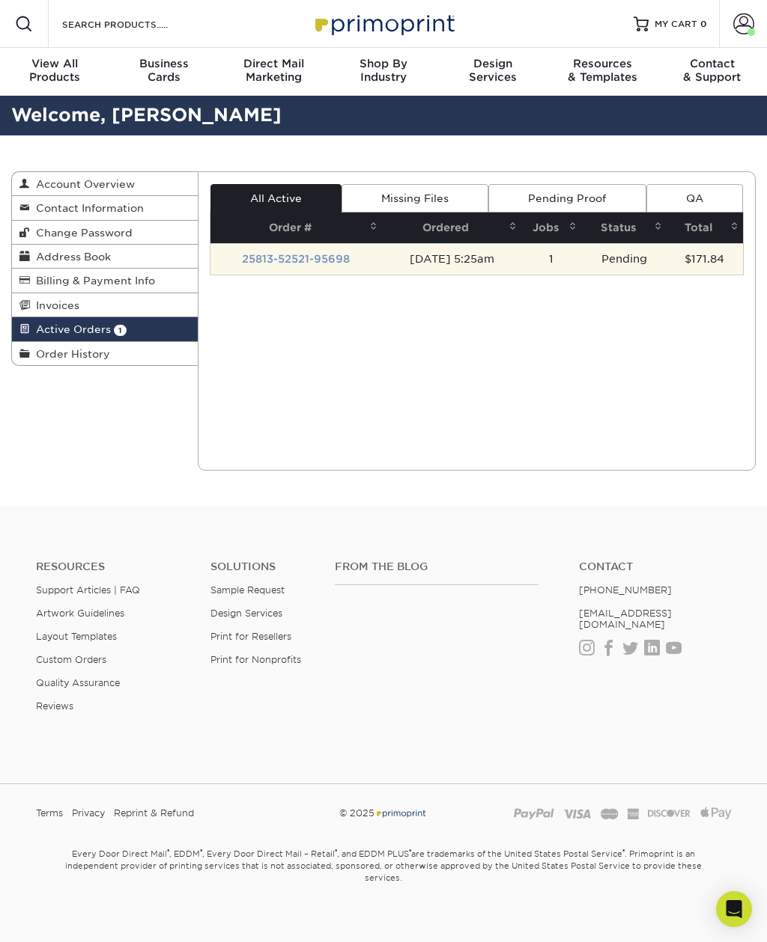
click at [330, 256] on link "25813-52521-95698" at bounding box center [296, 259] width 108 height 12
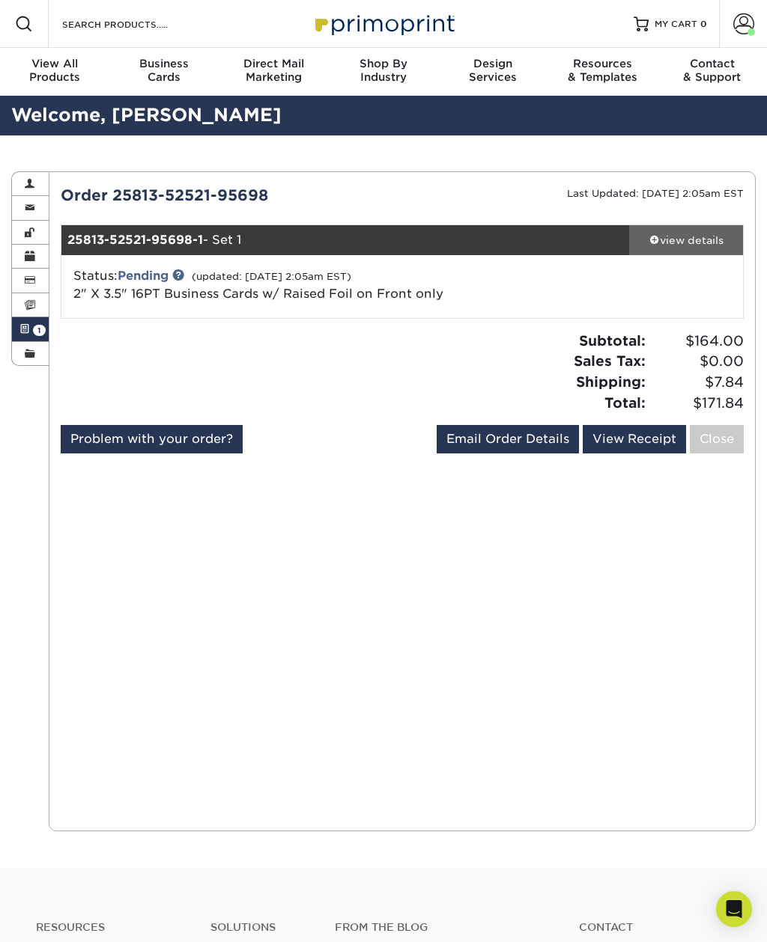
click at [681, 244] on div "view details" at bounding box center [686, 240] width 114 height 15
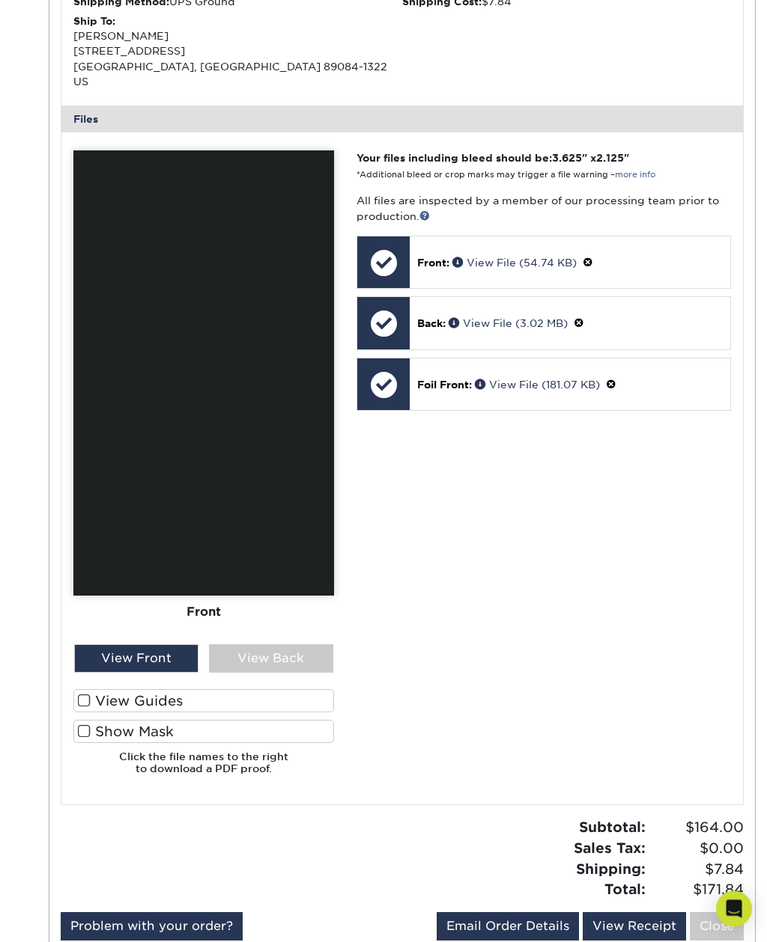
scroll to position [541, 0]
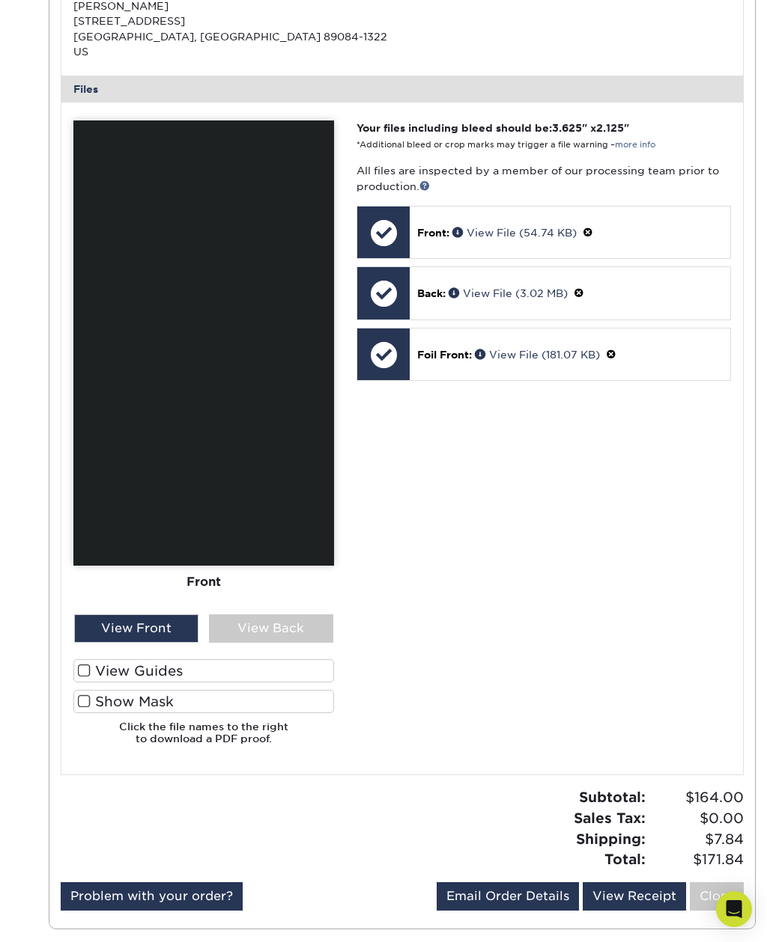
click at [88, 660] on label "View Guides" at bounding box center [203, 671] width 261 height 23
click at [0, 0] on input "View Guides" at bounding box center [0, 0] width 0 height 0
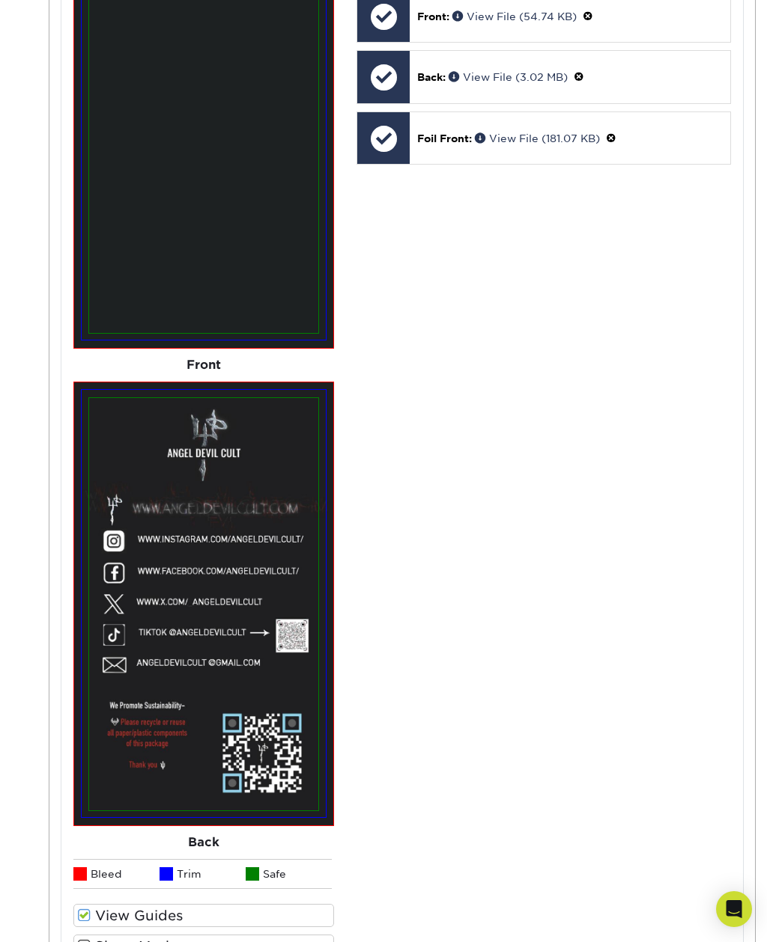
scroll to position [759, 0]
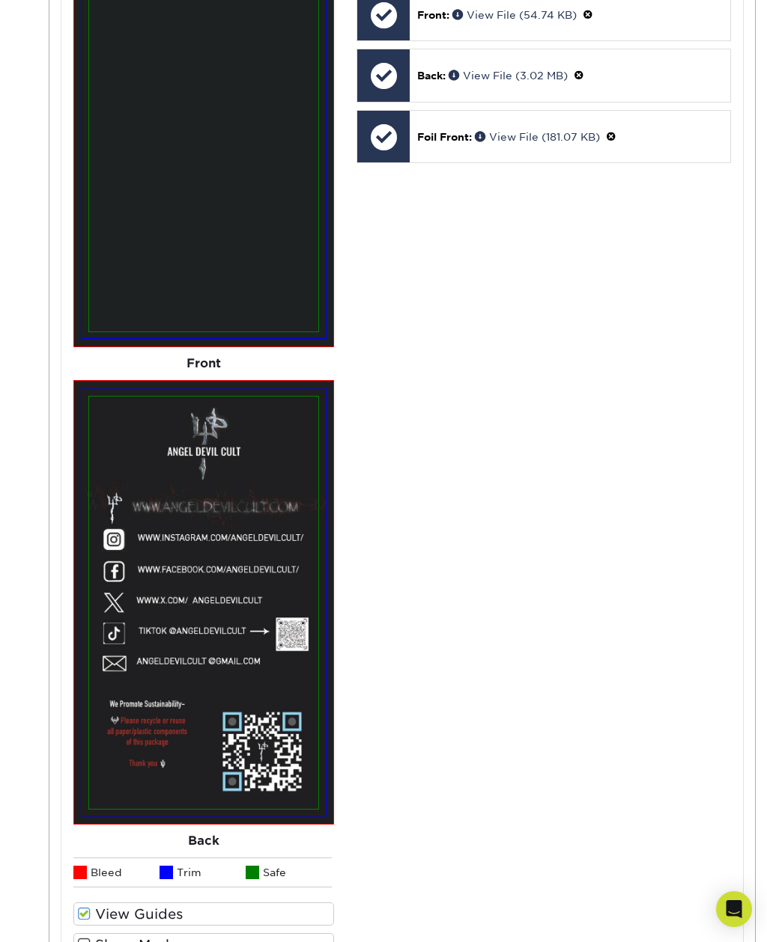
click at [74, 934] on label "Show Mask" at bounding box center [203, 945] width 261 height 23
click at [0, 0] on input "Show Mask" at bounding box center [0, 0] width 0 height 0
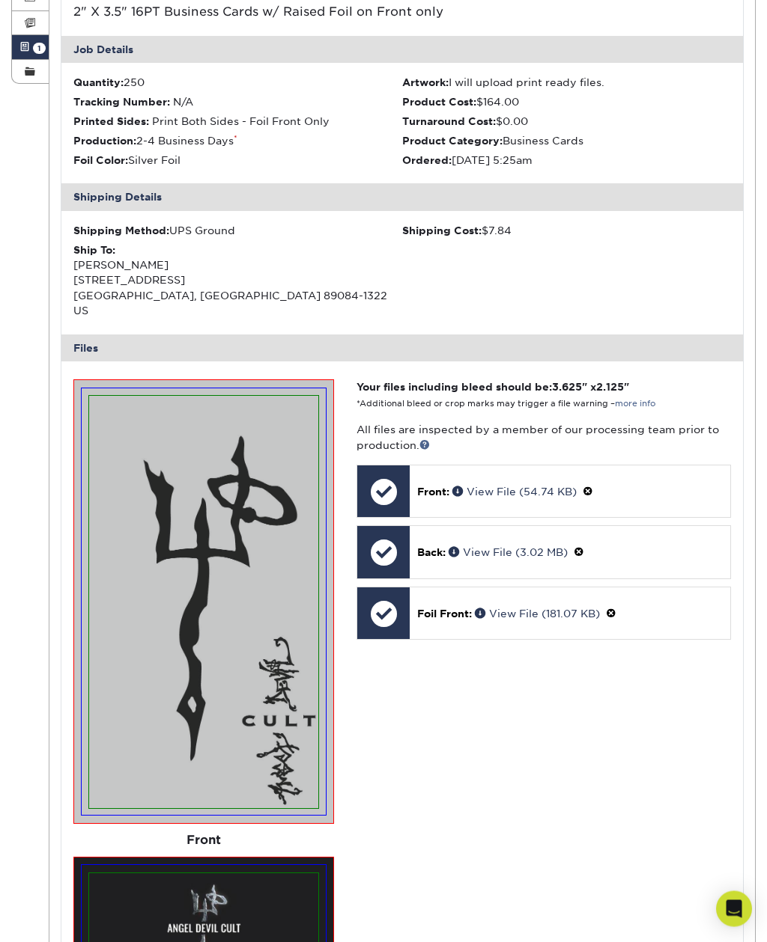
scroll to position [0, 0]
